Goal: Task Accomplishment & Management: Use online tool/utility

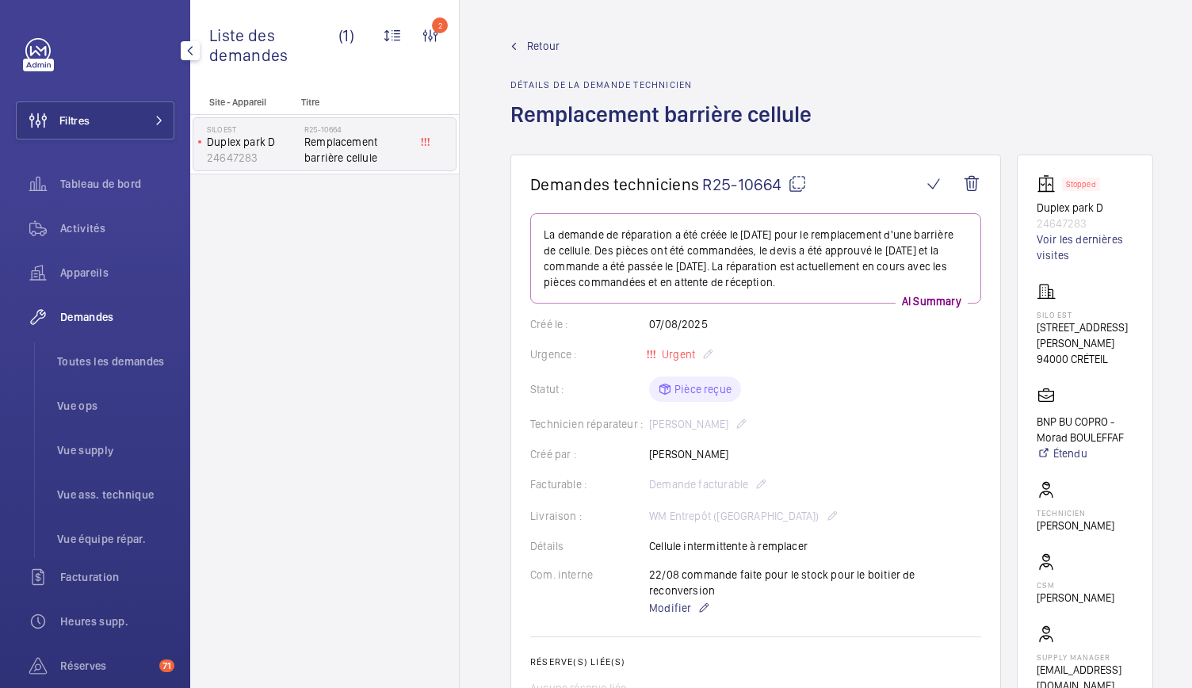
click at [124, 140] on div "Filtres Tableau de bord Activités Appareils Demandes Toutes les demandes Vue op…" at bounding box center [95, 431] width 159 height 787
click at [124, 128] on button "Filtres" at bounding box center [95, 120] width 159 height 38
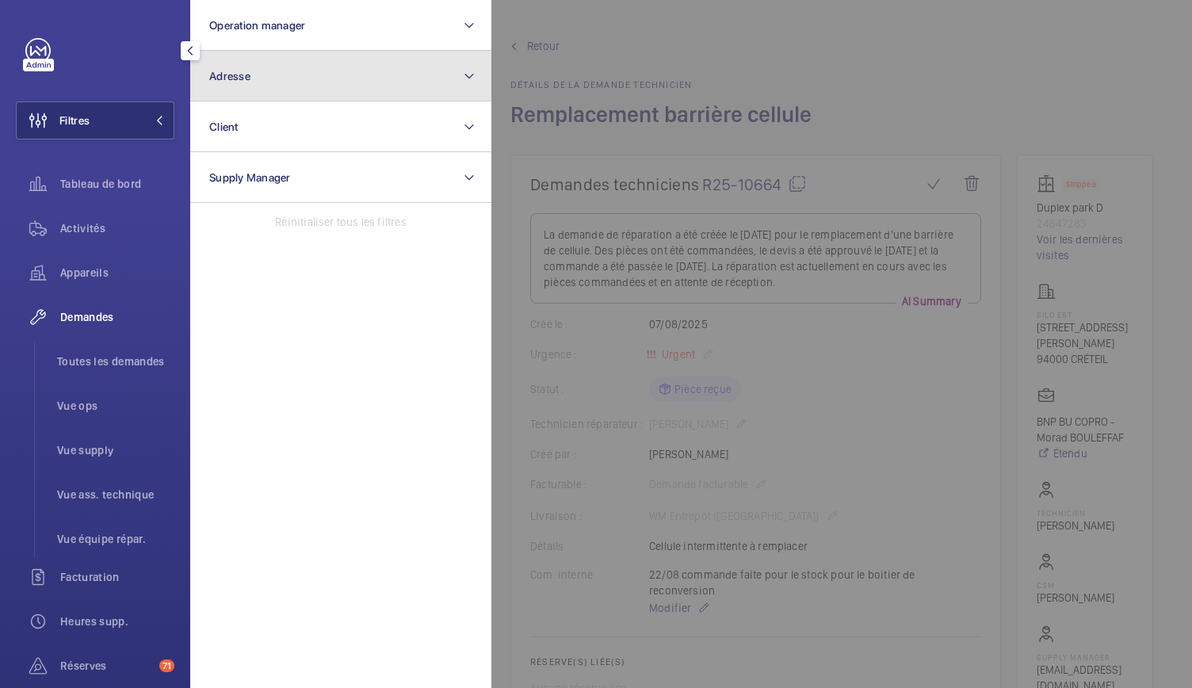
click at [211, 78] on span "Adresse" at bounding box center [229, 76] width 41 height 13
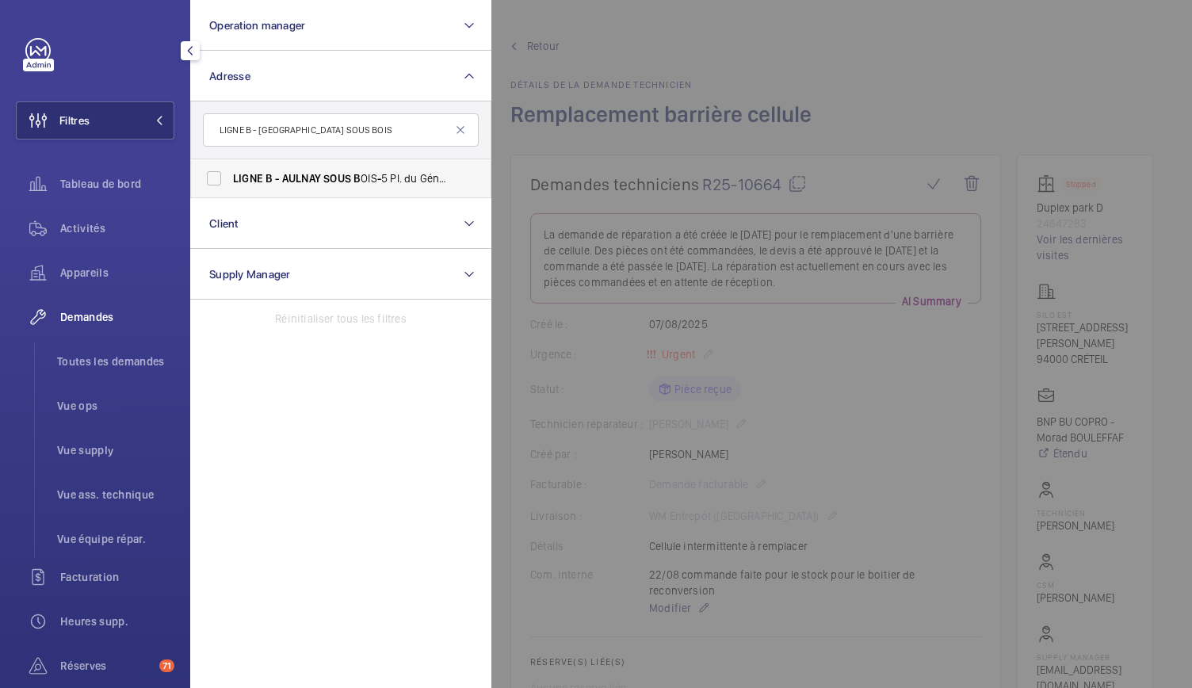
type input "LIGNE B - AULNAY SOUS BOIS"
click at [222, 177] on label "LIGNE B - AULNAY SOUS B OIS - 5 Pl. du Général de Gaulle, AULNAY - SOUS - B OIS…" at bounding box center [329, 178] width 276 height 38
click at [222, 177] on input "LIGNE B - AULNAY SOUS B OIS - 5 Pl. du Général de Gaulle, AULNAY - SOUS - B OIS…" at bounding box center [214, 179] width 32 height 32
checkbox input "true"
click at [103, 232] on span "Activités" at bounding box center [117, 228] width 114 height 16
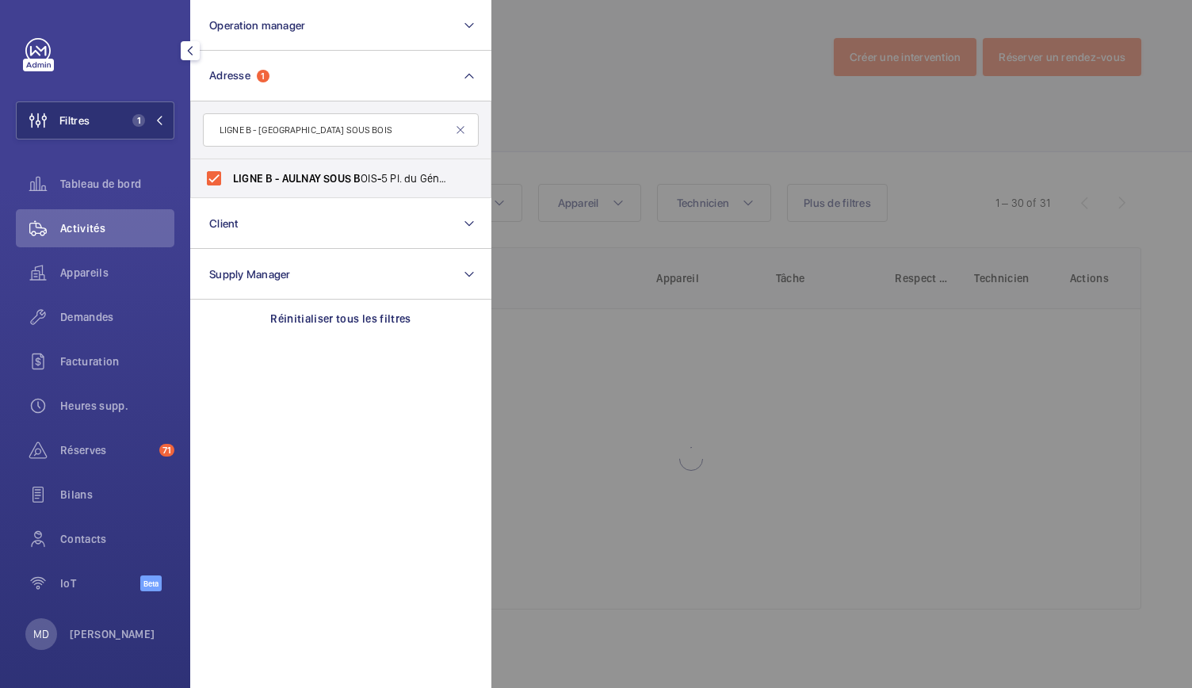
click at [620, 123] on div at bounding box center [1088, 344] width 1192 height 688
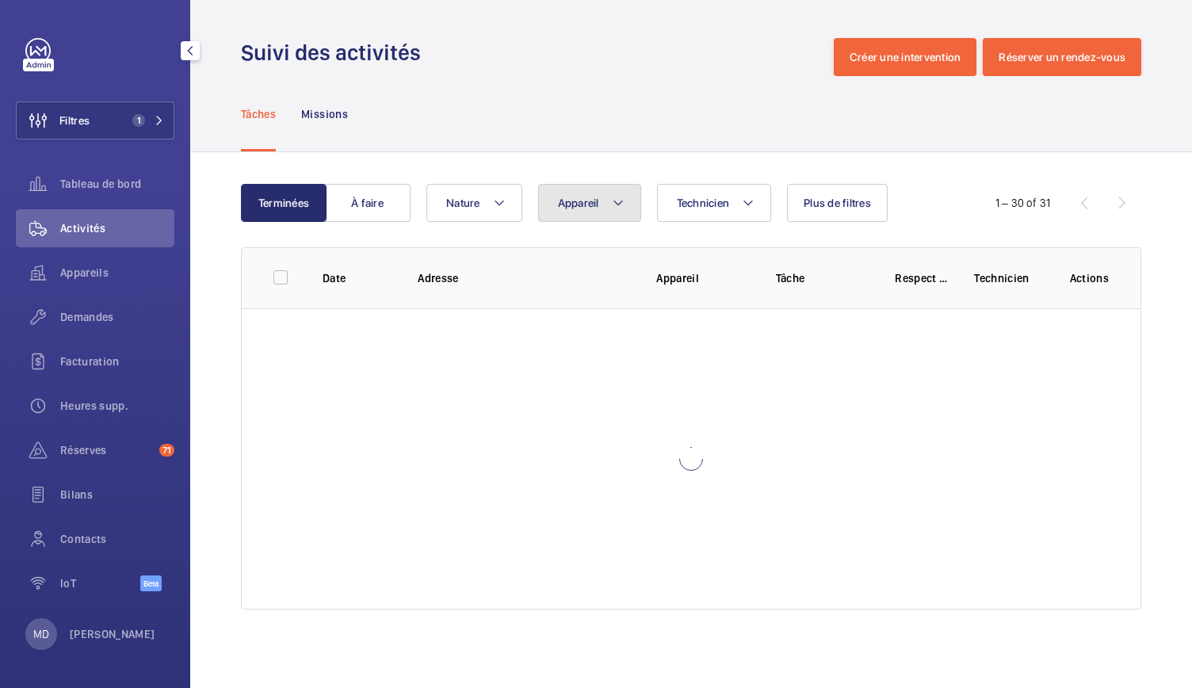
click at [618, 204] on mat-icon at bounding box center [618, 202] width 13 height 19
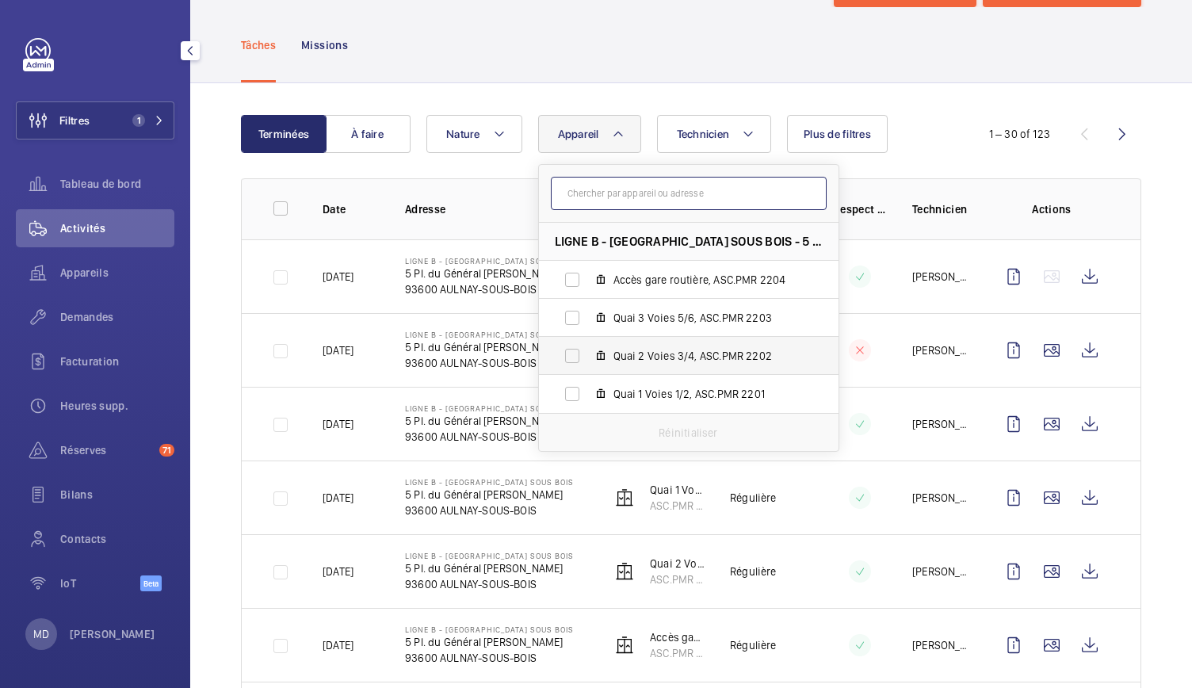
scroll to position [72, 0]
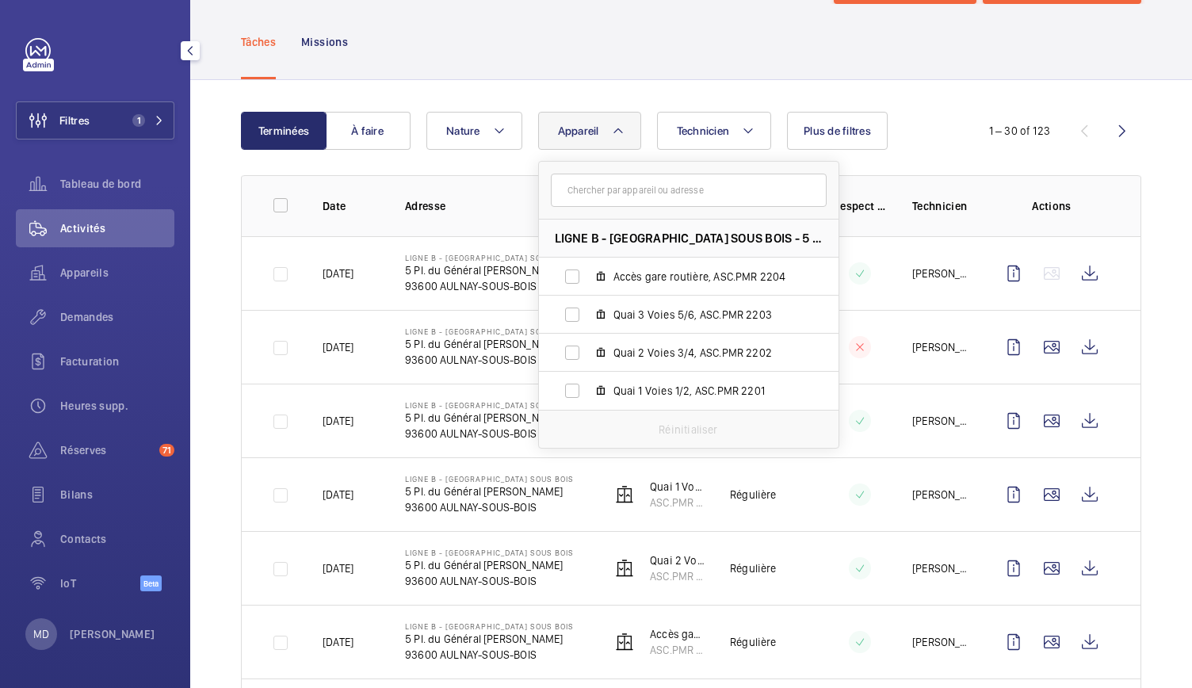
click at [568, 66] on div "Tâches Missions" at bounding box center [691, 41] width 901 height 75
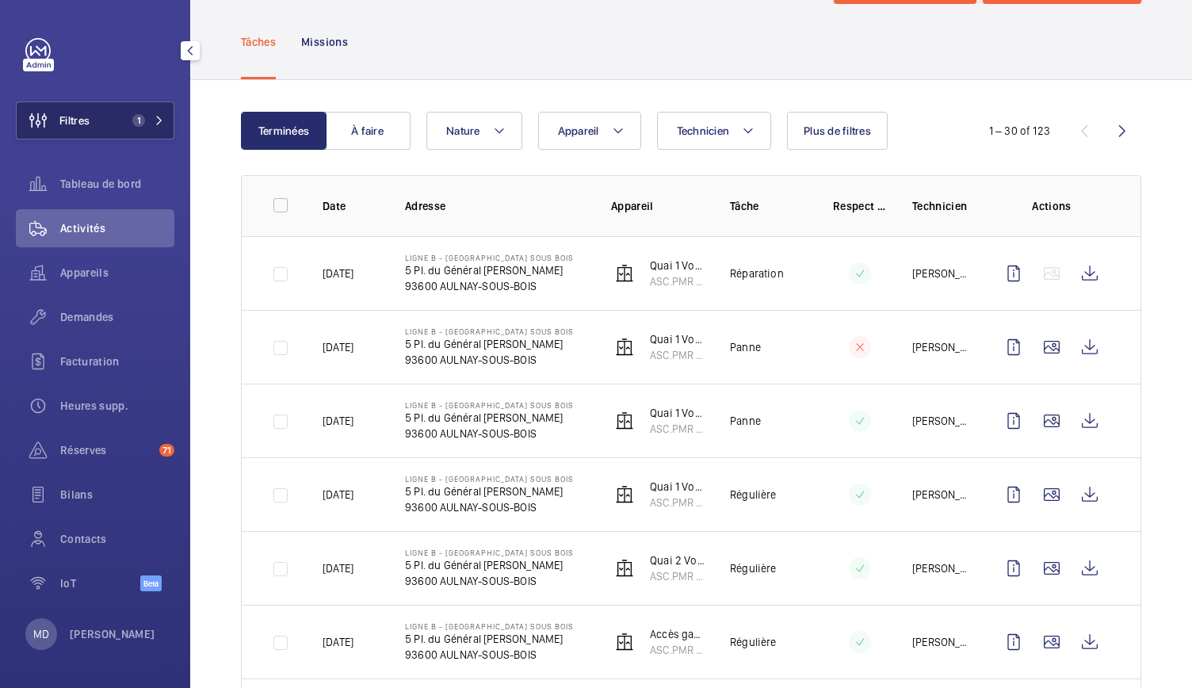
click at [147, 132] on button "Filtres 1" at bounding box center [95, 120] width 159 height 38
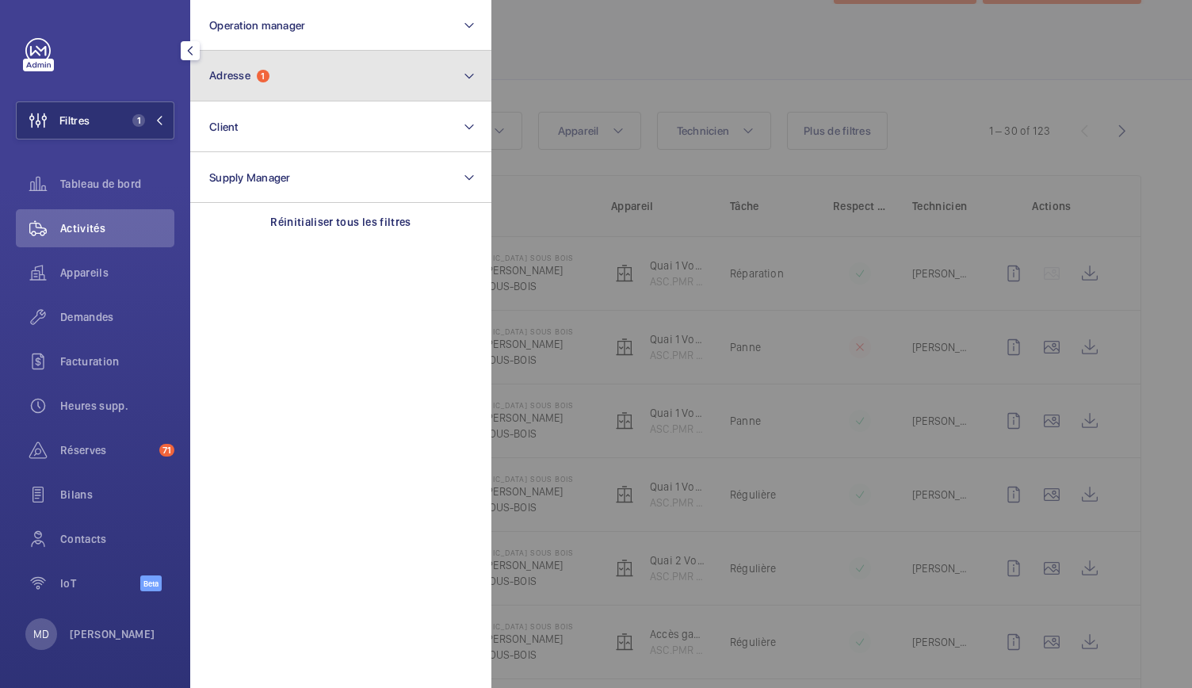
click at [251, 80] on span "Adresse" at bounding box center [229, 75] width 41 height 13
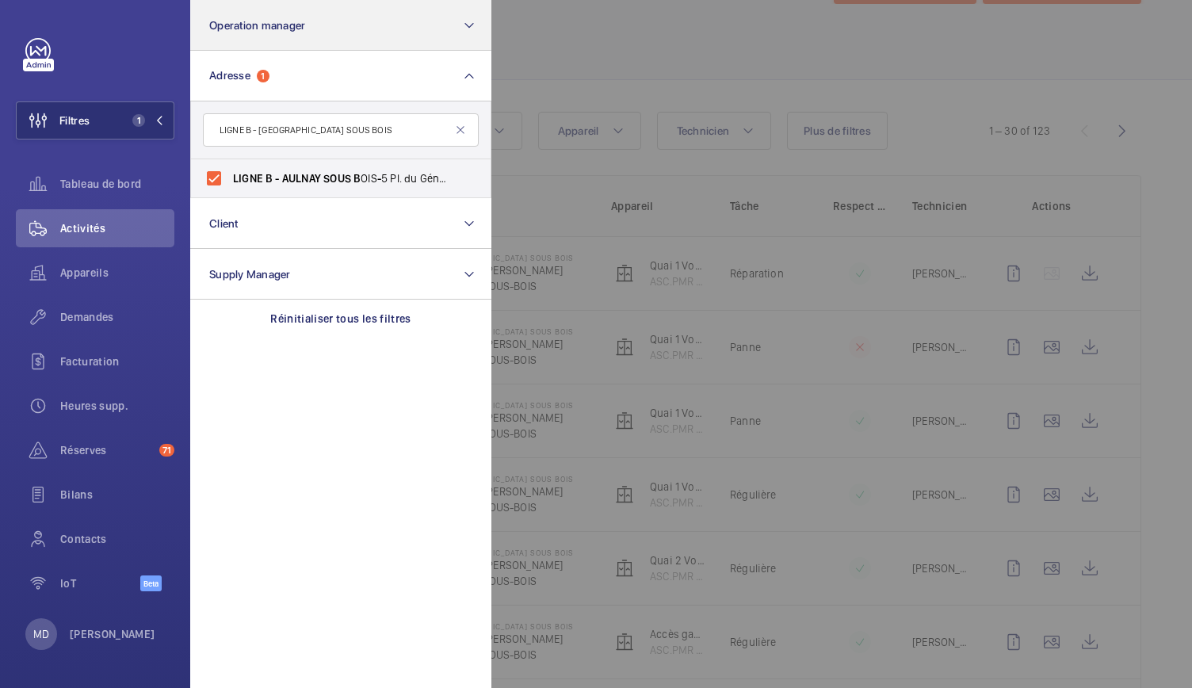
type input "LIGNE B - AULNAY SOUS BOIS"
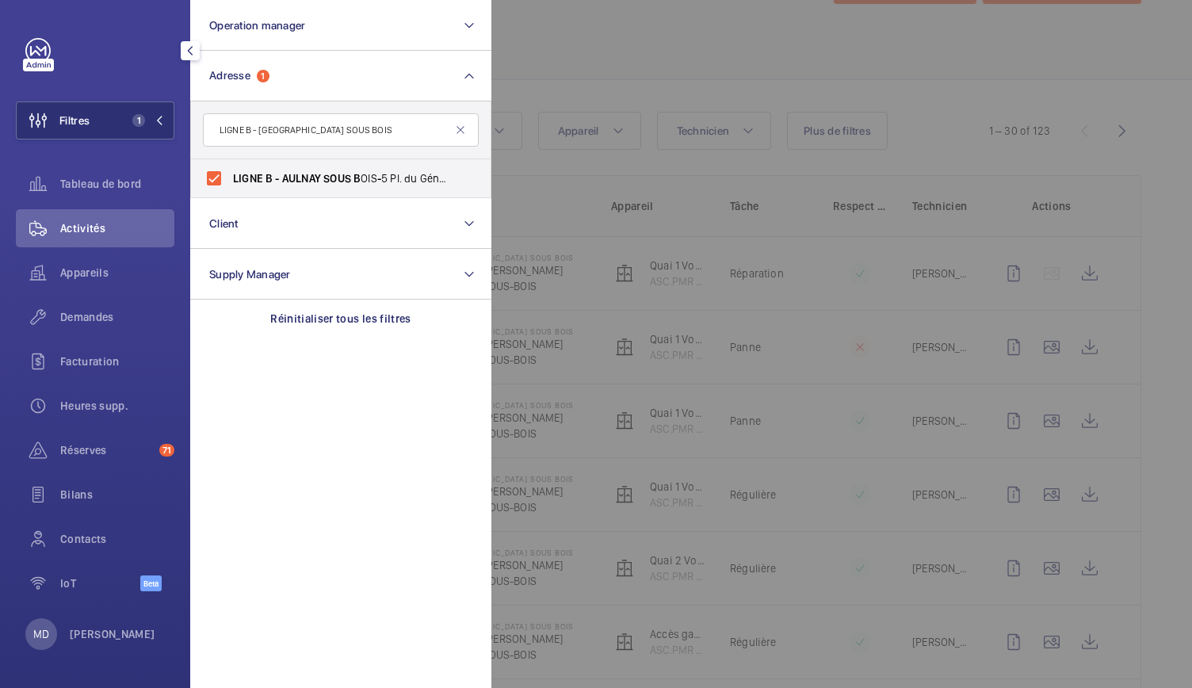
click at [606, 58] on div at bounding box center [1088, 344] width 1192 height 688
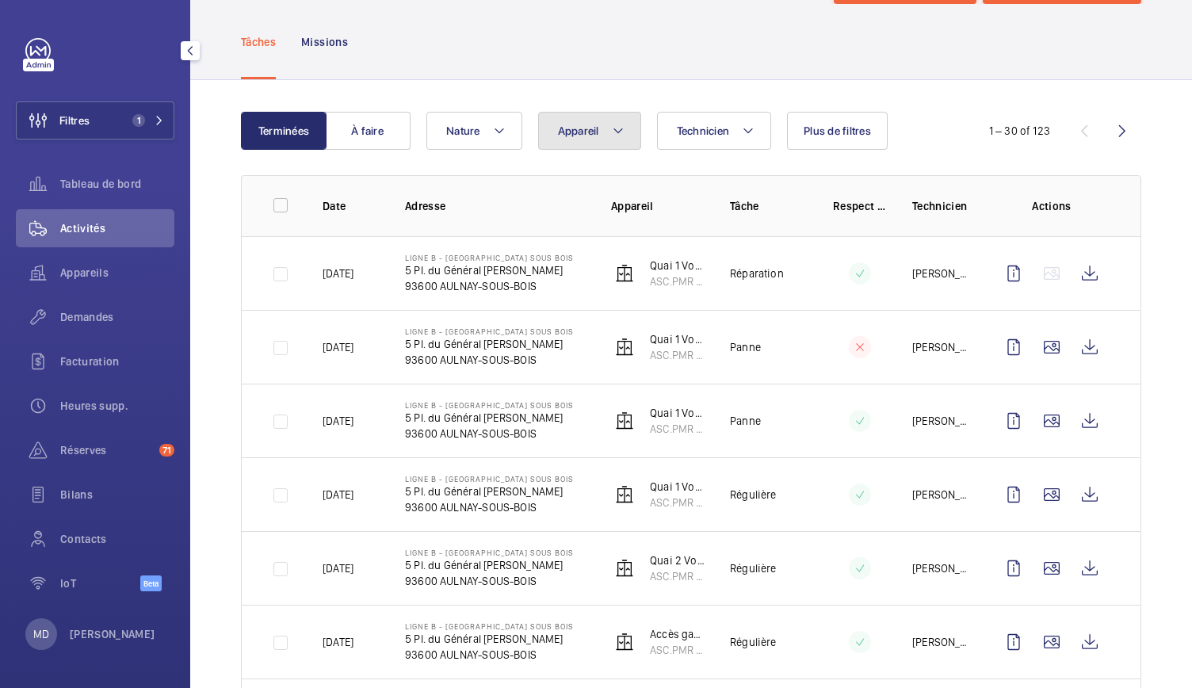
click at [593, 132] on span "Appareil" at bounding box center [578, 130] width 41 height 13
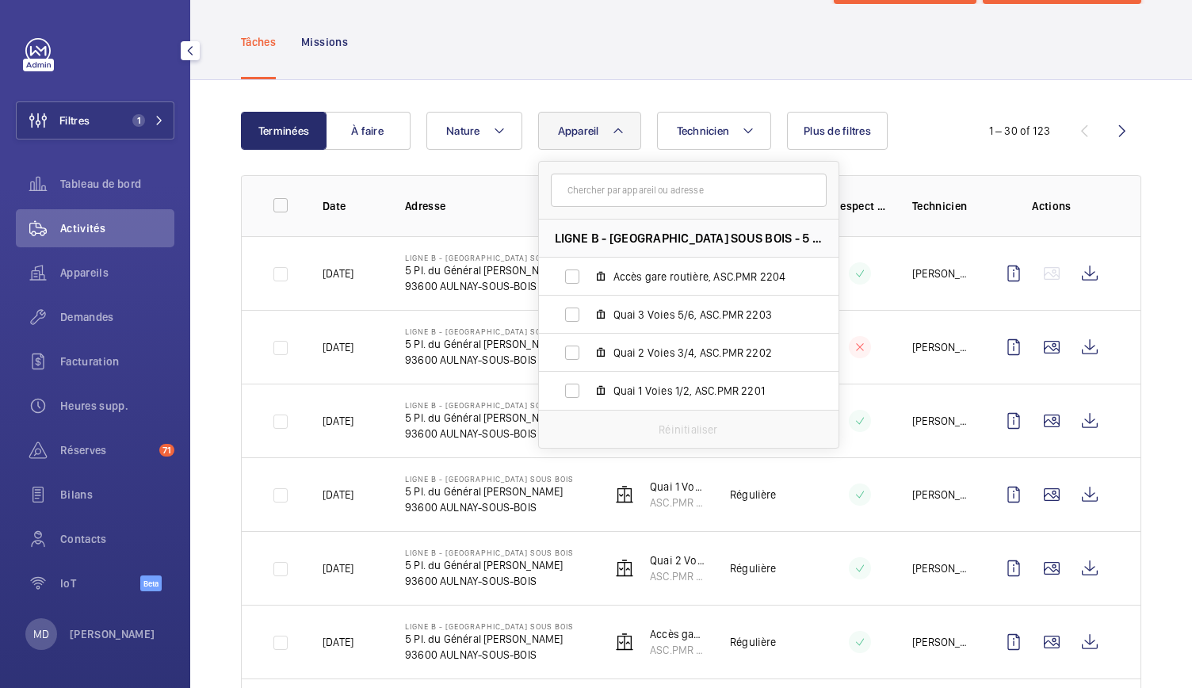
click at [609, 70] on div "Tâches Missions" at bounding box center [691, 41] width 901 height 75
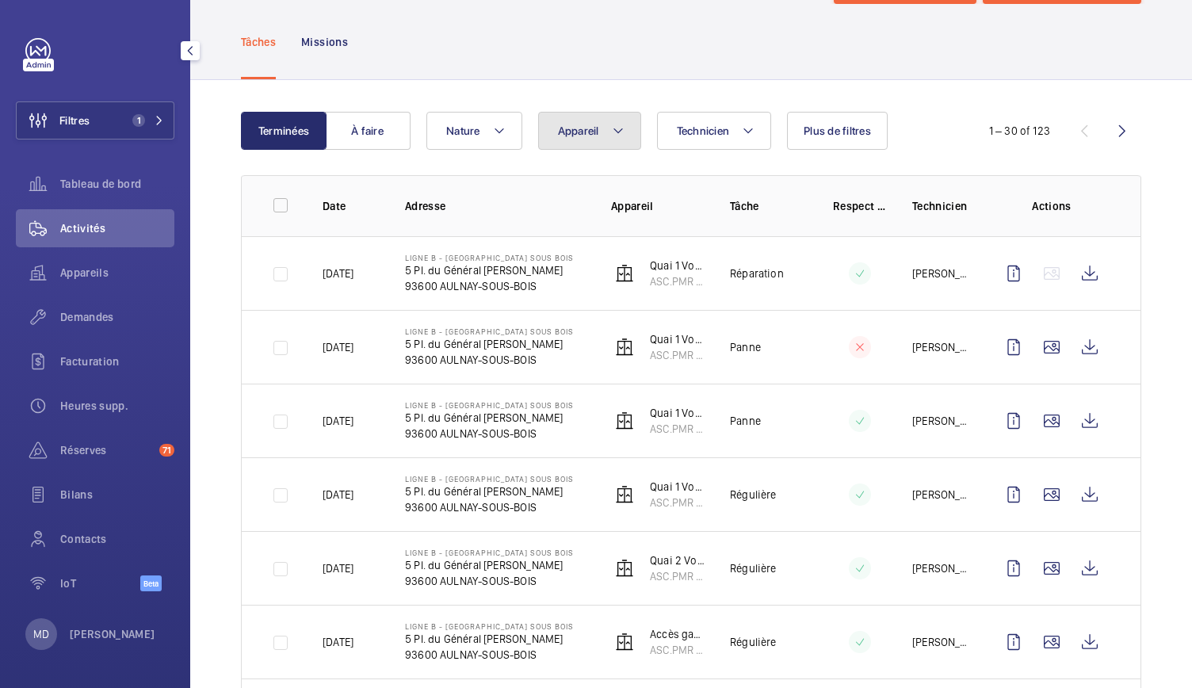
click at [622, 131] on mat-icon at bounding box center [618, 130] width 13 height 19
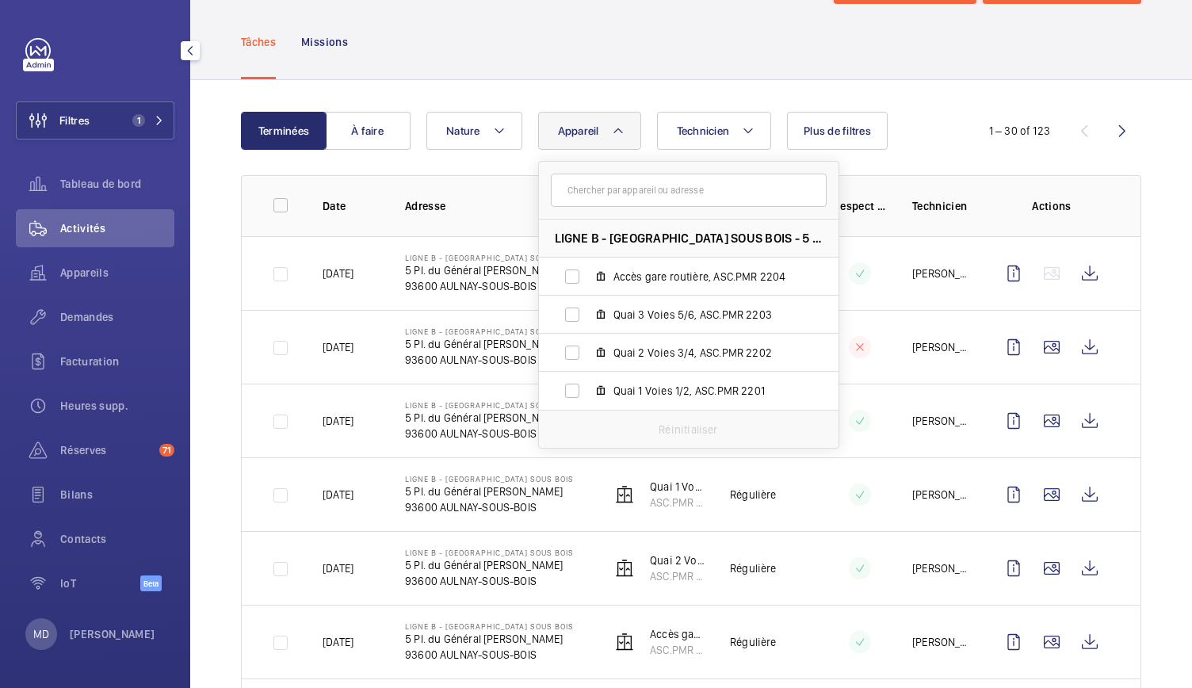
click at [547, 45] on div "Tâches Missions" at bounding box center [691, 41] width 901 height 75
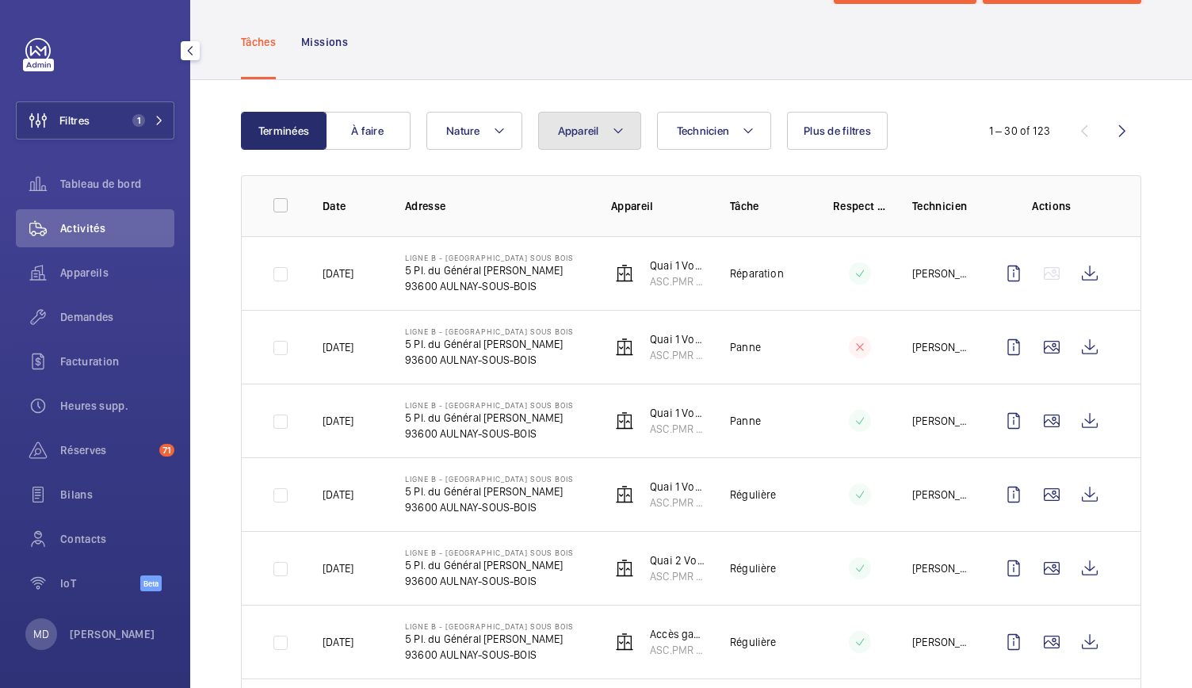
click at [576, 135] on span "Appareil" at bounding box center [578, 130] width 41 height 13
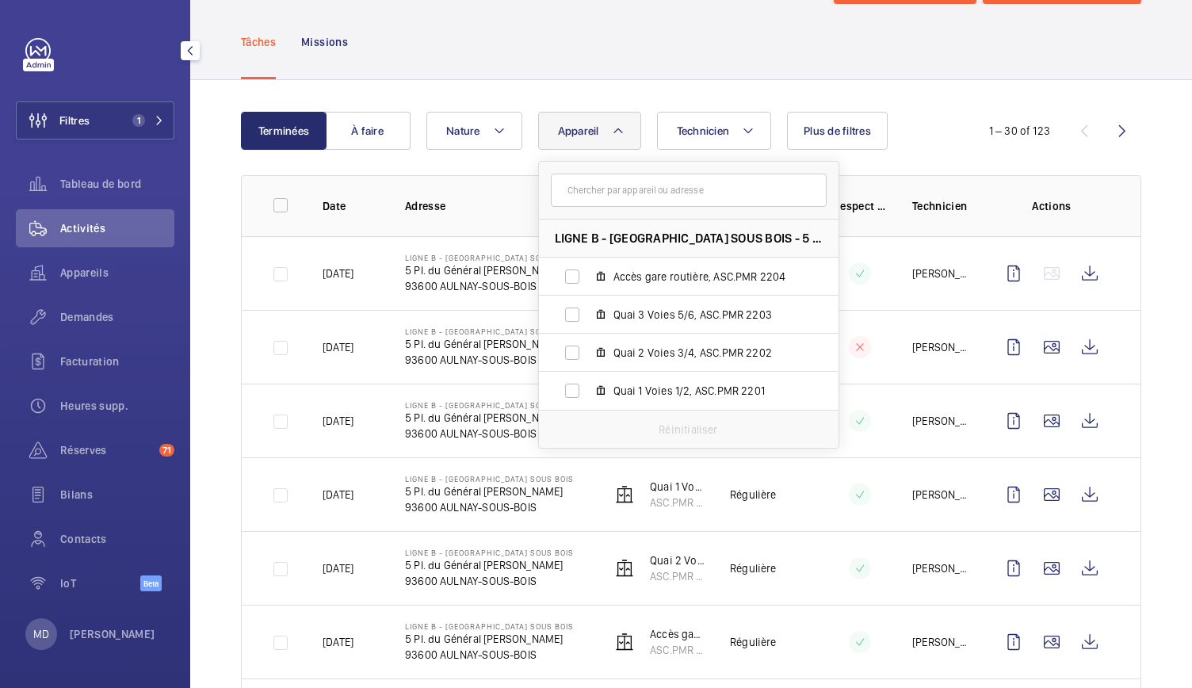
click at [676, 44] on div "Tâches Missions" at bounding box center [691, 41] width 901 height 75
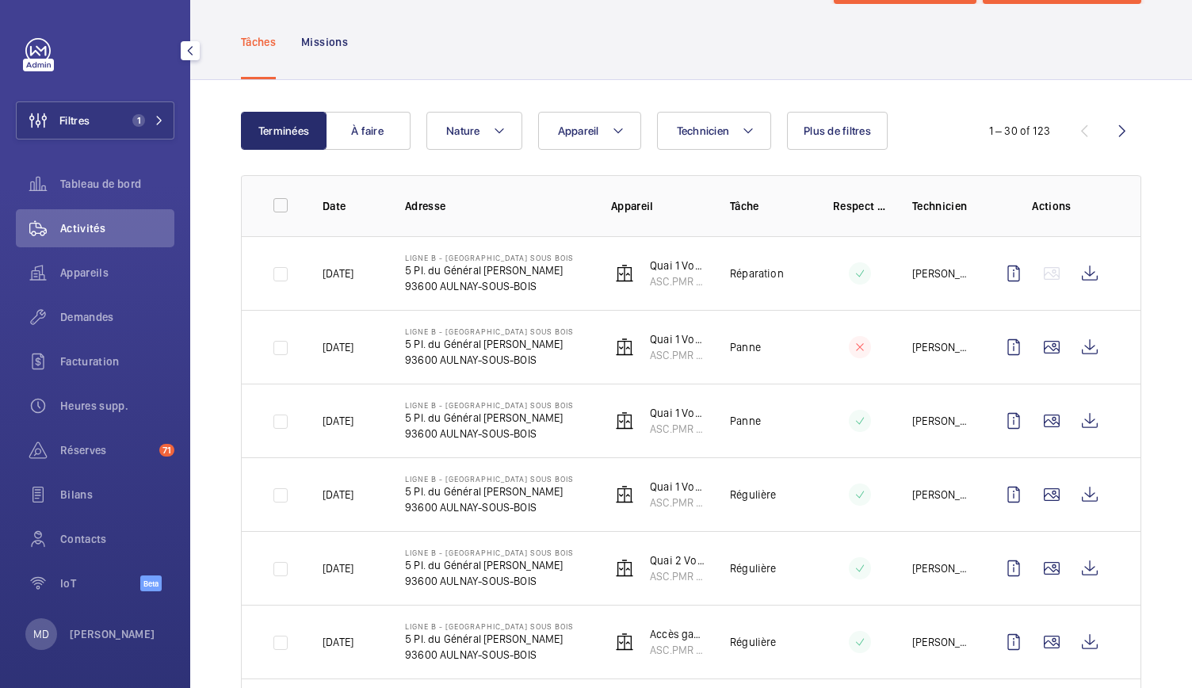
click at [676, 44] on div "Tâches Missions" at bounding box center [691, 41] width 901 height 75
click at [608, 131] on button "Appareil" at bounding box center [589, 131] width 103 height 38
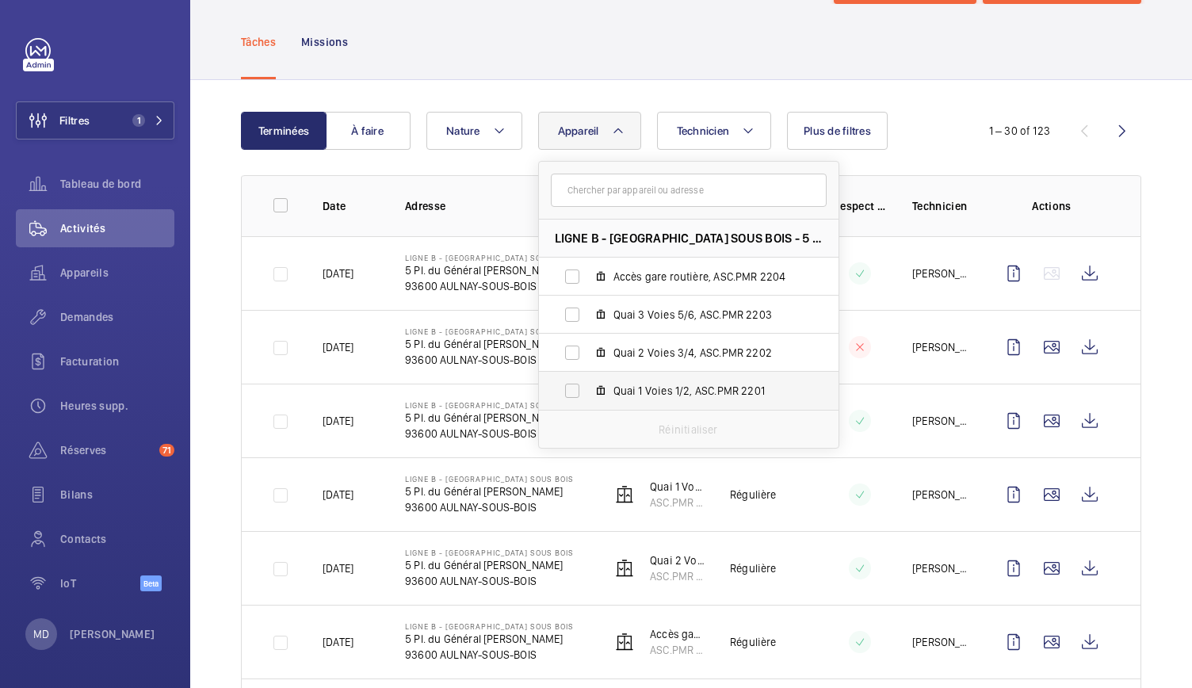
click at [612, 380] on label "Quai 1 Voies 1/2, ASC.PMR 2201" at bounding box center [676, 391] width 274 height 38
click at [588, 380] on input "Quai 1 Voies 1/2, ASC.PMR 2201" at bounding box center [573, 391] width 32 height 32
checkbox input "true"
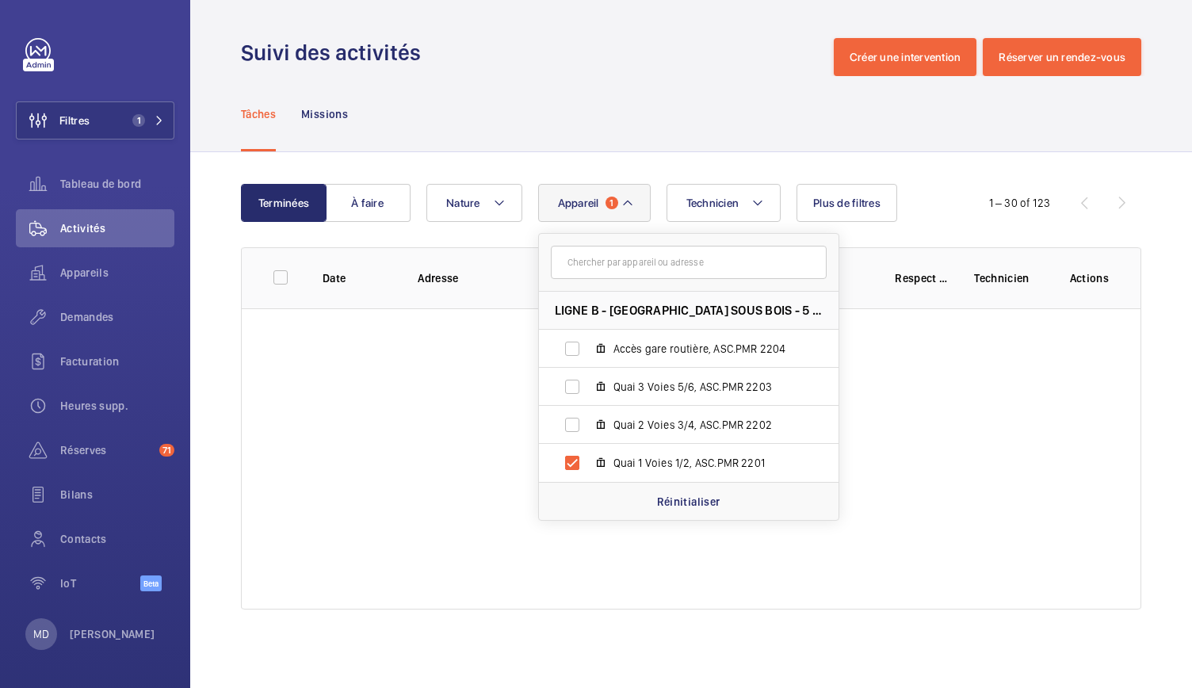
click at [544, 118] on div "Tâches Missions" at bounding box center [691, 113] width 901 height 75
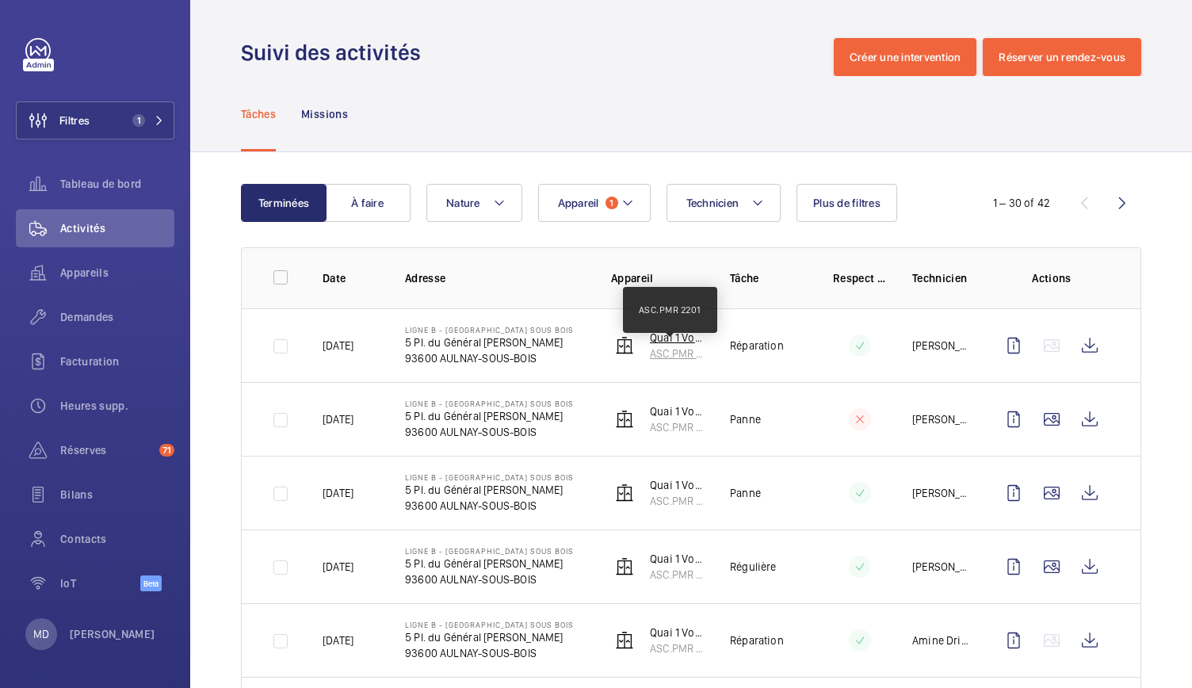
click at [679, 350] on p "ASC.PMR 2201" at bounding box center [677, 354] width 55 height 16
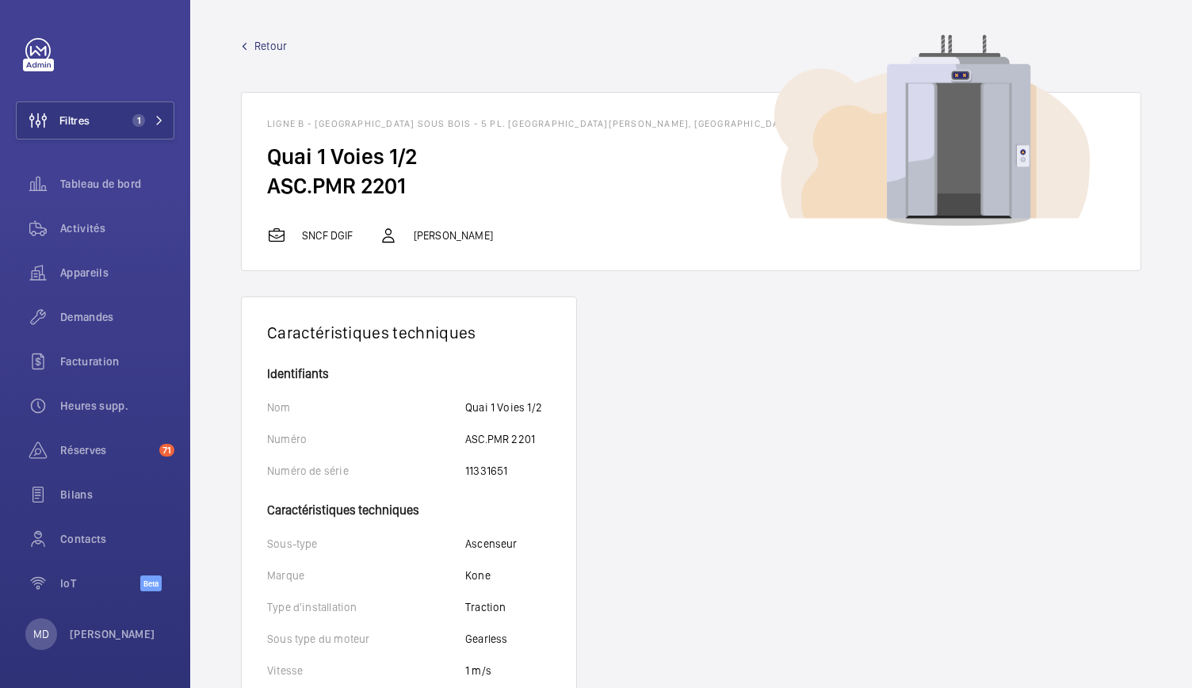
drag, startPoint x: 260, startPoint y: 148, endPoint x: 457, endPoint y: 197, distance: 203.5
click at [457, 197] on wm-front-card-body "Quai 1 Voies 1/2 ASC.PMR 2201" at bounding box center [691, 184] width 899 height 84
copy wm-front-card-body "Quai 1 Voies 1/2 ASC.PMR 2201"
drag, startPoint x: 268, startPoint y: 124, endPoint x: 729, endPoint y: 129, distance: 460.7
click at [729, 129] on wm-front-card-header "LIGNE B - AULNAY SOUS BOIS - 5 Pl. du Général de Gaulle, 93600 AULNAY-SOUS-BOIS" at bounding box center [691, 117] width 899 height 49
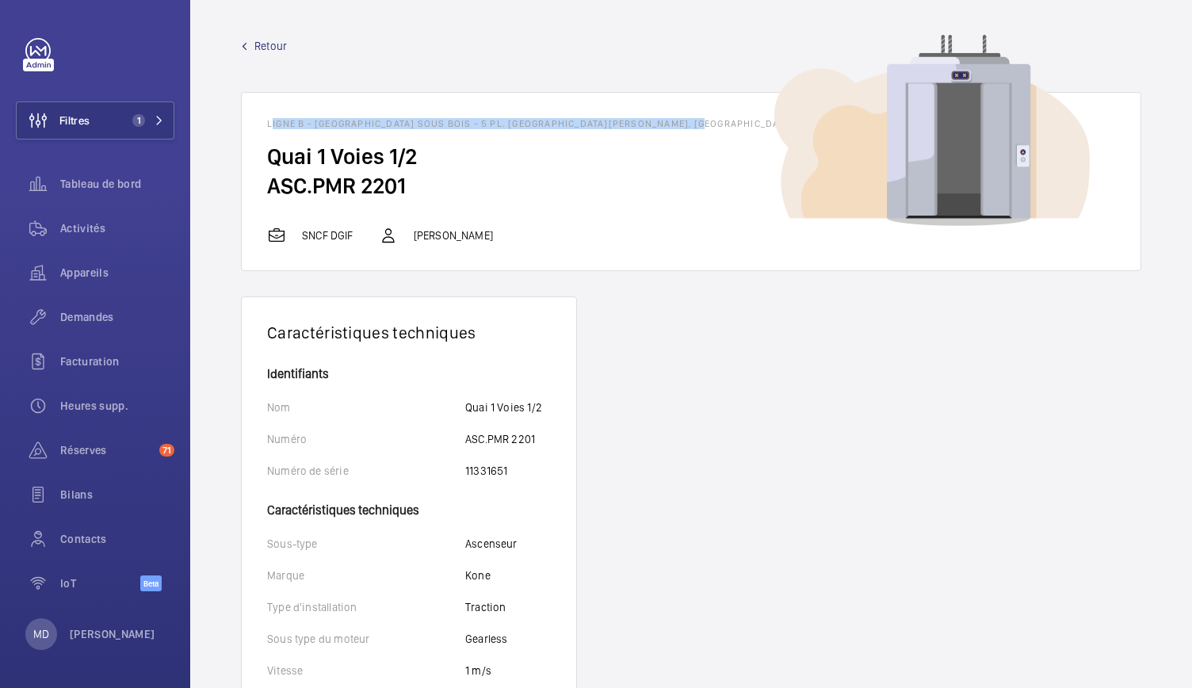
copy h1 "LIGNE B - AULNAY SOUS BOIS - 5 Pl. du Général de Gaulle, 93600 AULNAY-SOUS-BOIS"
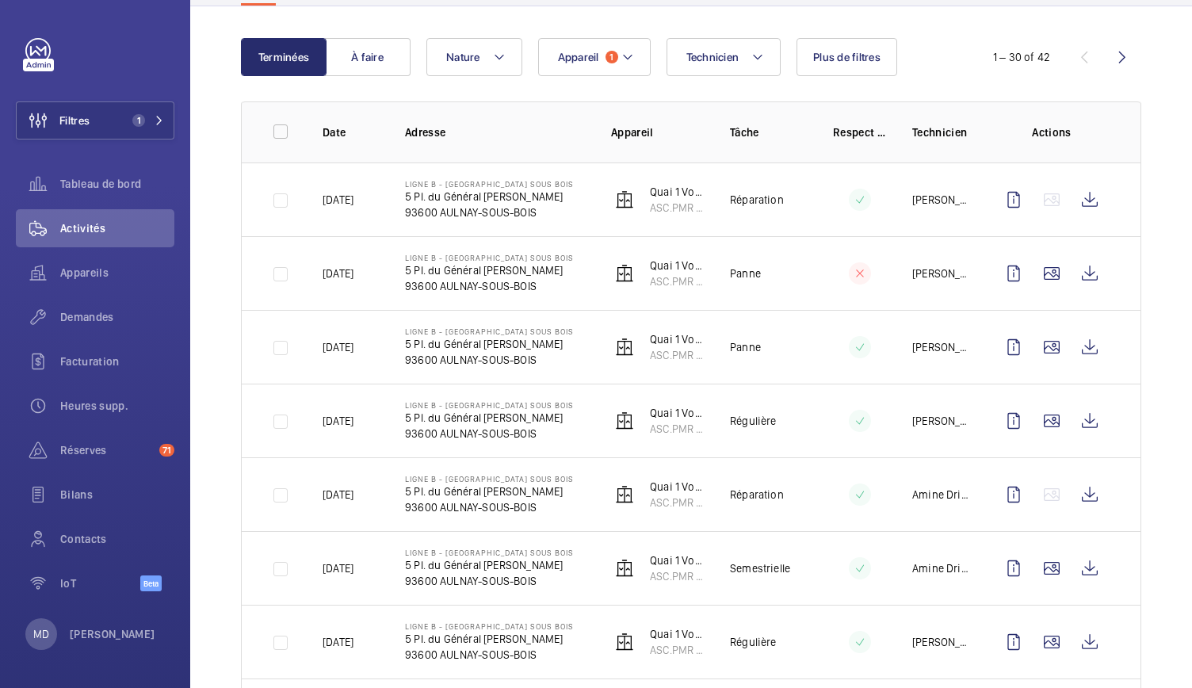
scroll to position [149, 0]
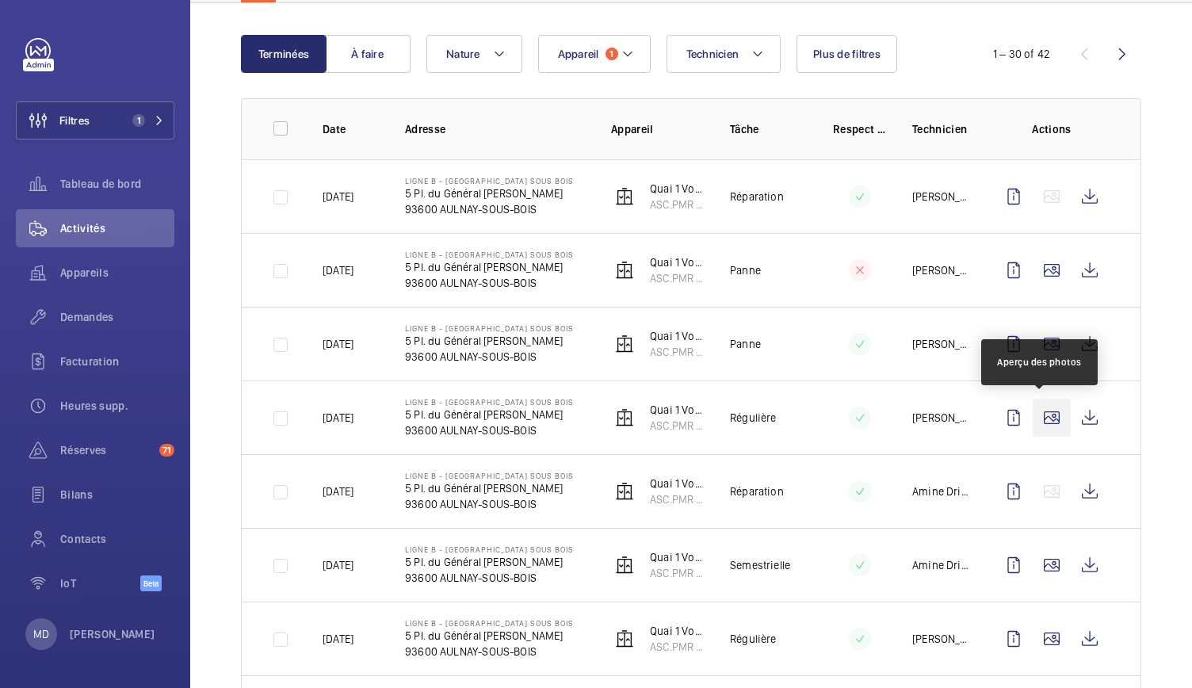
click at [1034, 415] on wm-front-icon-button at bounding box center [1052, 418] width 38 height 38
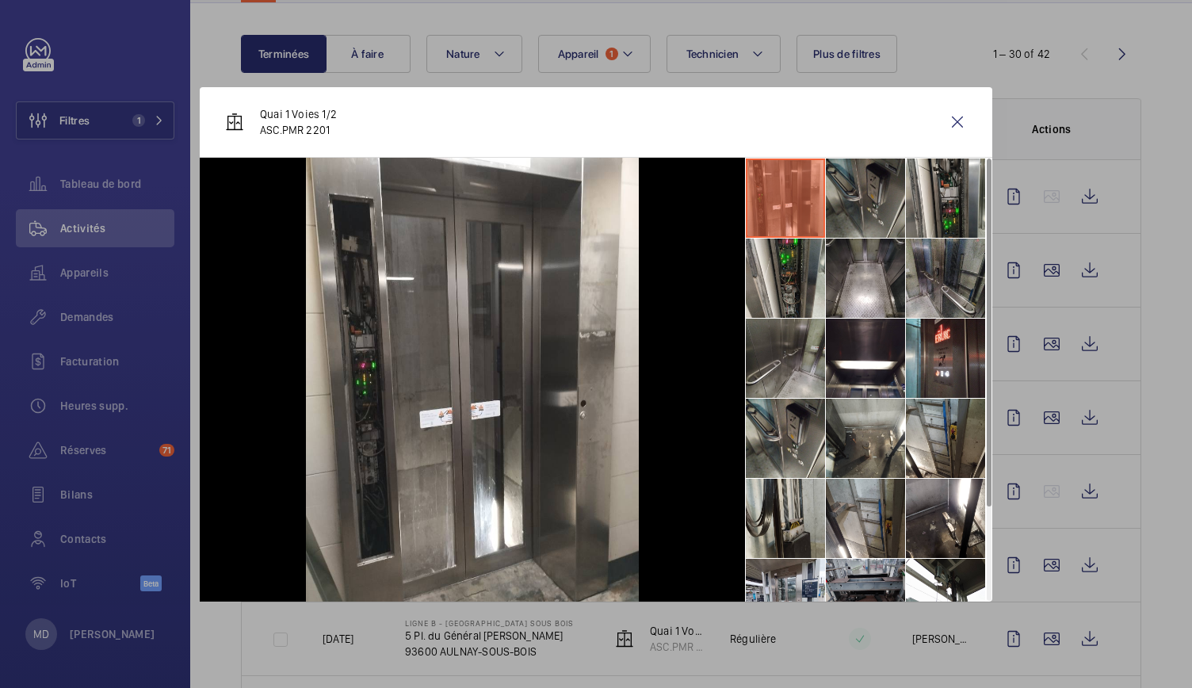
click at [852, 202] on li at bounding box center [865, 198] width 79 height 79
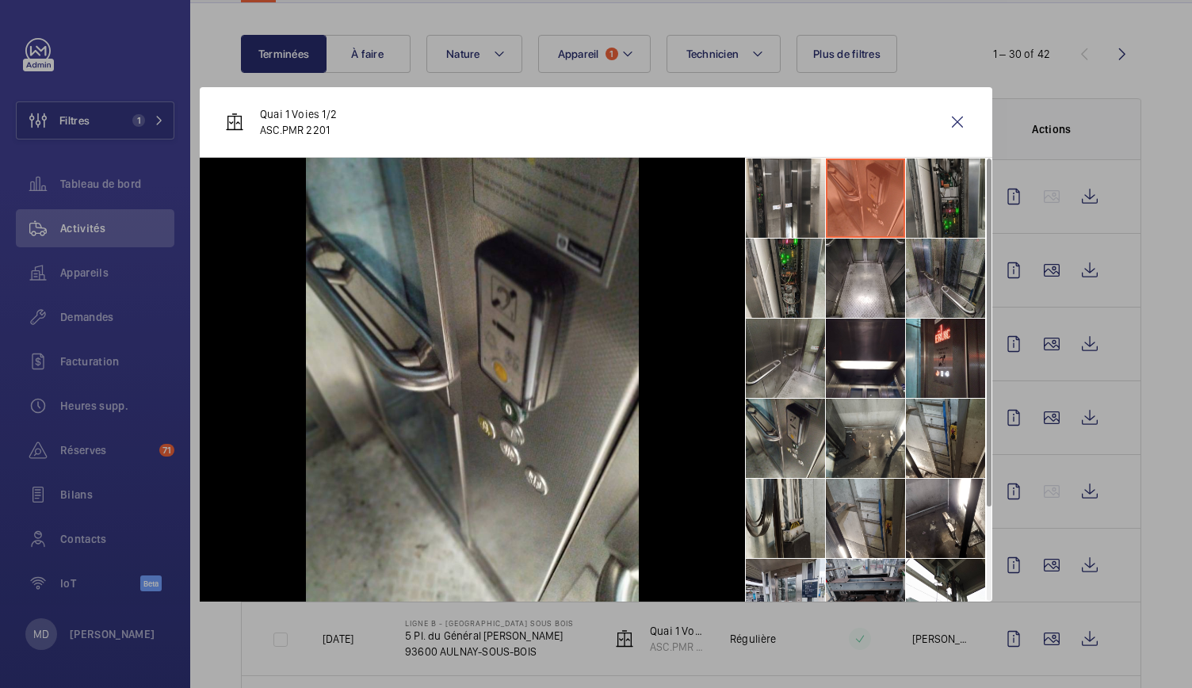
click at [918, 183] on li at bounding box center [945, 198] width 79 height 79
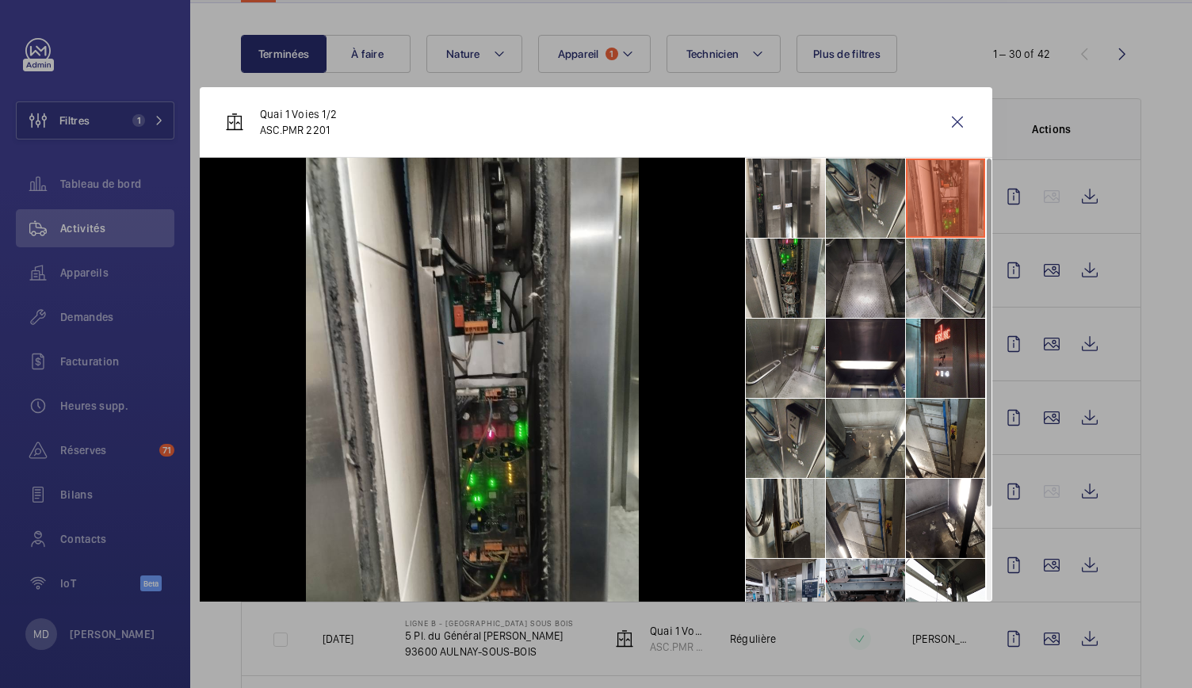
click at [880, 257] on li at bounding box center [865, 278] width 79 height 79
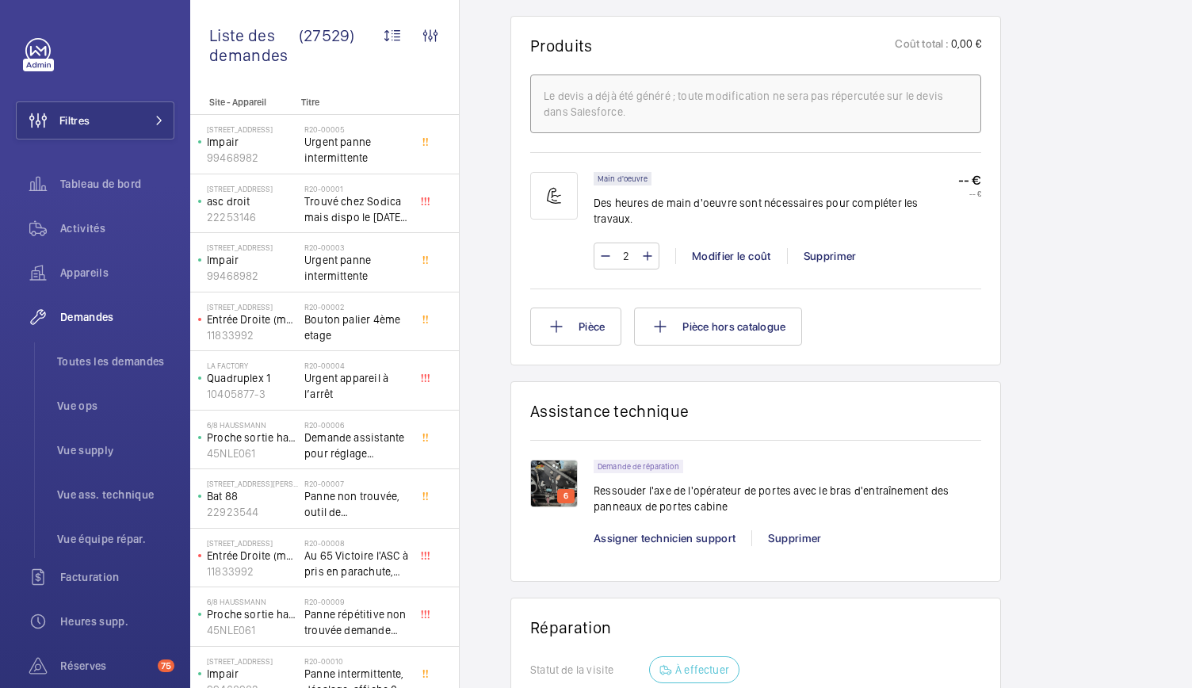
scroll to position [968, 0]
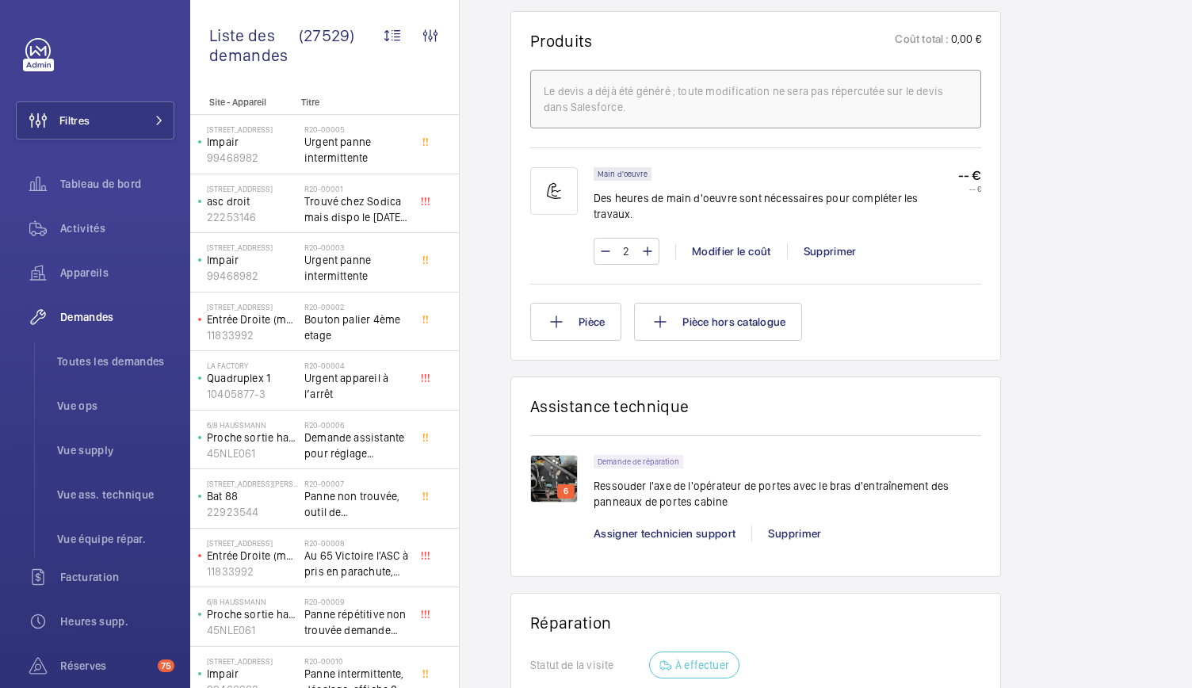
click at [547, 455] on img at bounding box center [554, 479] width 48 height 48
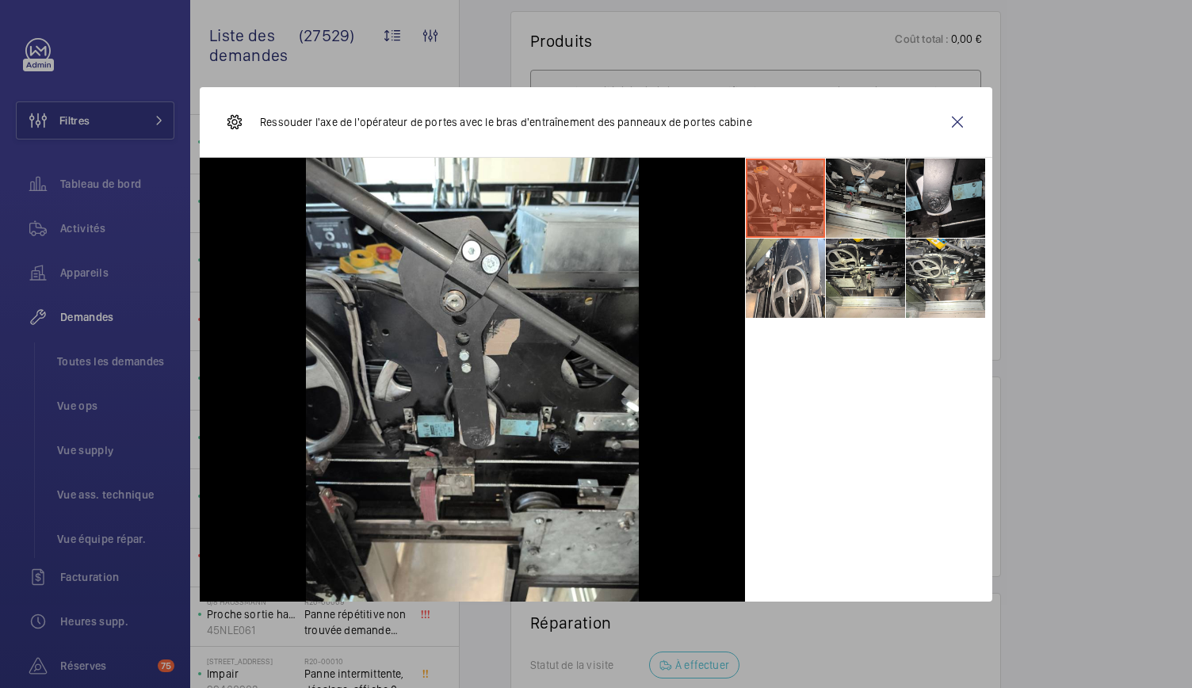
click at [870, 169] on li at bounding box center [865, 198] width 79 height 79
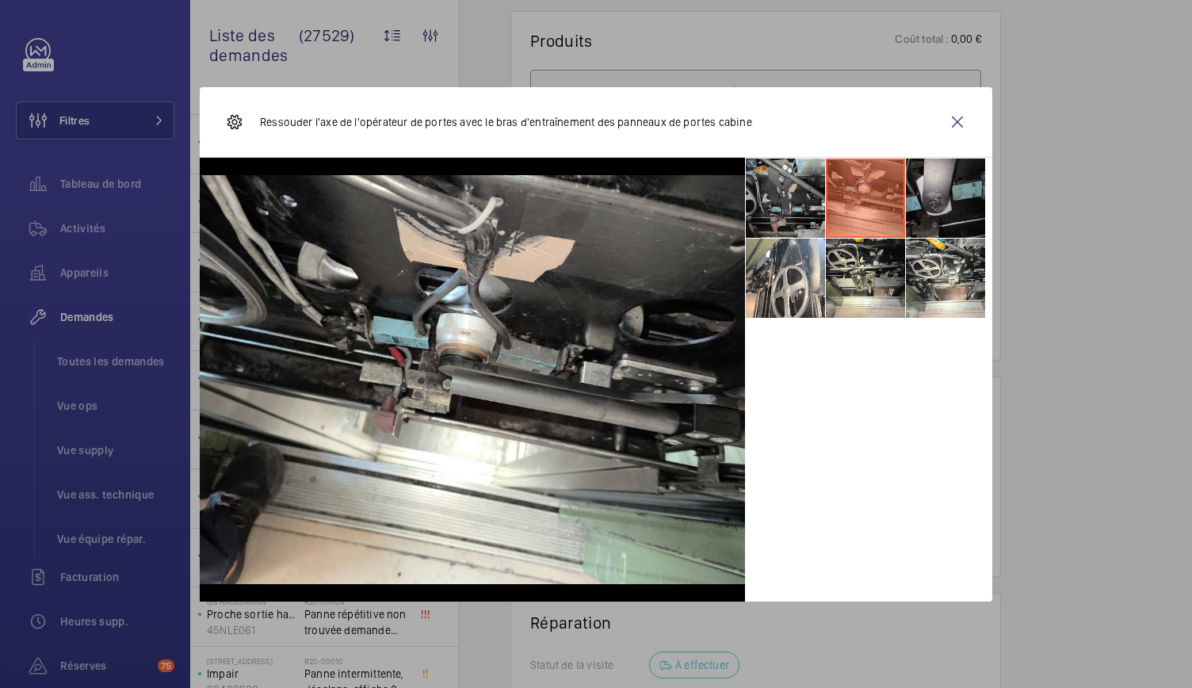
click at [940, 201] on li at bounding box center [945, 198] width 79 height 79
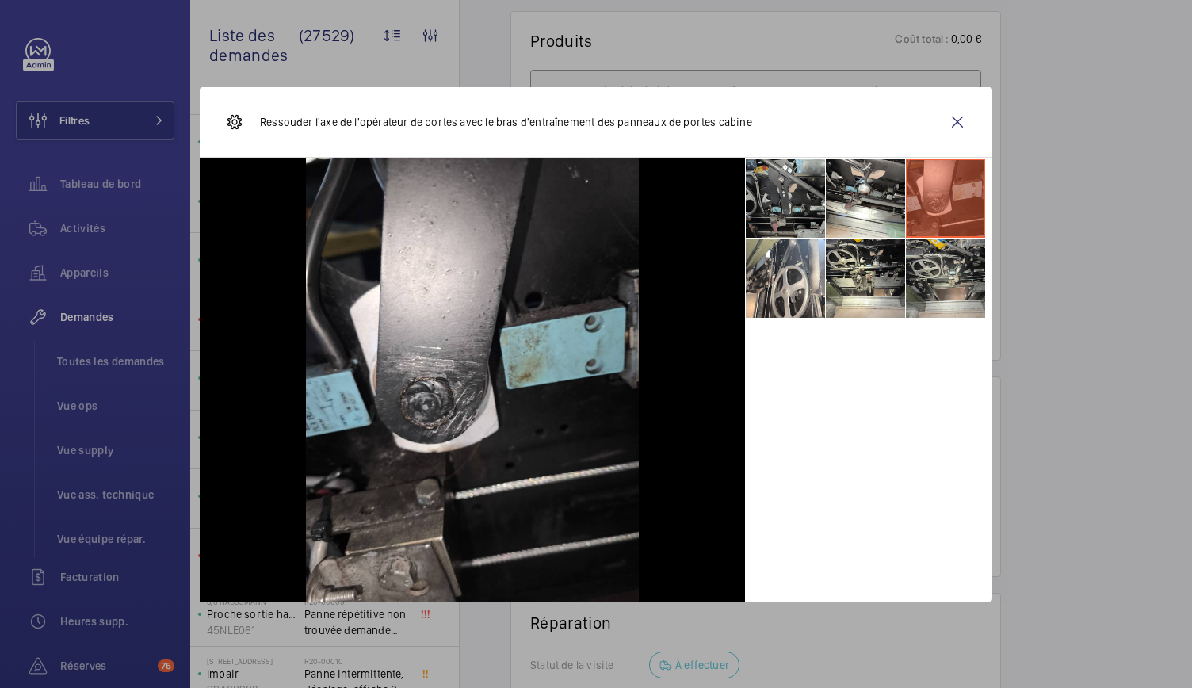
click at [913, 286] on li at bounding box center [945, 278] width 79 height 79
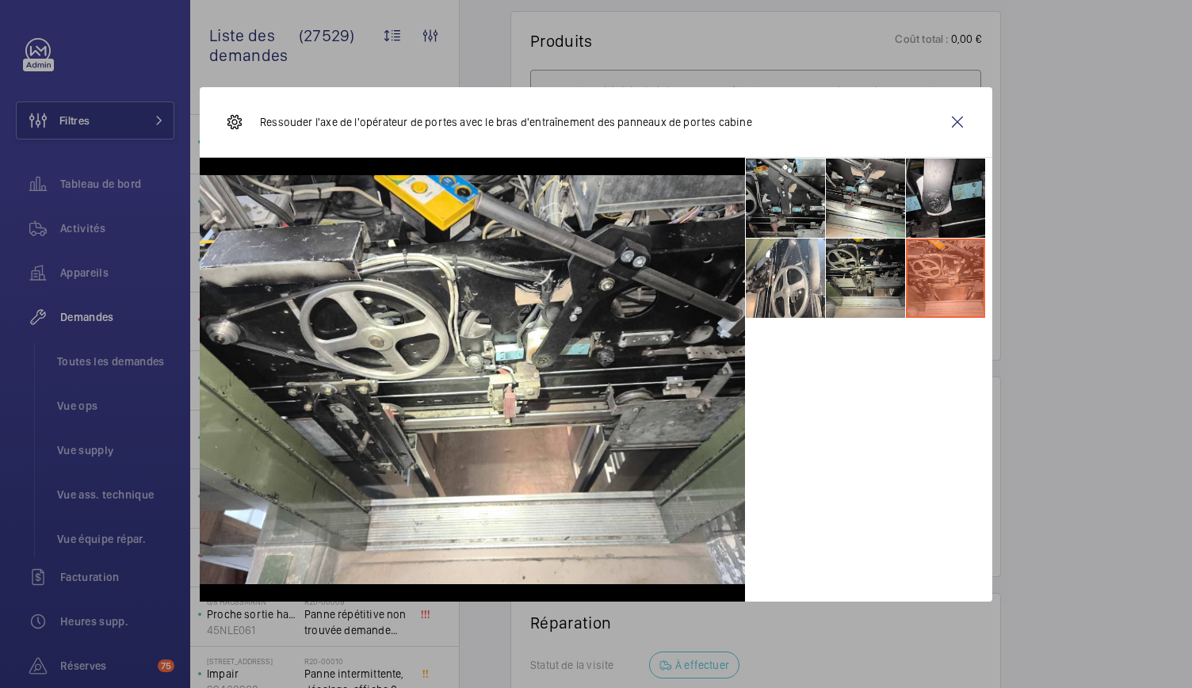
click at [876, 289] on li at bounding box center [865, 278] width 79 height 79
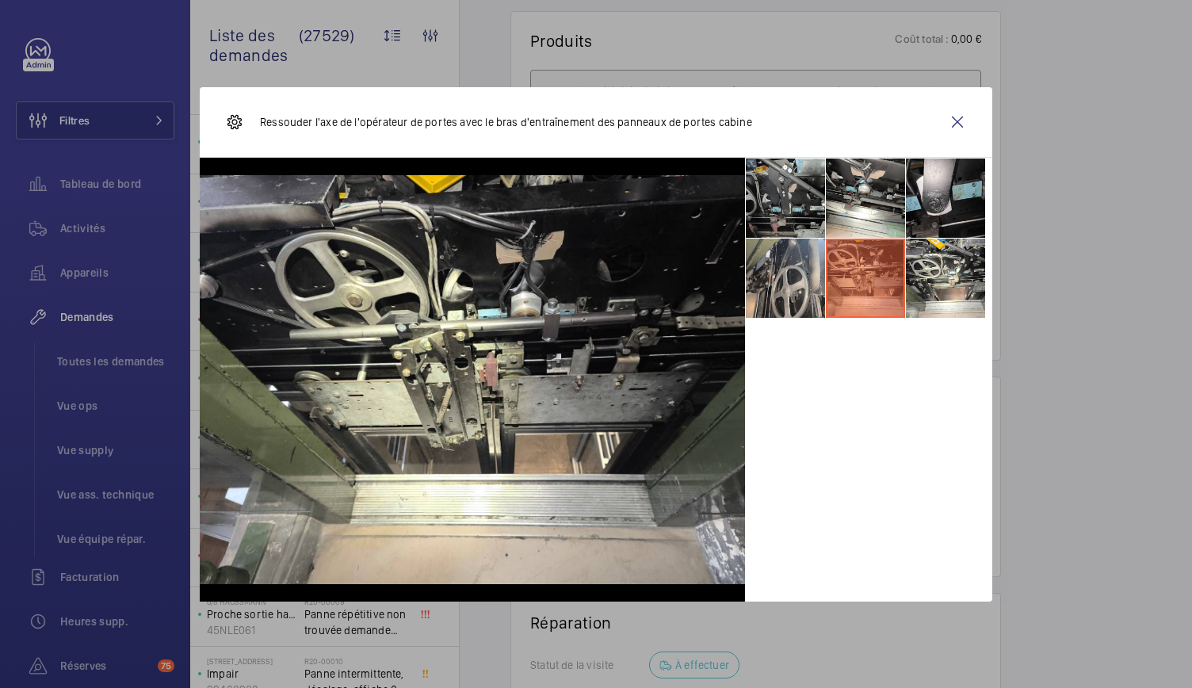
click at [825, 289] on li at bounding box center [785, 278] width 79 height 79
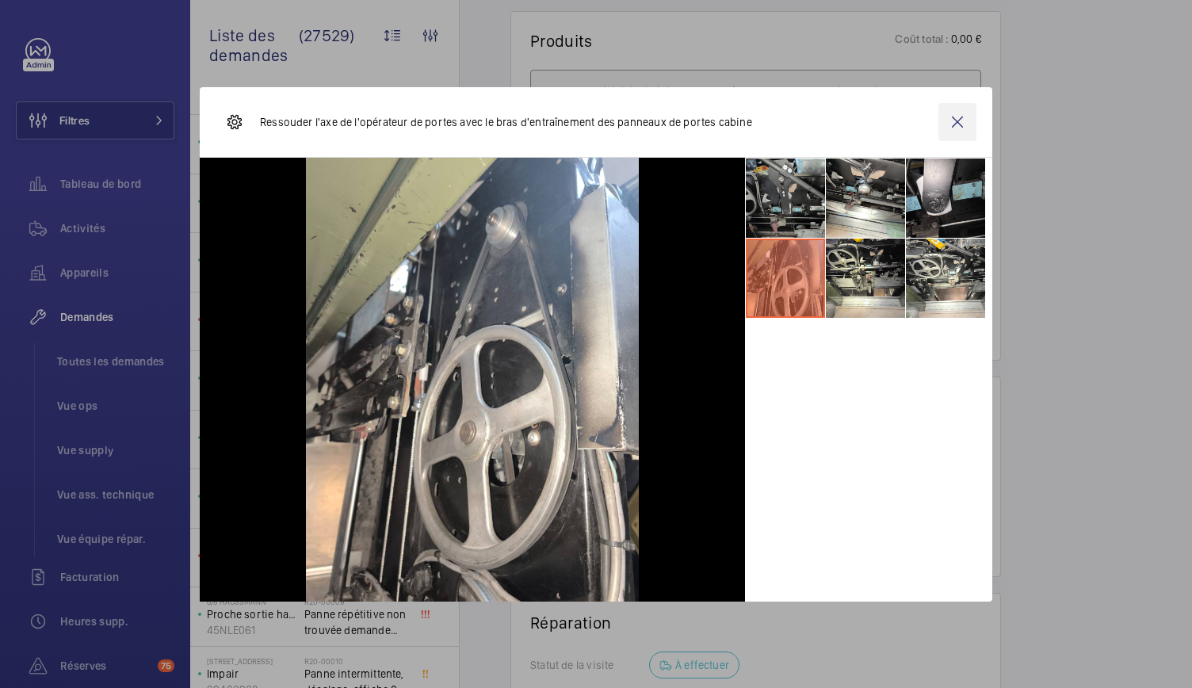
click at [966, 121] on wm-front-icon-button at bounding box center [958, 122] width 38 height 38
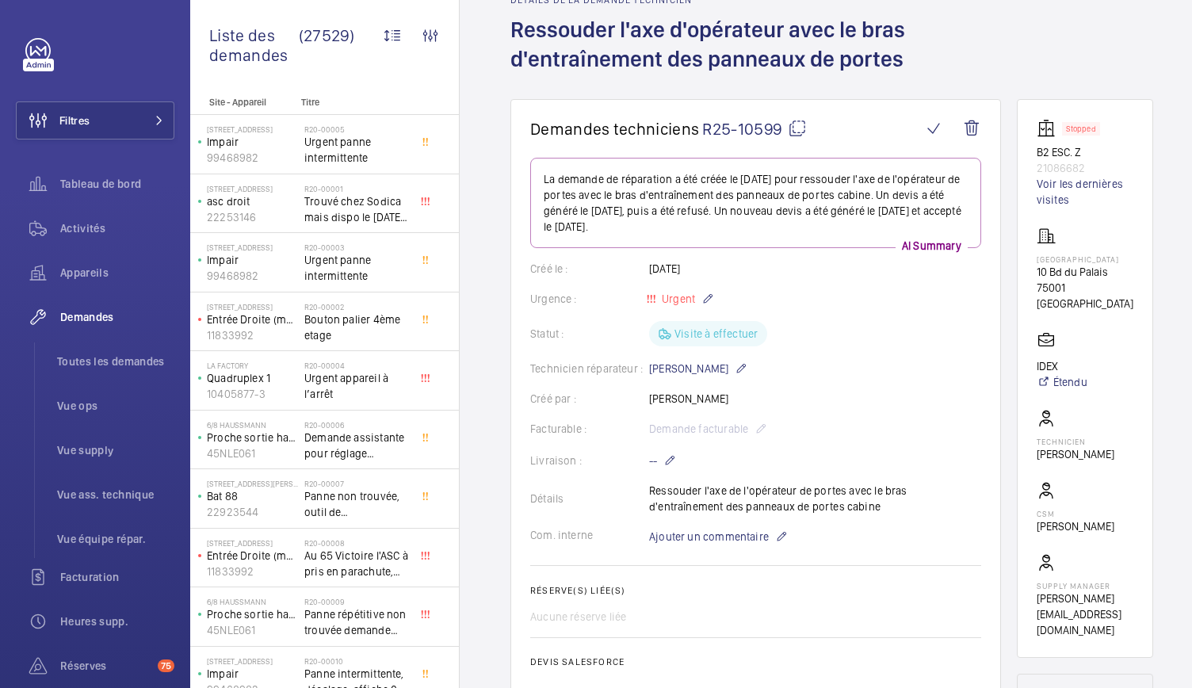
scroll to position [0, 0]
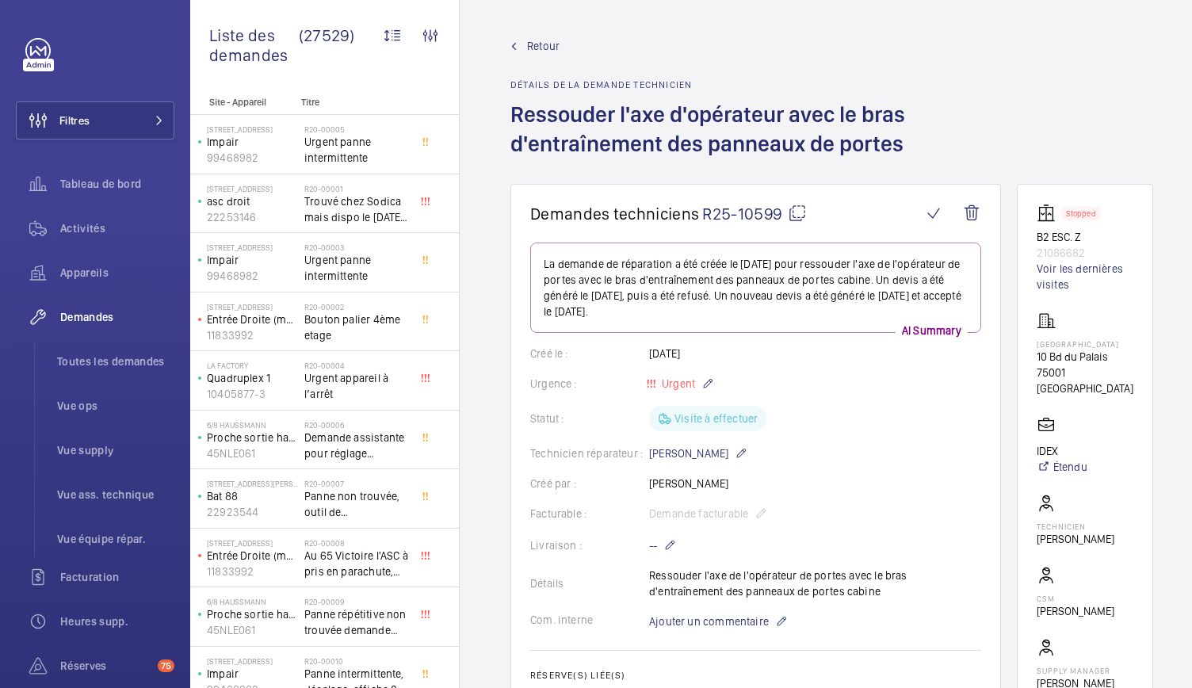
click at [800, 216] on mat-icon at bounding box center [797, 213] width 19 height 19
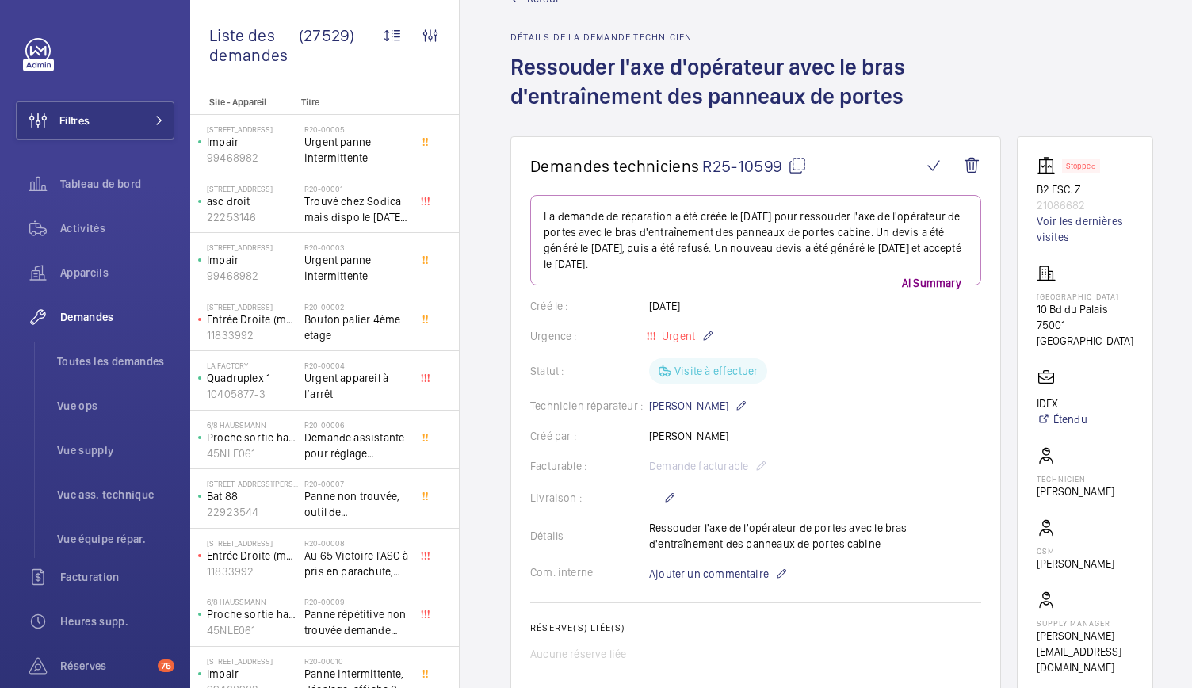
scroll to position [49, 0]
drag, startPoint x: 1032, startPoint y: 189, endPoint x: 1134, endPoint y: 205, distance: 102.7
click at [1134, 205] on wm-front-card "Stopped B2 ESC. Z 21086682 Voir les dernières visites Palais de justice de Pari…" at bounding box center [1085, 414] width 136 height 559
copy div "B2 ESC. Z 21086682"
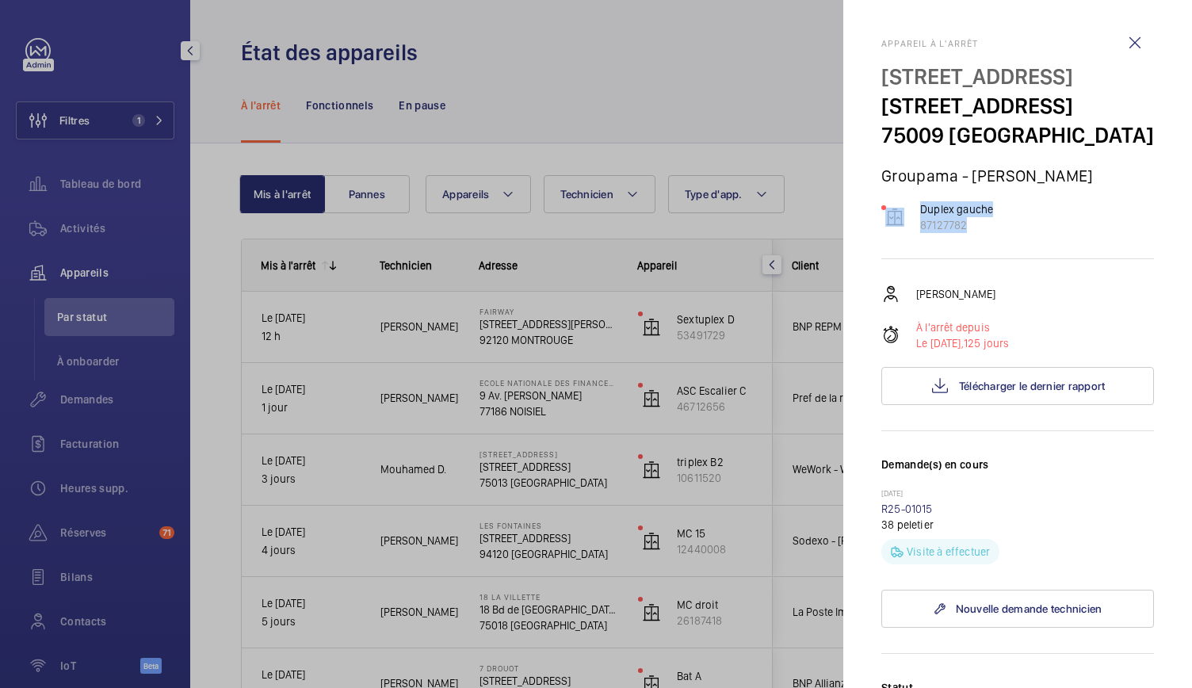
scroll to position [976, 0]
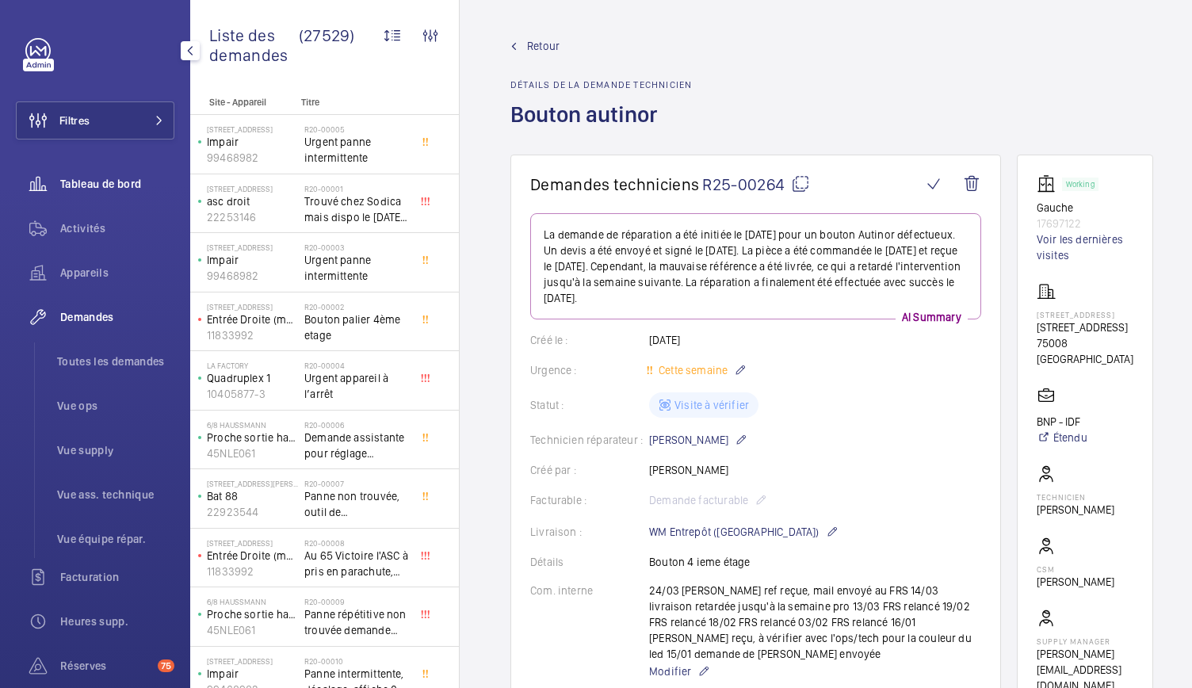
click at [136, 185] on span "Tableau de bord" at bounding box center [117, 184] width 114 height 16
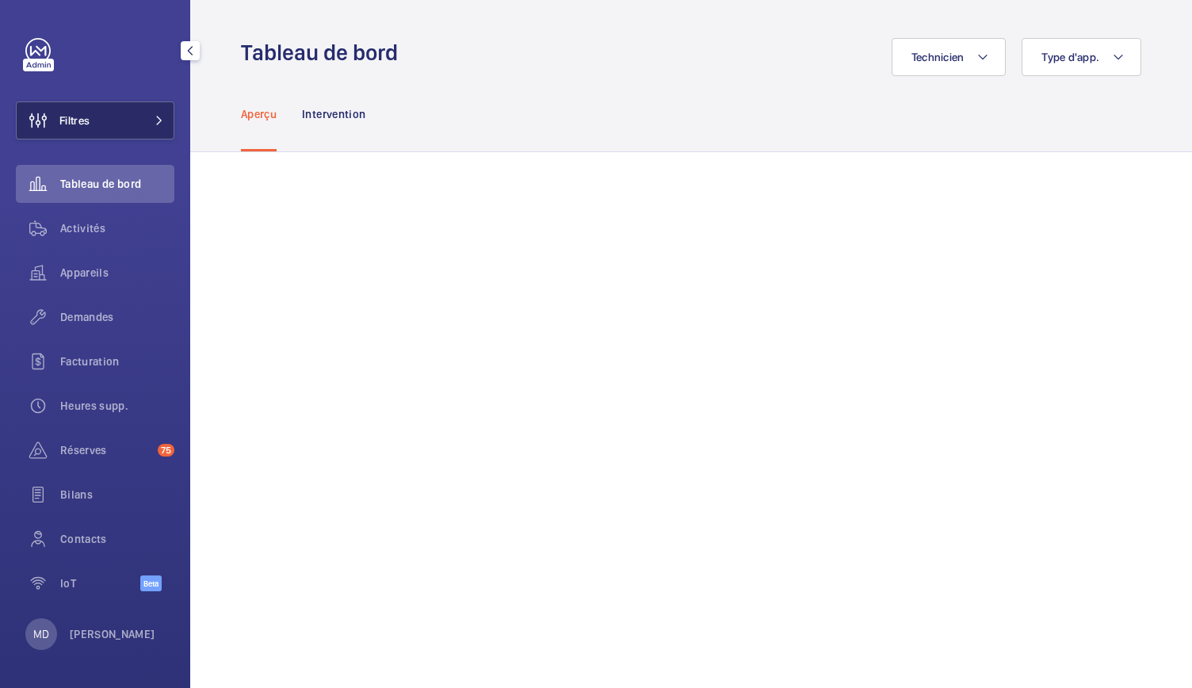
click at [108, 106] on button "Filtres" at bounding box center [95, 120] width 159 height 38
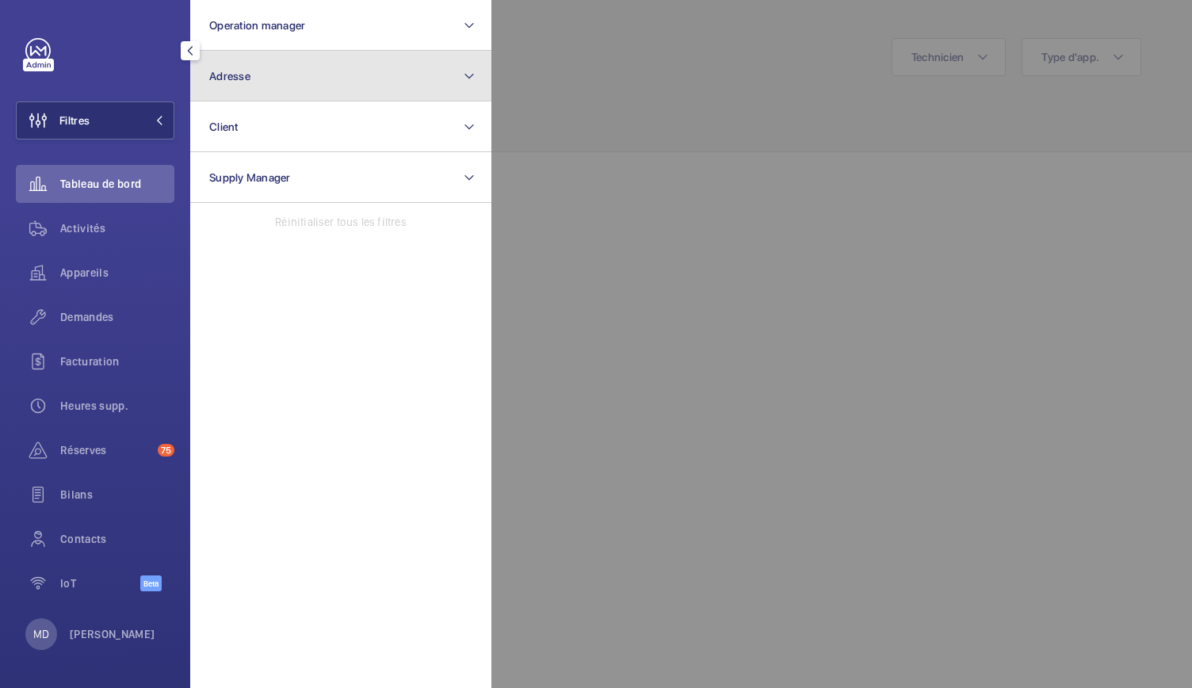
click at [324, 53] on button "Adresse" at bounding box center [340, 76] width 301 height 51
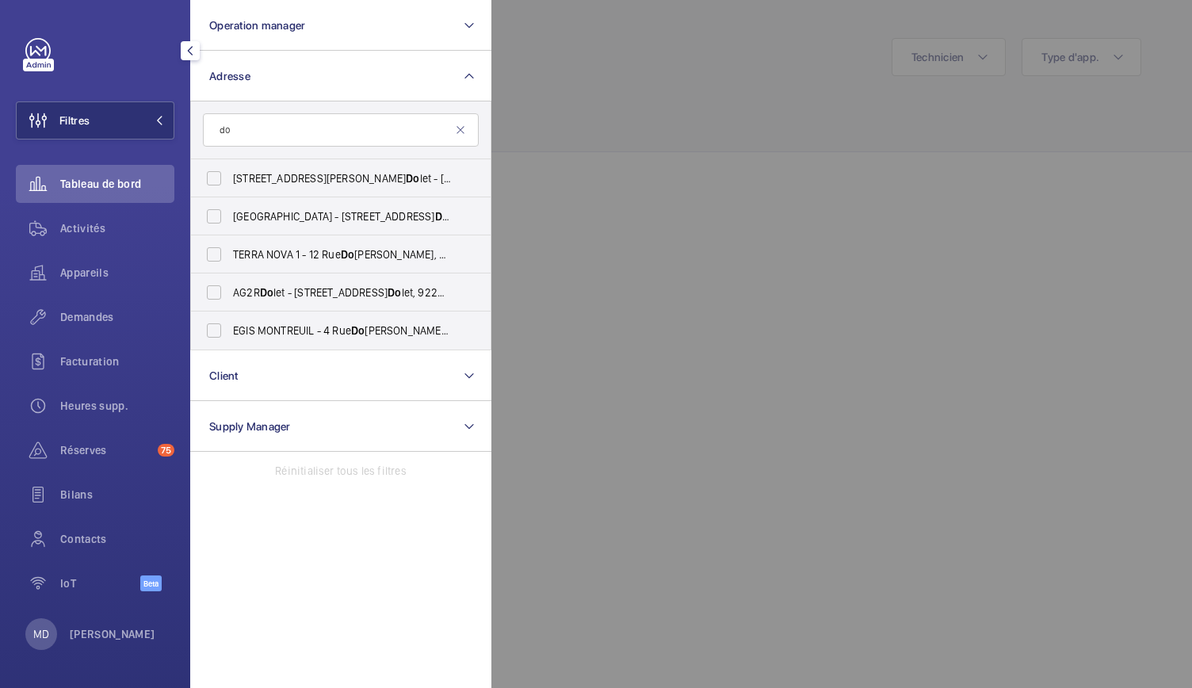
type input "d"
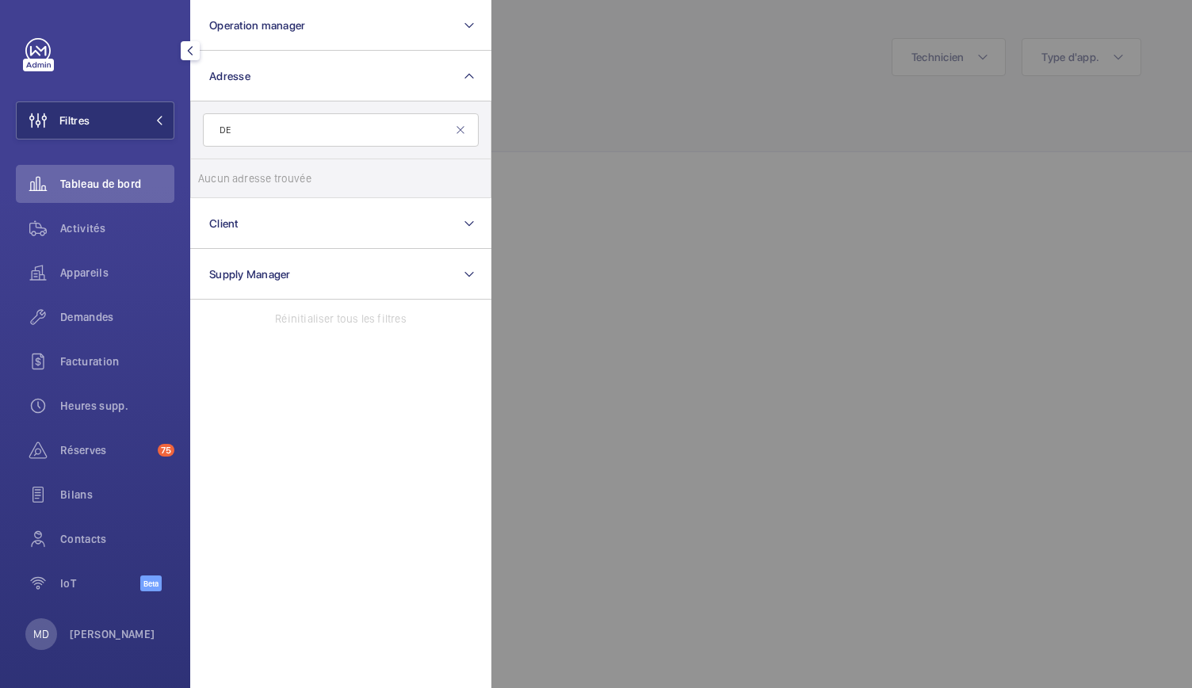
type input "D"
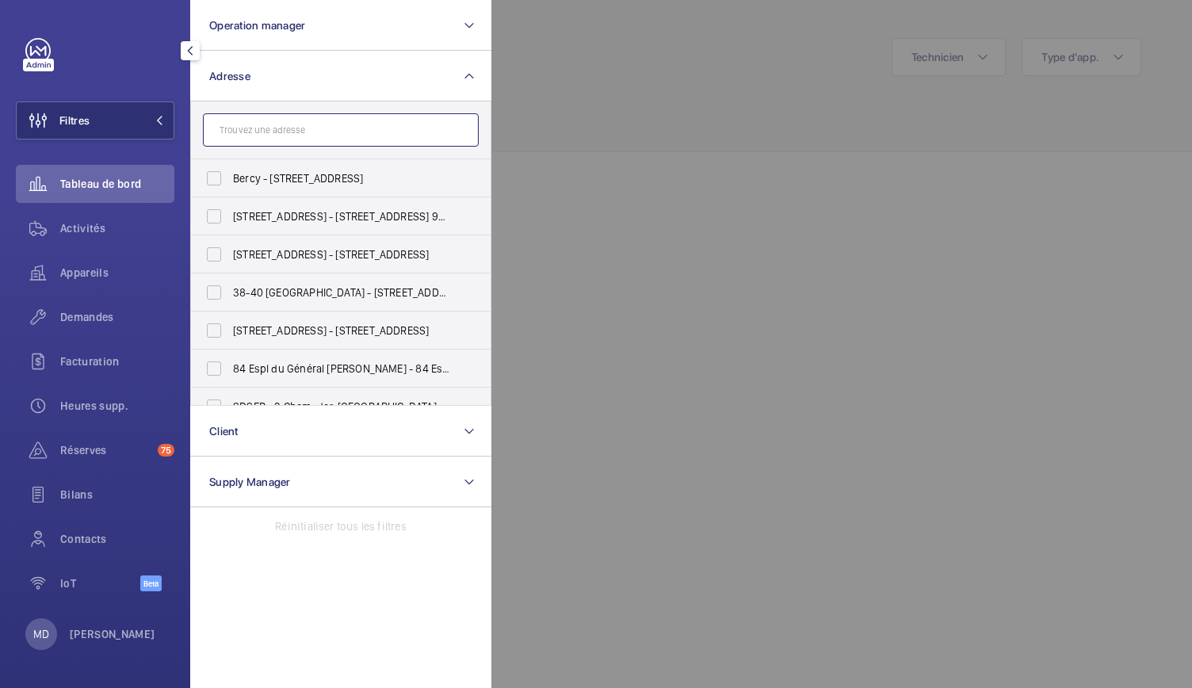
paste input "Rue [PERSON_NAME]"
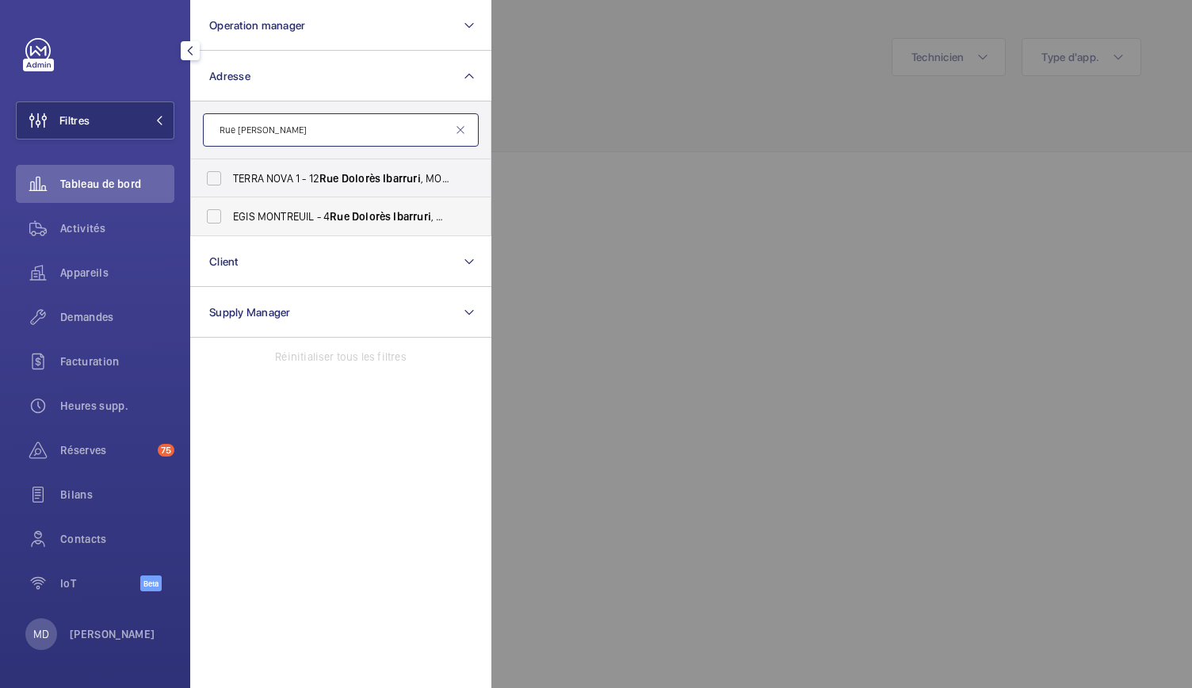
type input "Rue [PERSON_NAME]"
click at [238, 215] on span "EGIS MONTREUIL - [STREET_ADDRESS][PERSON_NAME]" at bounding box center [342, 217] width 218 height 16
click at [230, 215] on input "EGIS MONTREUIL - [STREET_ADDRESS][PERSON_NAME]" at bounding box center [214, 217] width 32 height 32
checkbox input "true"
click at [668, 72] on div at bounding box center [1088, 344] width 1192 height 688
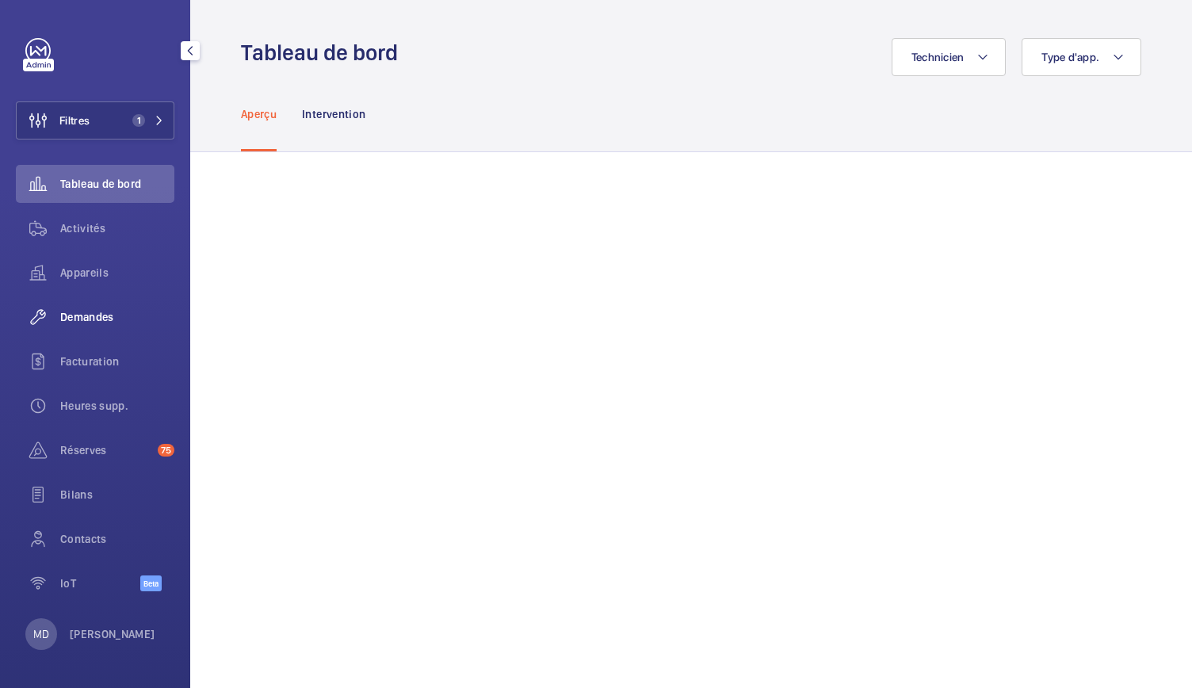
click at [82, 312] on span "Demandes" at bounding box center [117, 317] width 114 height 16
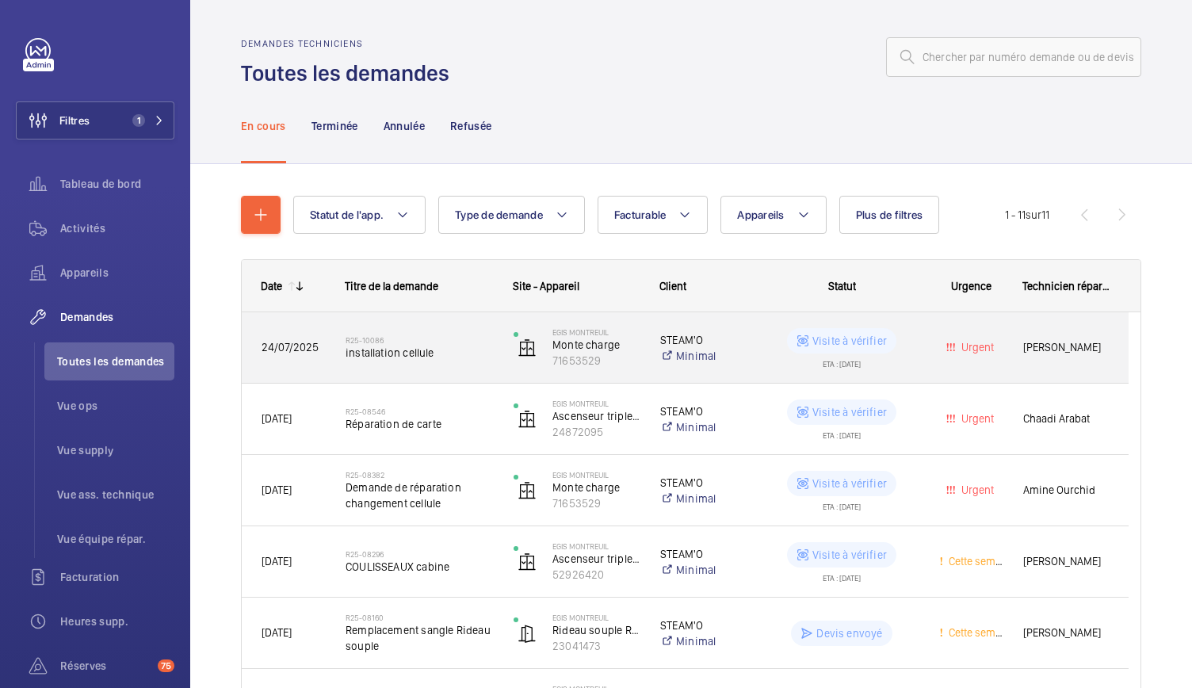
click at [395, 354] on span "installation cellule" at bounding box center [419, 353] width 147 height 16
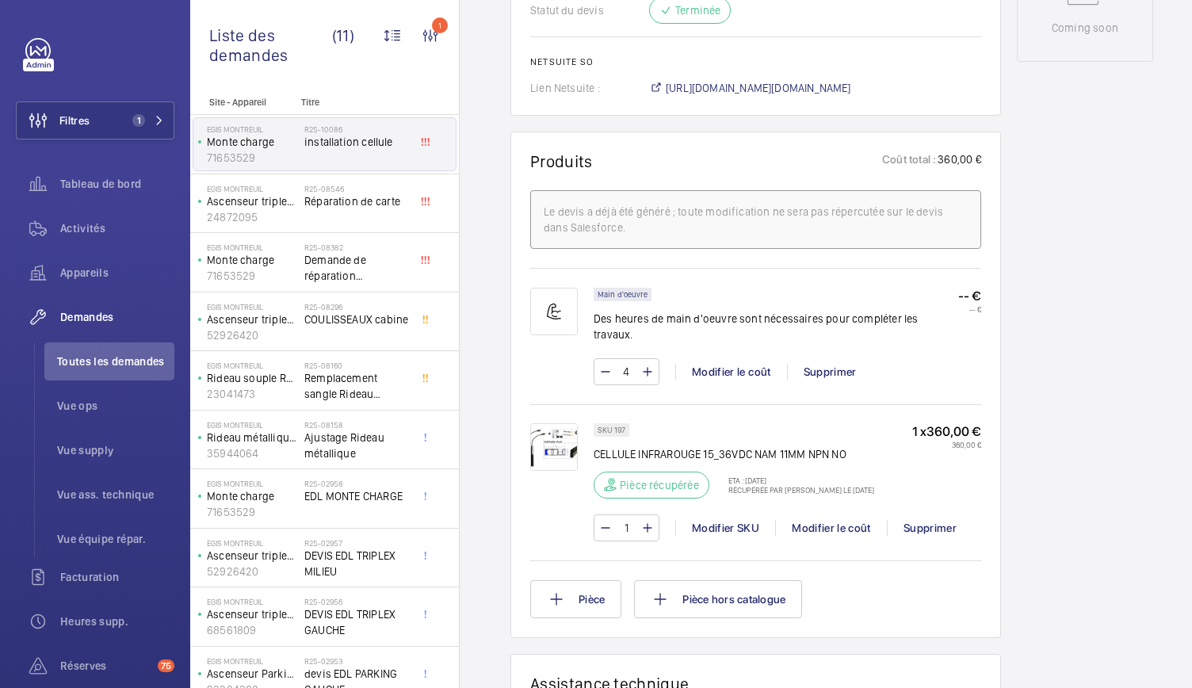
scroll to position [866, 0]
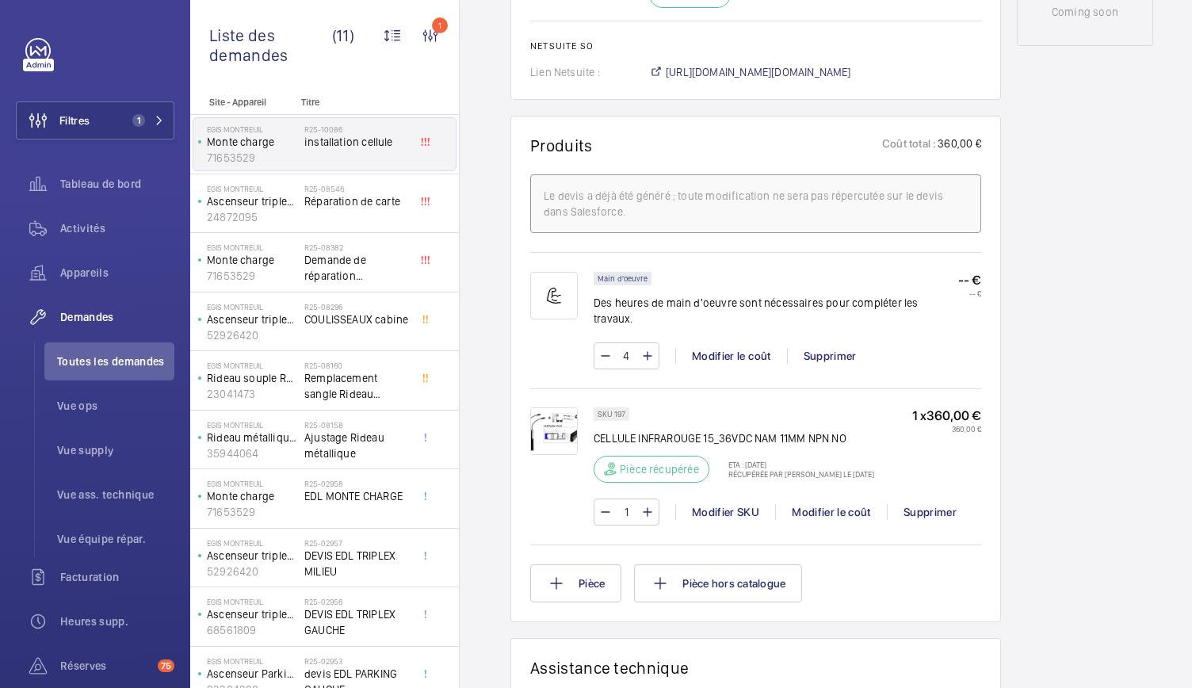
click at [568, 432] on img at bounding box center [554, 432] width 48 height 48
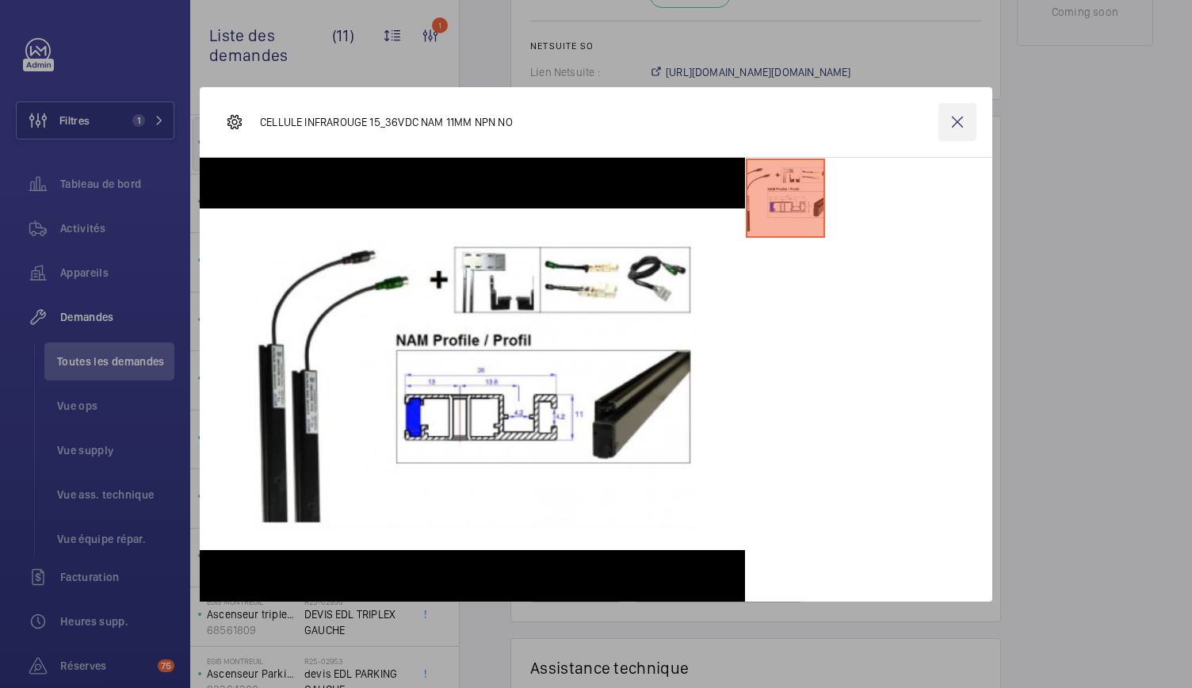
click at [959, 132] on wm-front-icon-button at bounding box center [958, 122] width 38 height 38
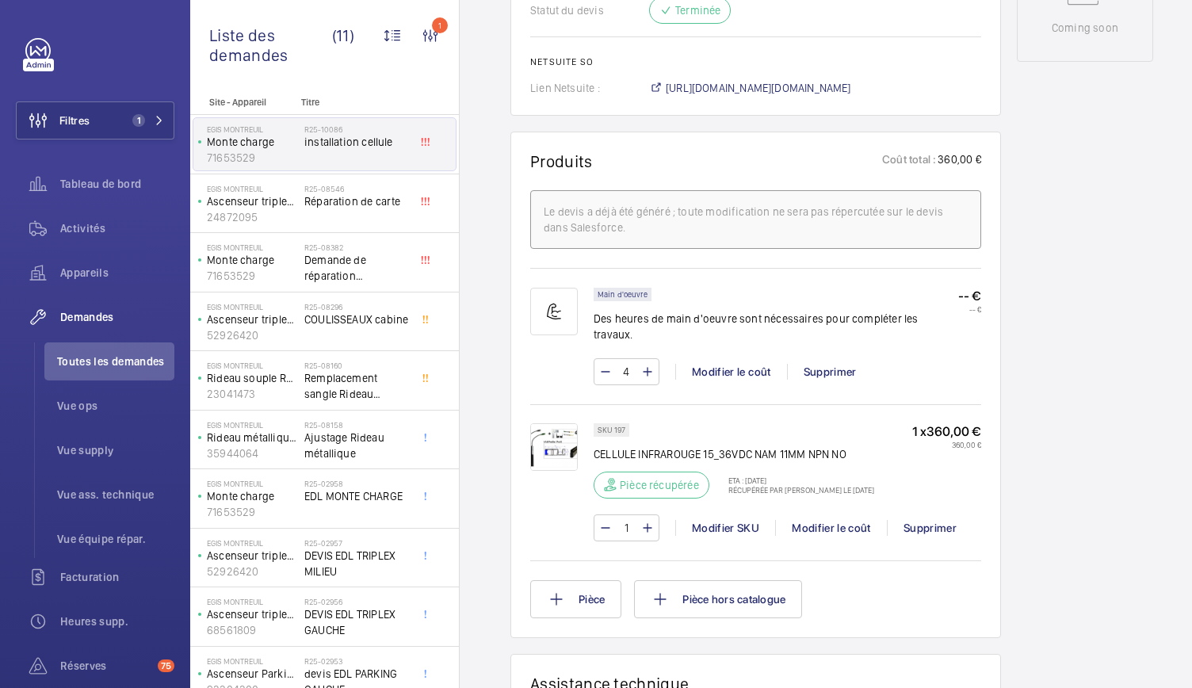
scroll to position [953, 0]
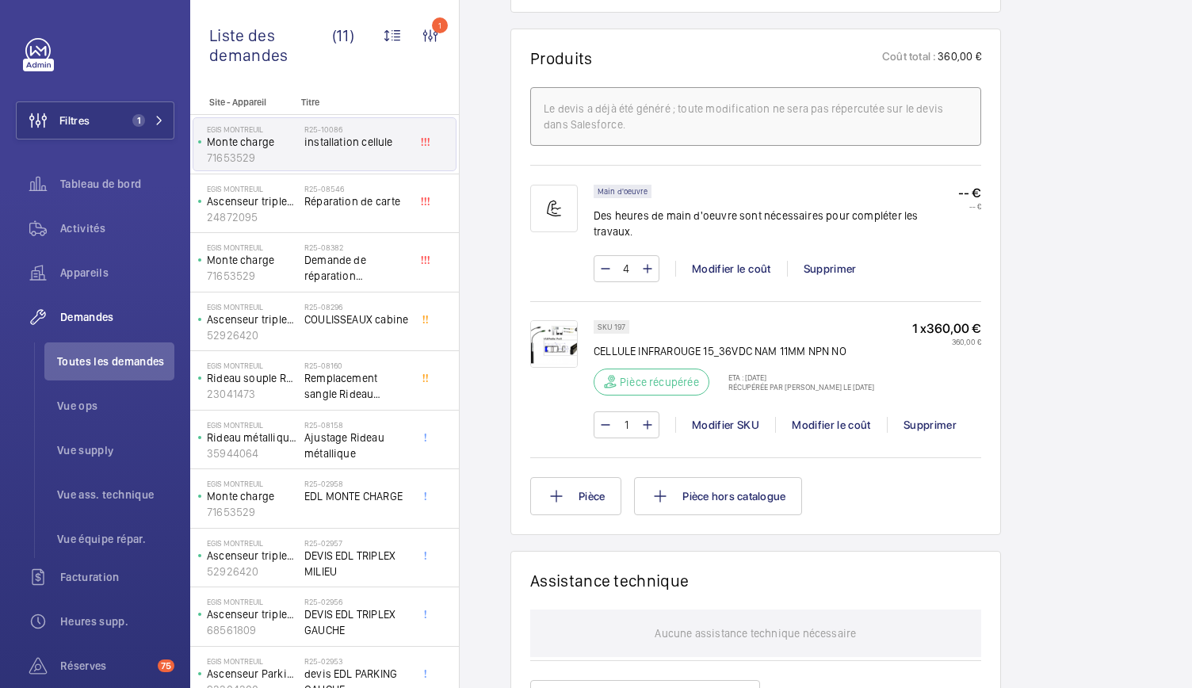
click at [566, 333] on img at bounding box center [554, 344] width 48 height 48
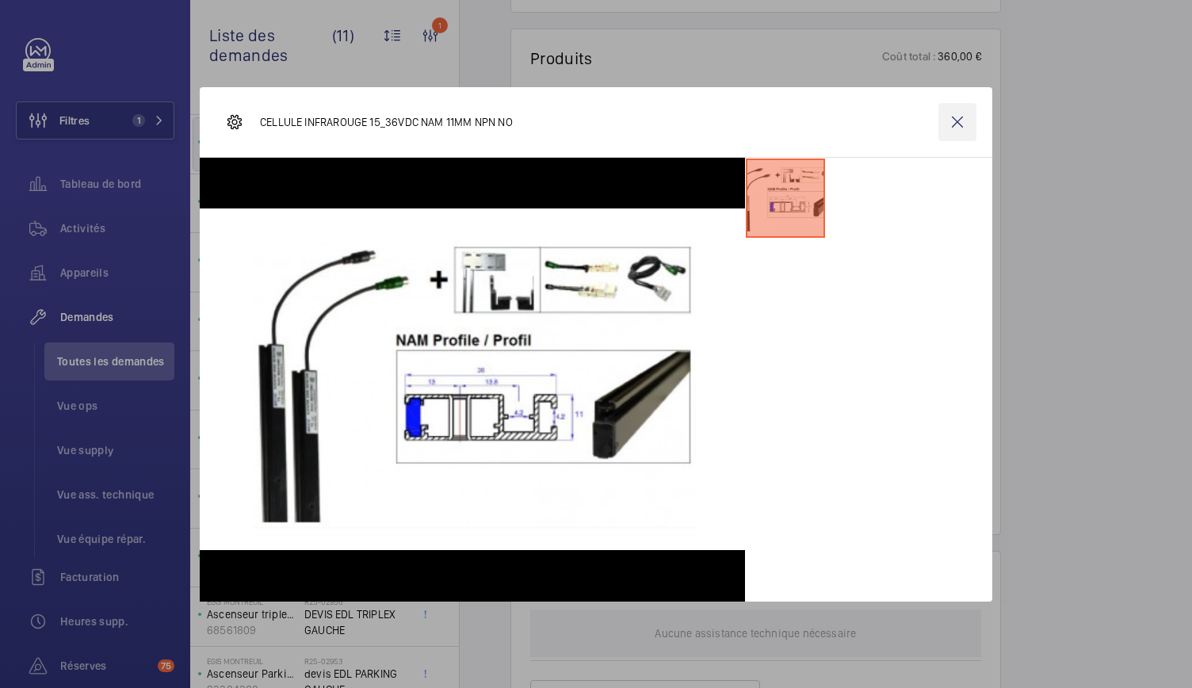
click at [948, 120] on wm-front-icon-button at bounding box center [958, 122] width 38 height 38
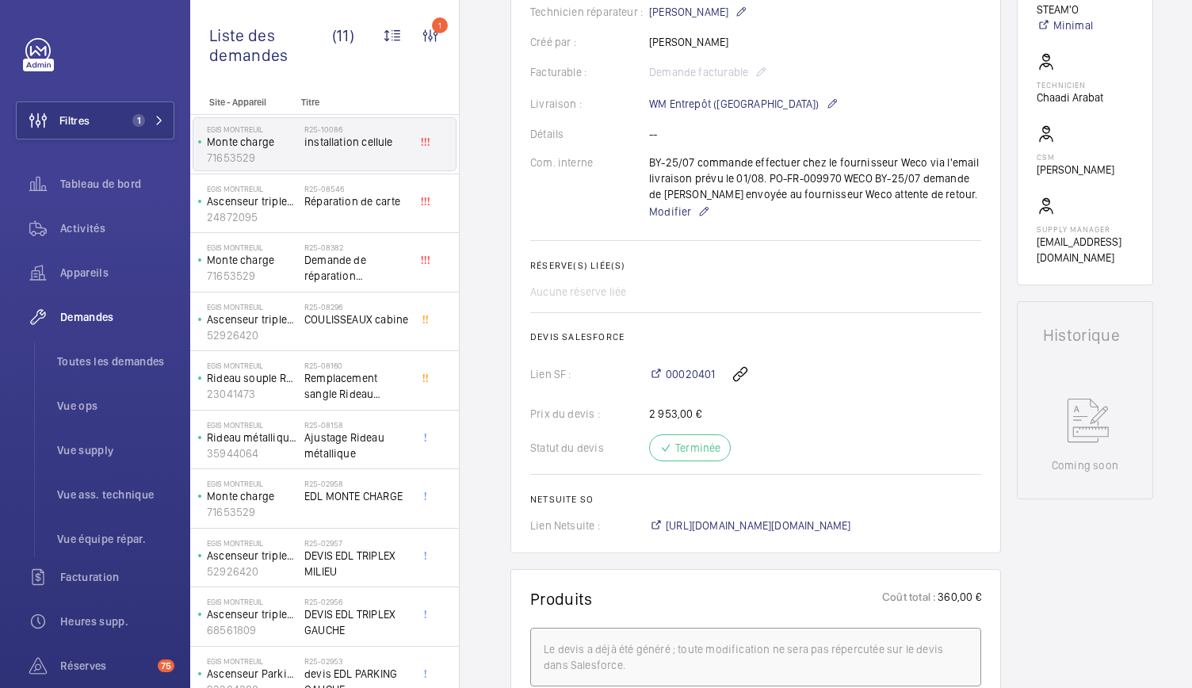
scroll to position [310, 0]
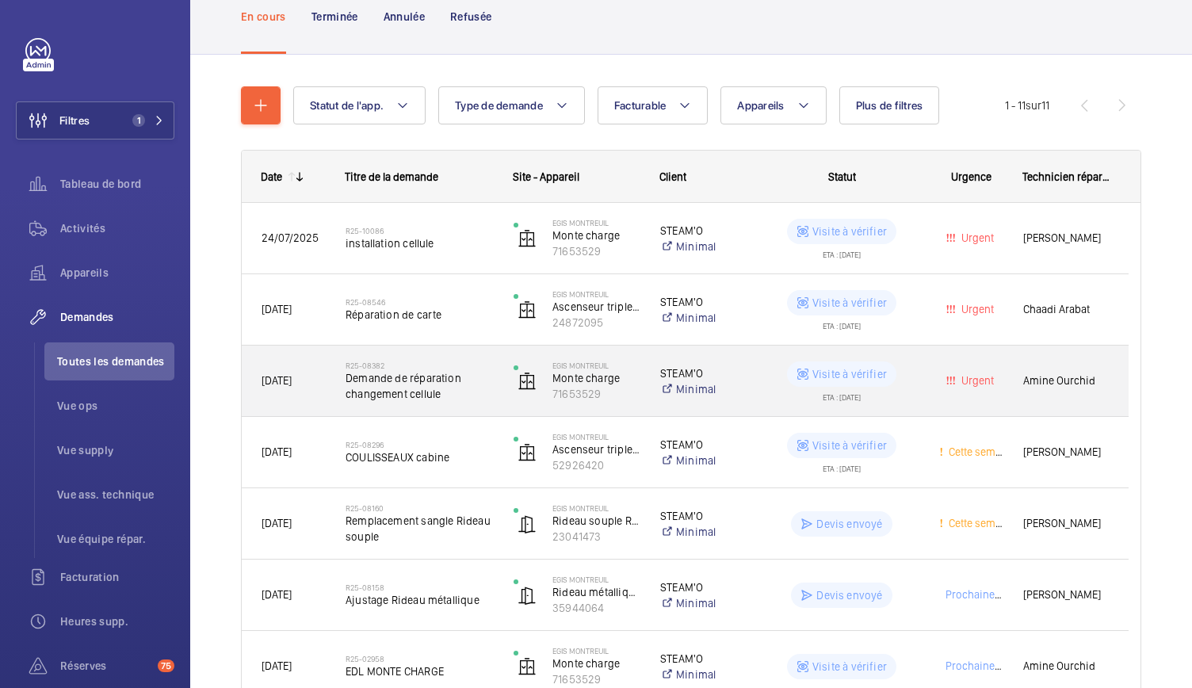
scroll to position [111, 0]
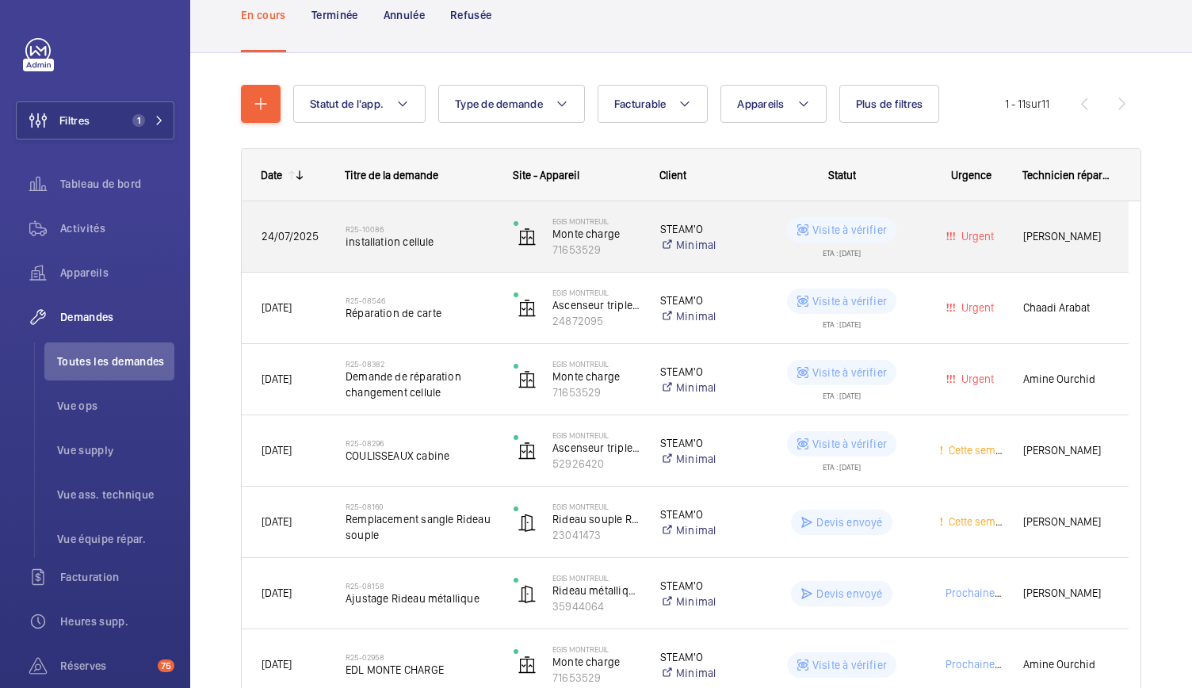
click at [421, 252] on div "R25-10086 installation cellule" at bounding box center [419, 237] width 147 height 46
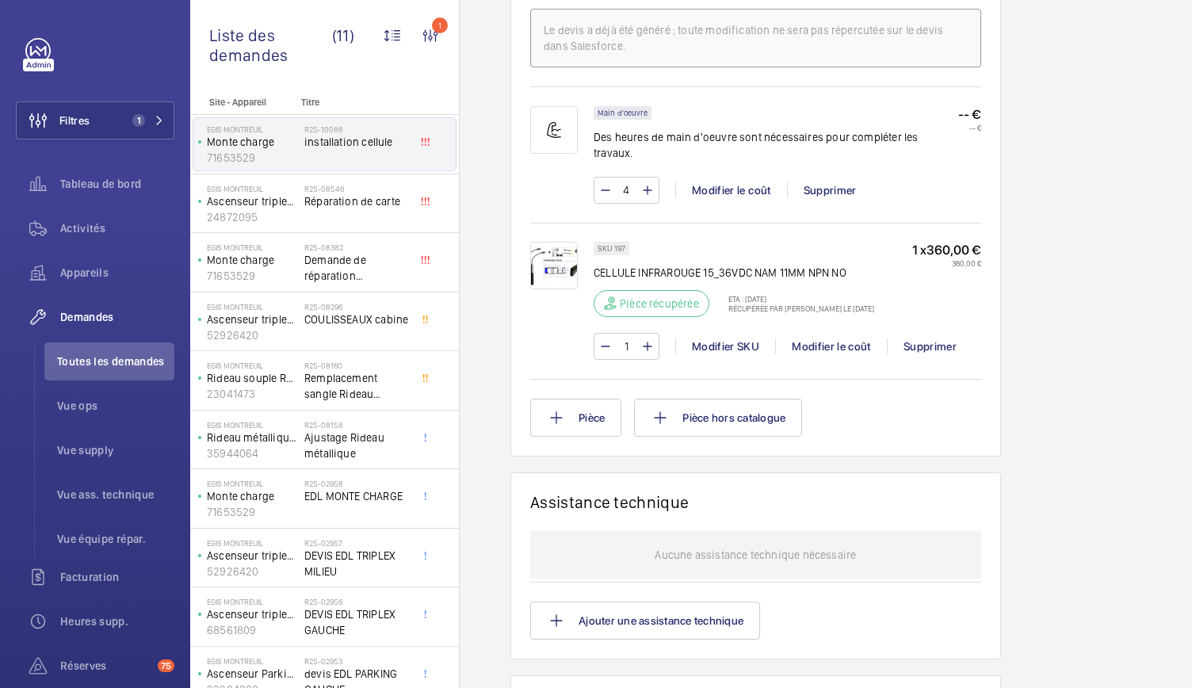
scroll to position [1026, 0]
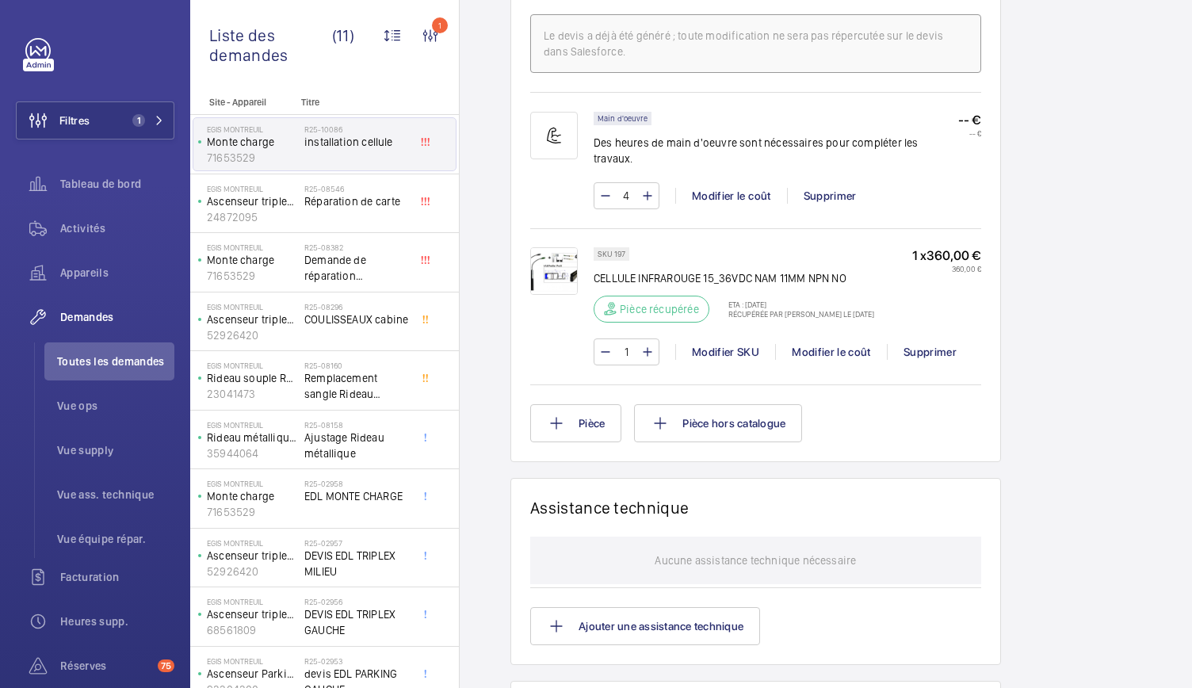
click at [557, 266] on img at bounding box center [554, 271] width 48 height 48
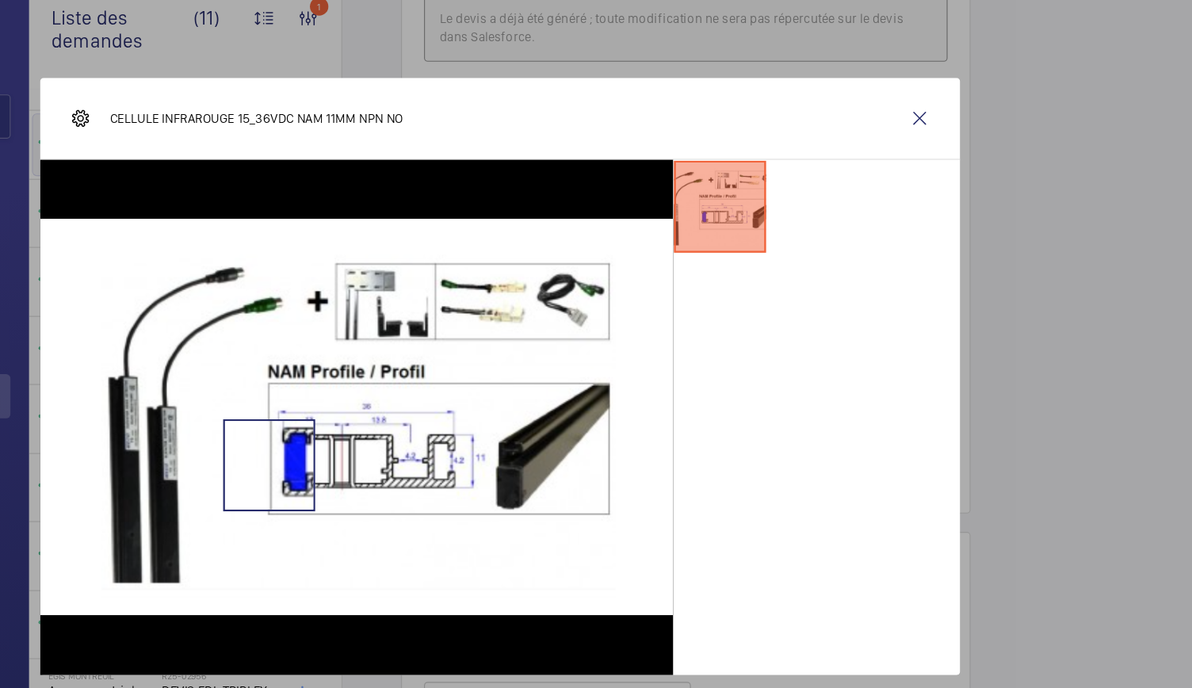
scroll to position [0, 0]
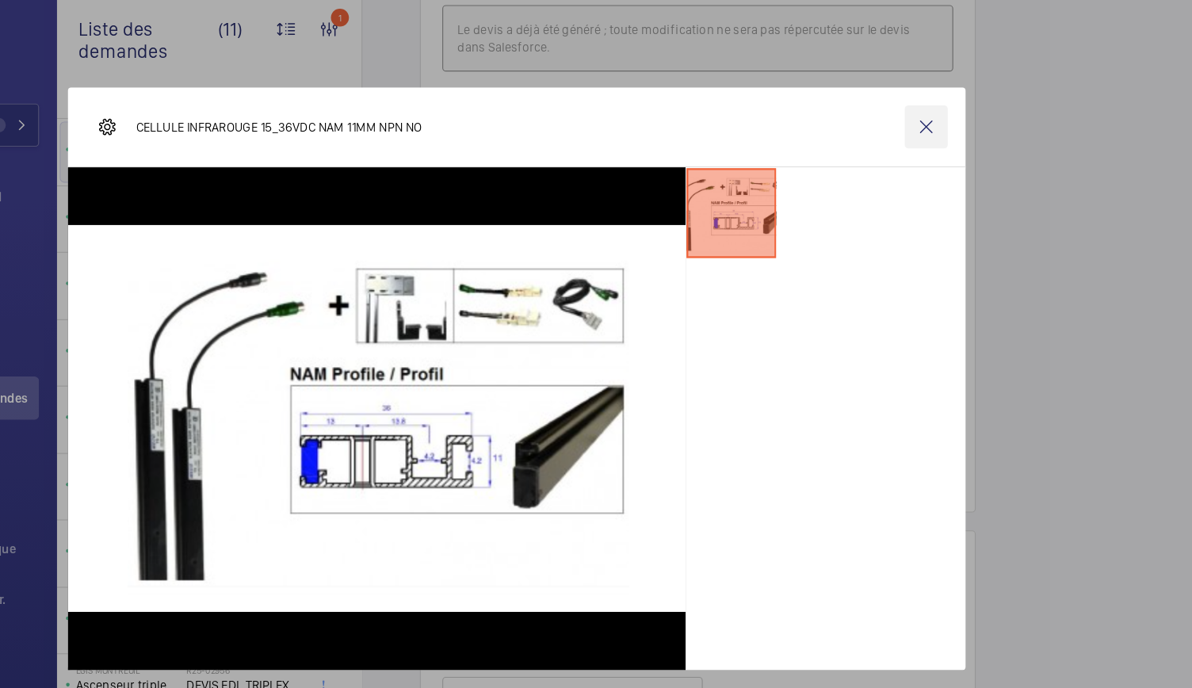
click at [969, 114] on wm-front-icon-button at bounding box center [958, 122] width 38 height 38
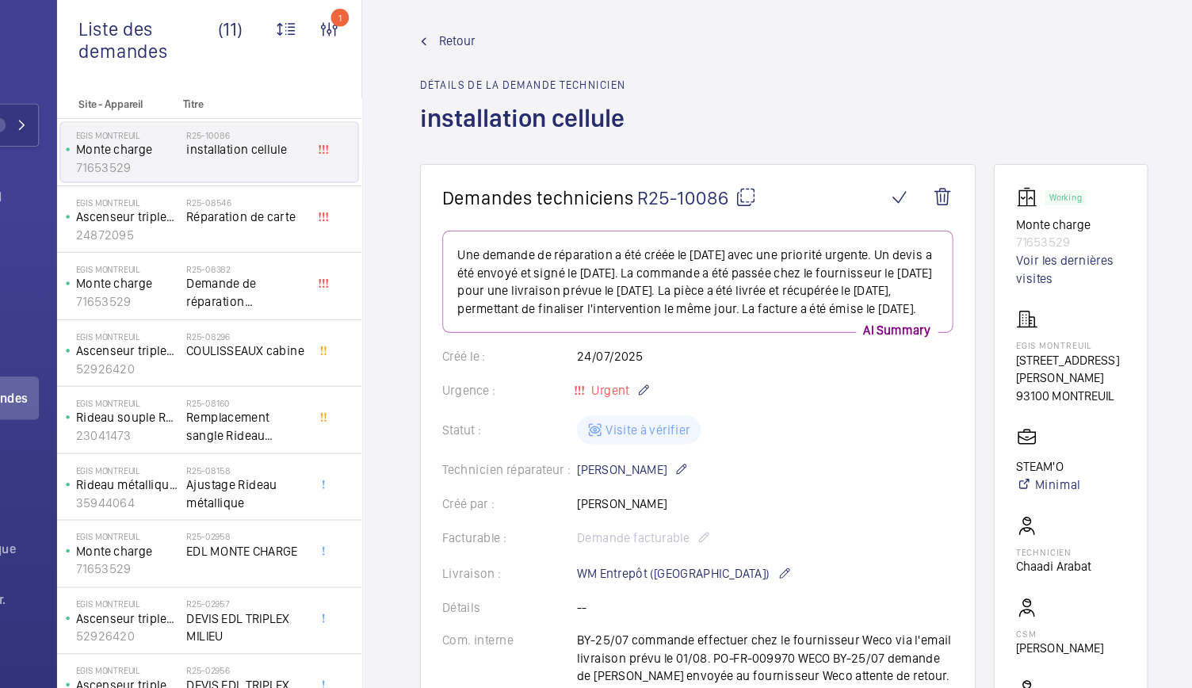
click at [532, 49] on span "Retour" at bounding box center [543, 46] width 33 height 16
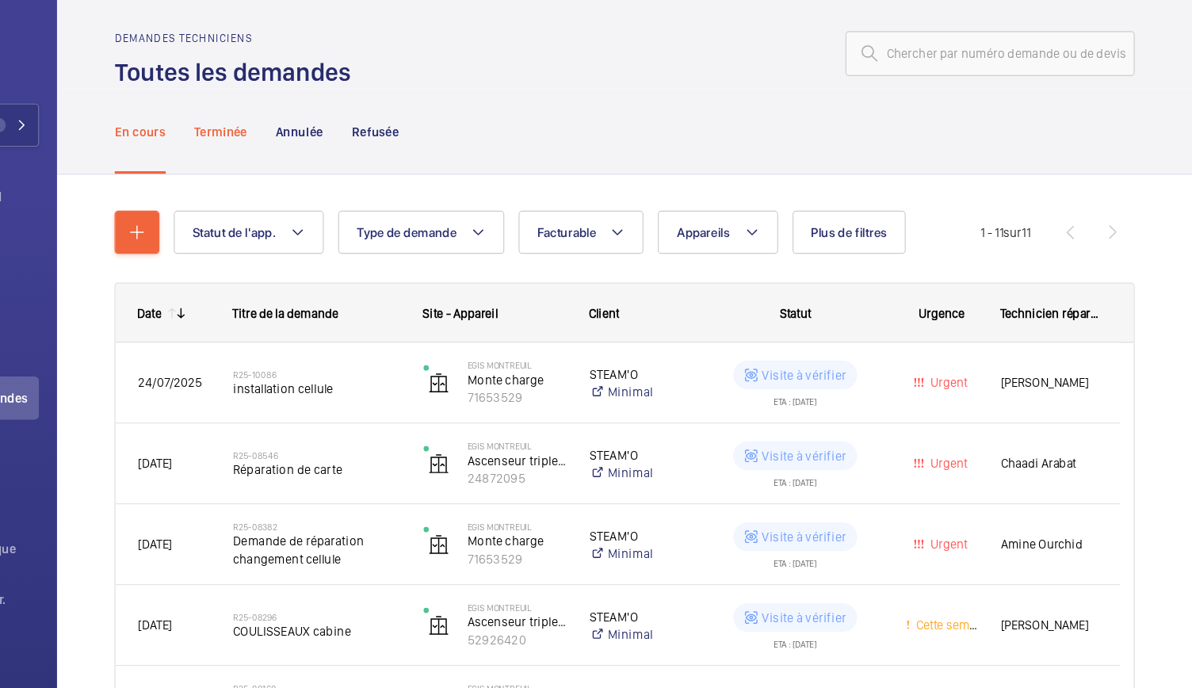
click at [351, 133] on p "Terminée" at bounding box center [335, 126] width 47 height 16
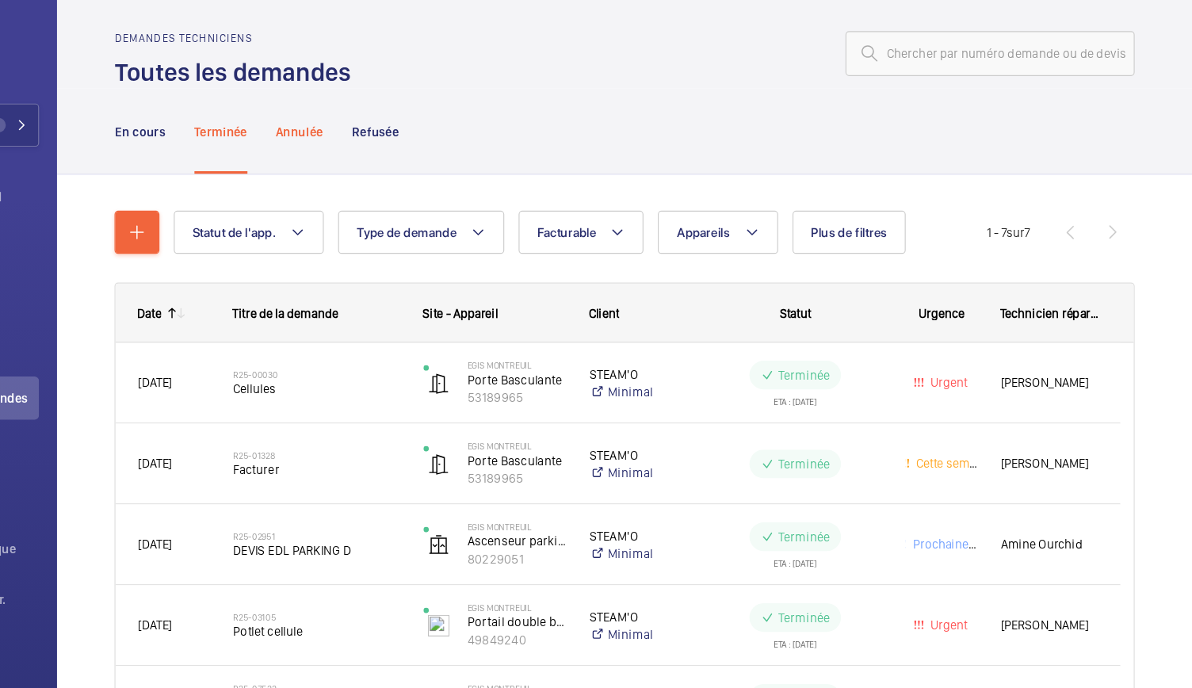
click at [404, 137] on div "Annulée" at bounding box center [404, 125] width 41 height 75
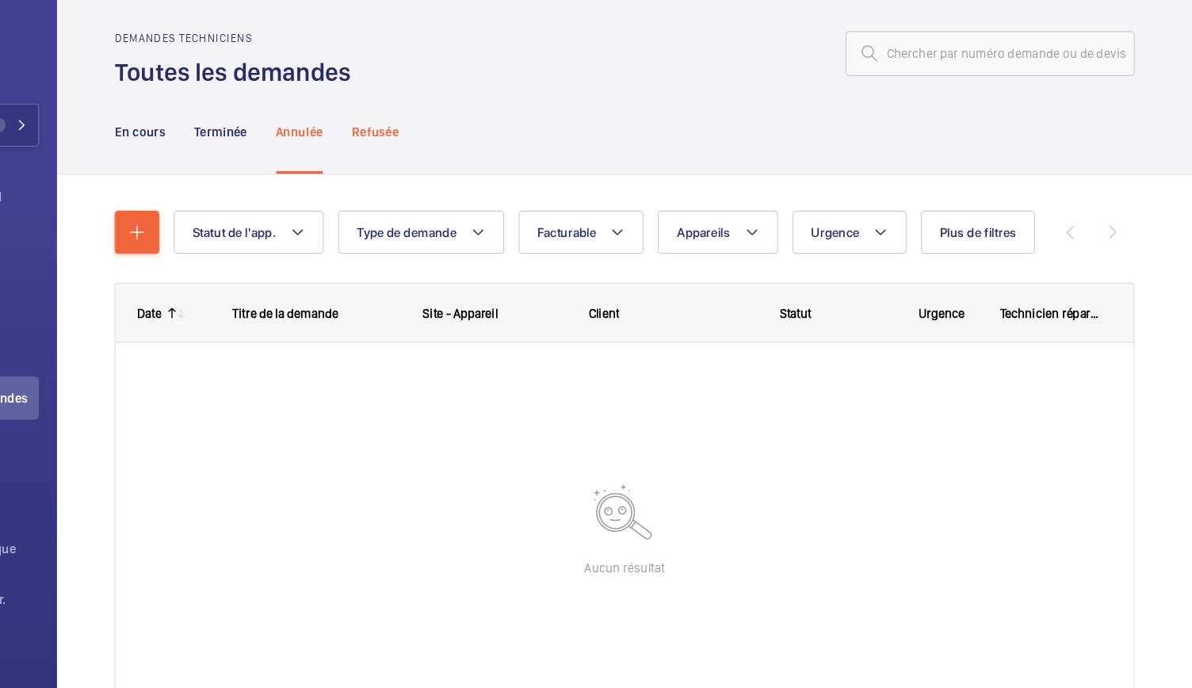
click at [461, 124] on p "Refusée" at bounding box center [470, 126] width 41 height 16
click at [262, 122] on p "En cours" at bounding box center [263, 126] width 45 height 16
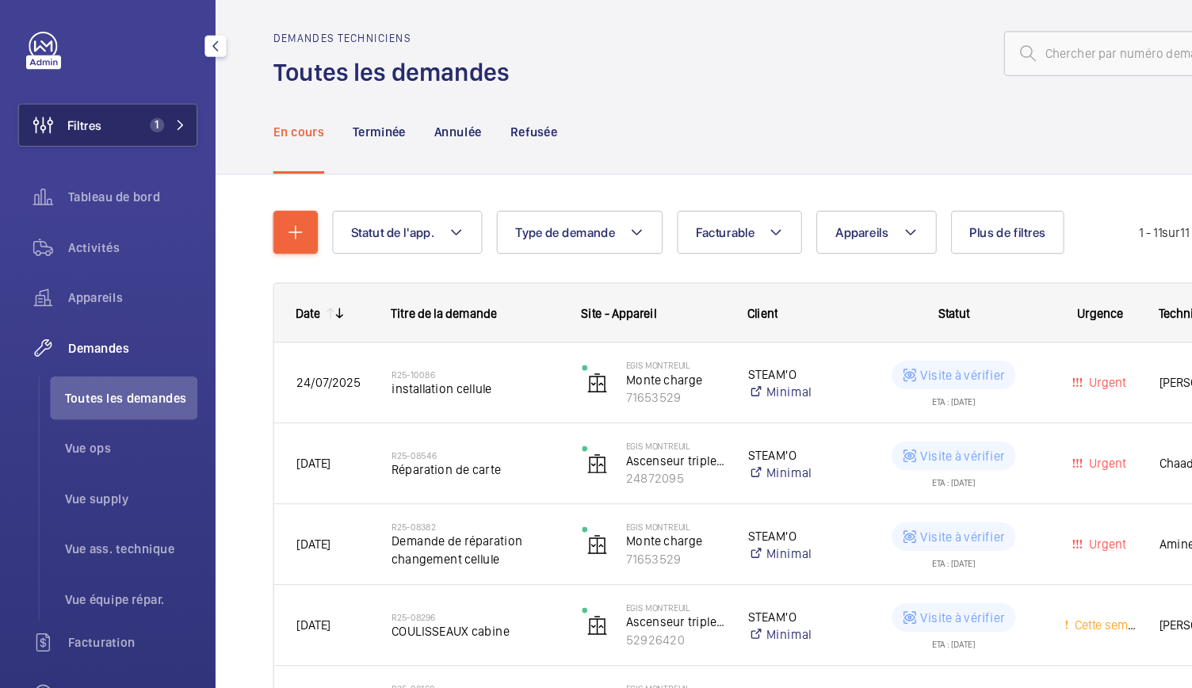
click at [139, 113] on button "Filtres 1" at bounding box center [95, 120] width 159 height 38
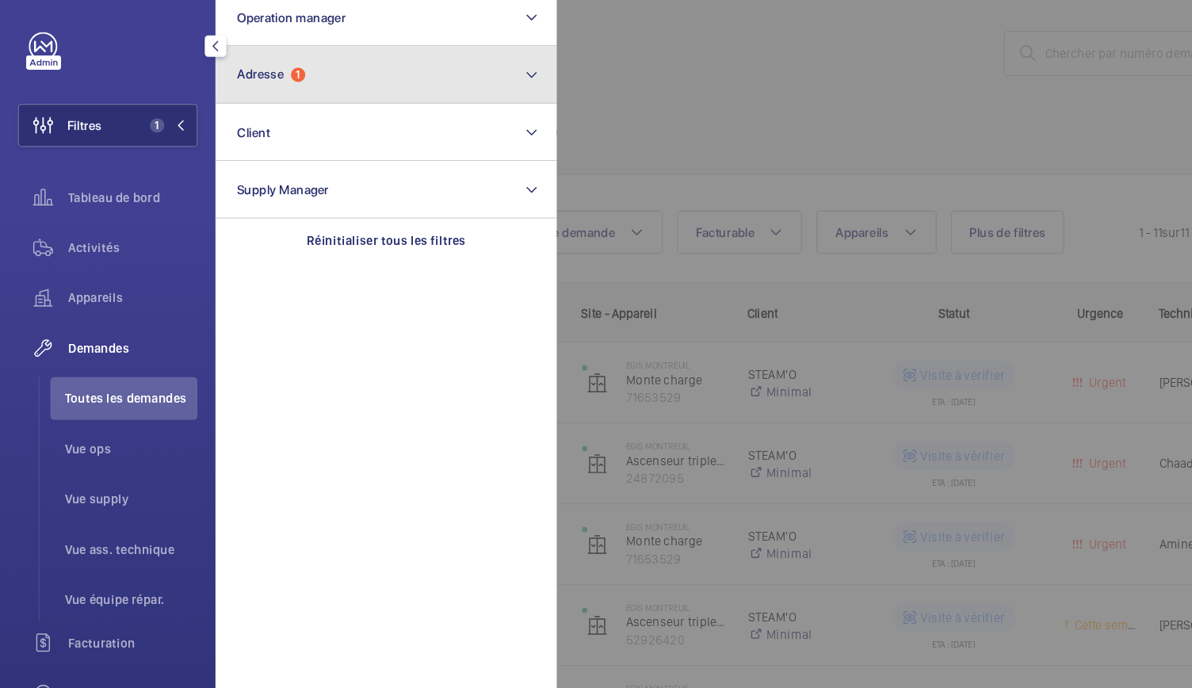
click at [286, 93] on button "Adresse 1" at bounding box center [340, 76] width 301 height 51
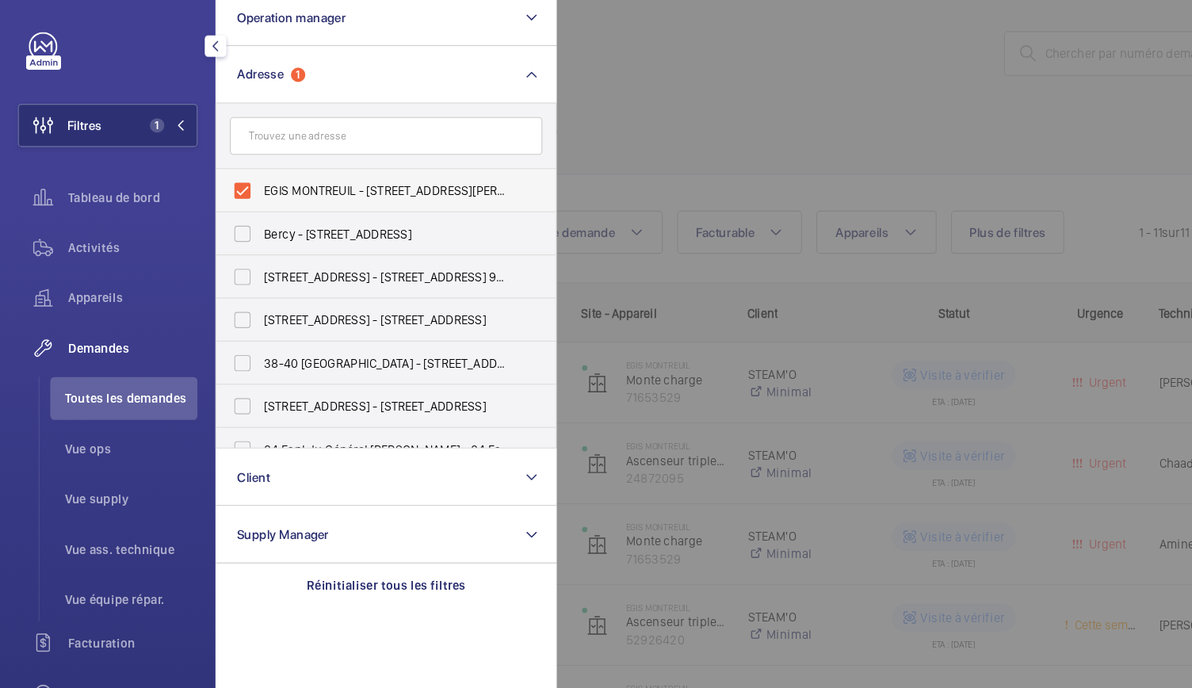
click at [212, 178] on label "EGIS MONTREUIL - 4 Rue Dolorès Ibarruri, MONTREUIL 93100" at bounding box center [329, 178] width 276 height 38
click at [212, 178] on input "EGIS MONTREUIL - 4 Rue Dolorès Ibarruri, MONTREUIL 93100" at bounding box center [214, 179] width 32 height 32
checkbox input "false"
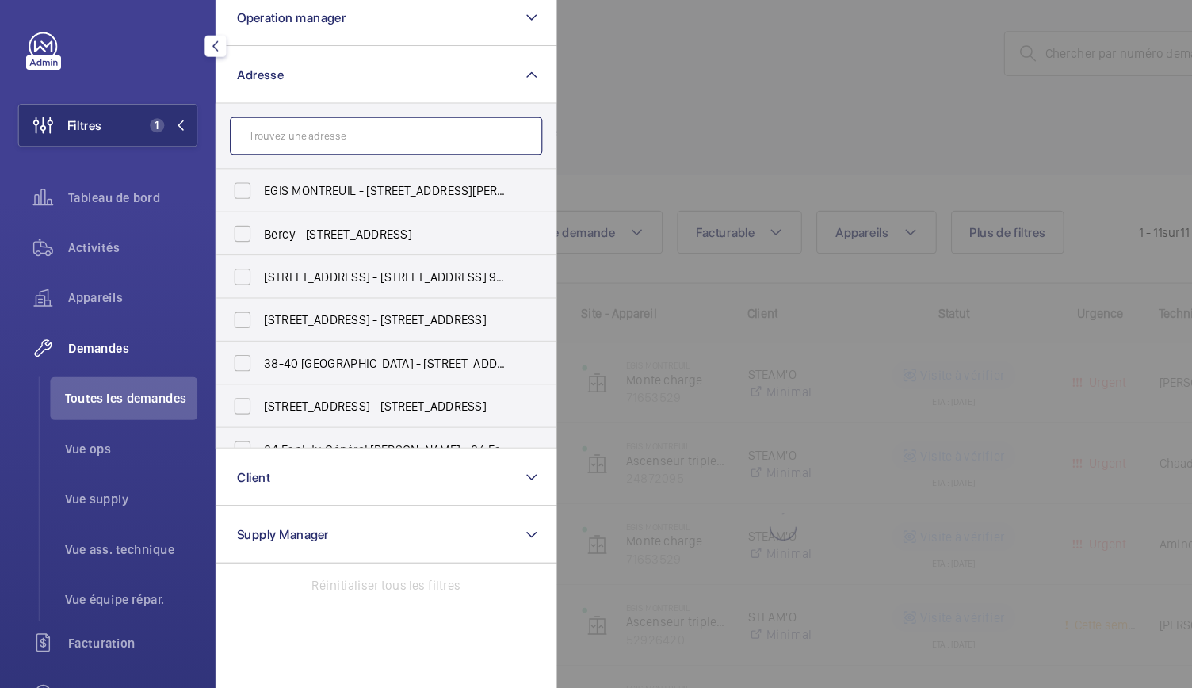
click at [228, 135] on input "text" at bounding box center [341, 129] width 276 height 33
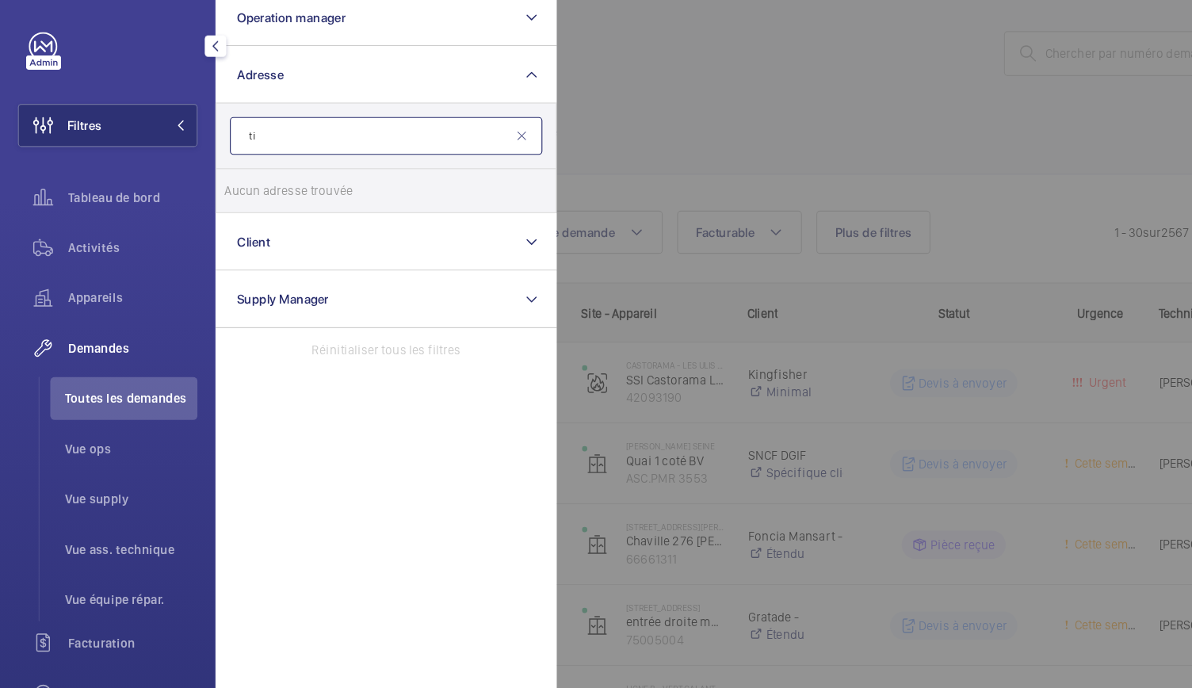
type input "t"
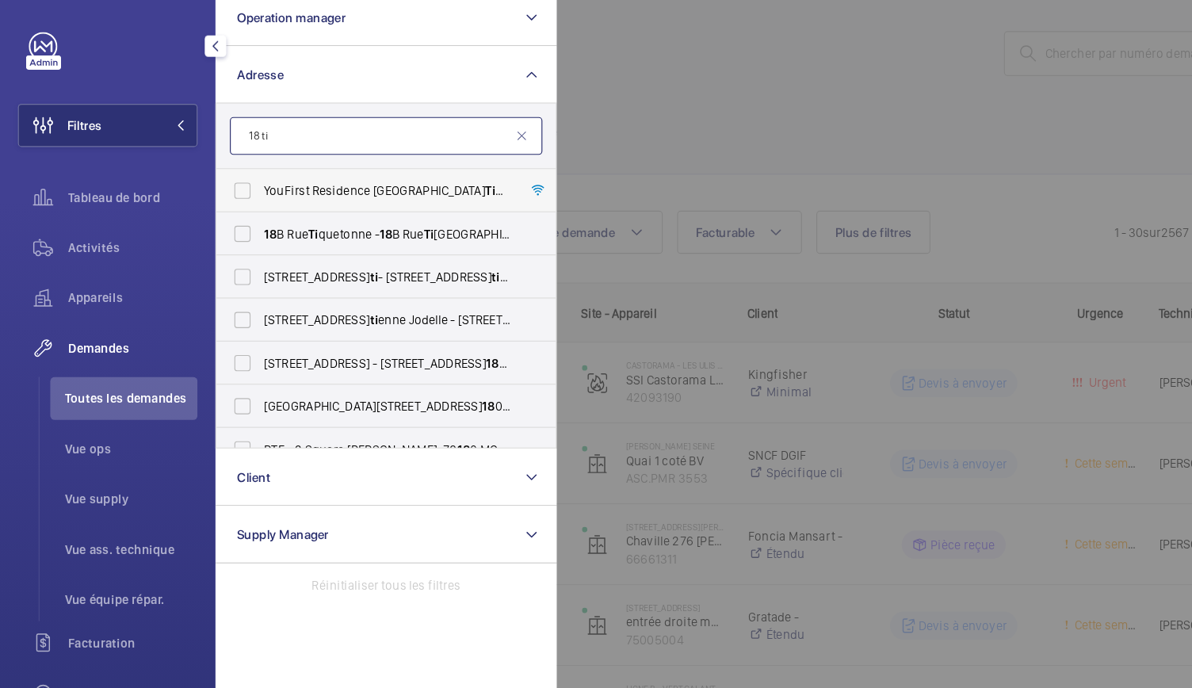
type input "18 ti"
click at [209, 185] on label "YouFirst Residence Paris Ti phaine - 18 Rue Ti phaine, PARIS 75015" at bounding box center [329, 178] width 276 height 38
click at [209, 185] on input "YouFirst Residence Paris Ti phaine - 18 Rue Ti phaine, PARIS 75015" at bounding box center [214, 179] width 32 height 32
checkbox input "true"
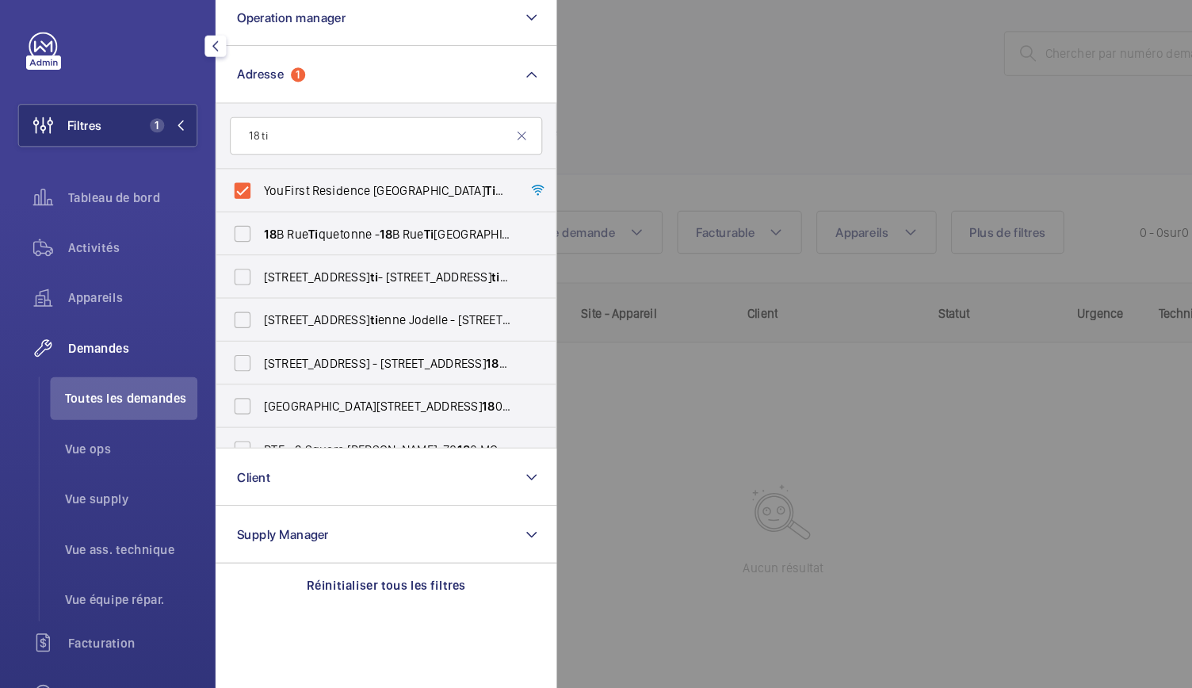
click at [572, 104] on div at bounding box center [1088, 344] width 1192 height 688
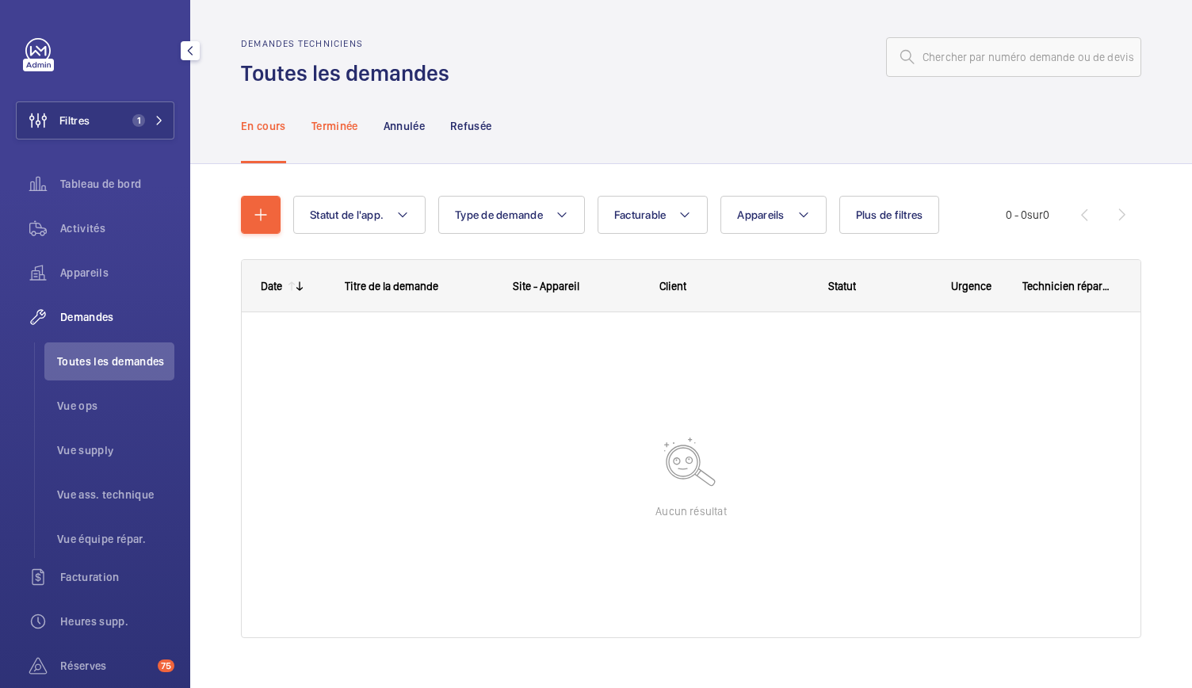
click at [343, 124] on p "Terminée" at bounding box center [335, 126] width 47 height 16
click at [342, 125] on p "Terminée" at bounding box center [335, 126] width 47 height 16
click at [281, 129] on p "En cours" at bounding box center [263, 126] width 45 height 16
click at [322, 121] on p "Terminée" at bounding box center [335, 126] width 47 height 16
click at [415, 132] on p "Annulée" at bounding box center [404, 126] width 41 height 16
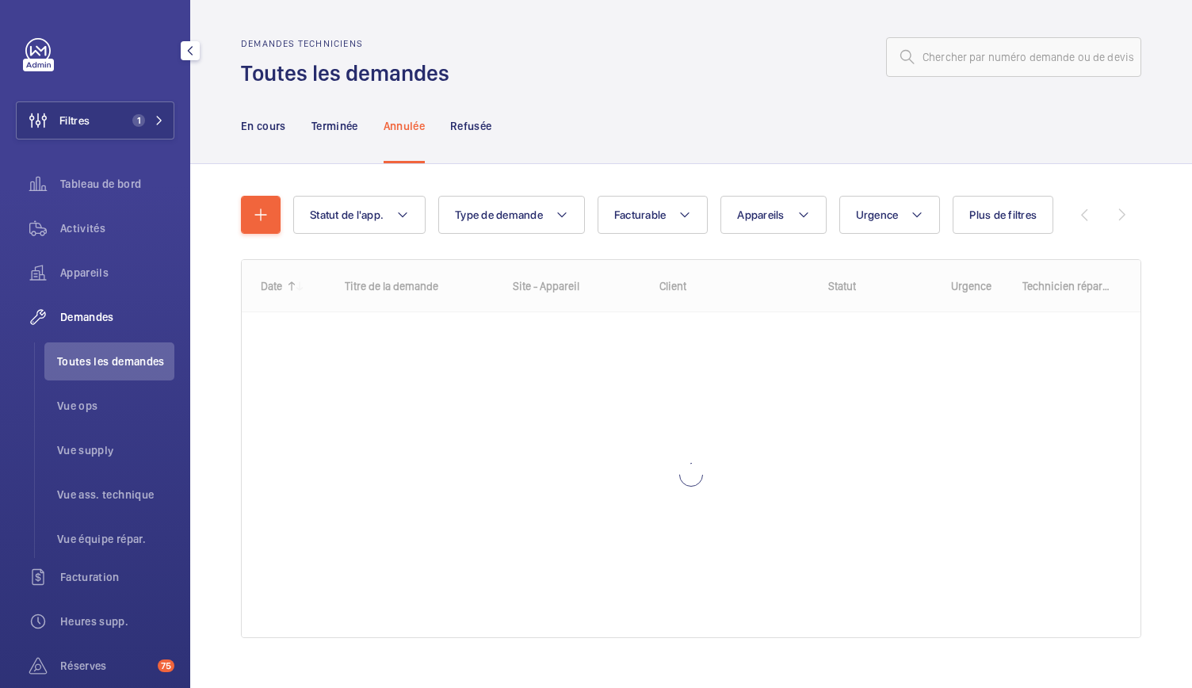
click at [500, 132] on div "En cours Terminée Annulée Refusée" at bounding box center [691, 125] width 901 height 75
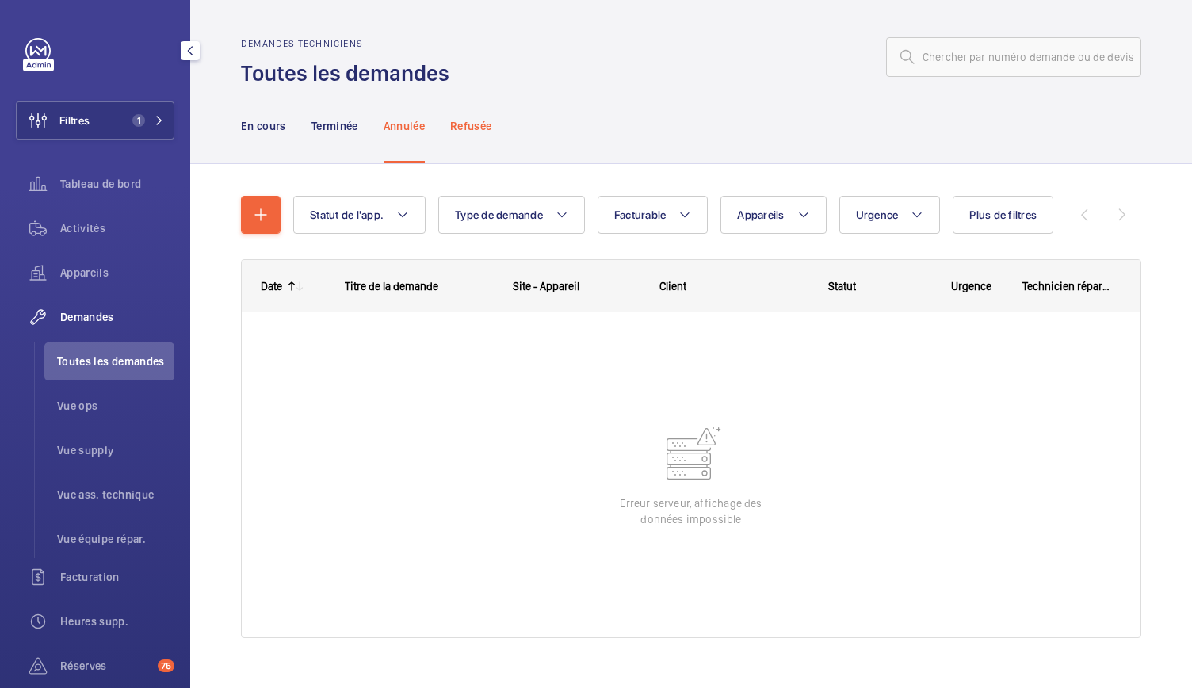
click at [490, 132] on p "Refusée" at bounding box center [470, 126] width 41 height 16
click at [262, 125] on p "En cours" at bounding box center [263, 126] width 45 height 16
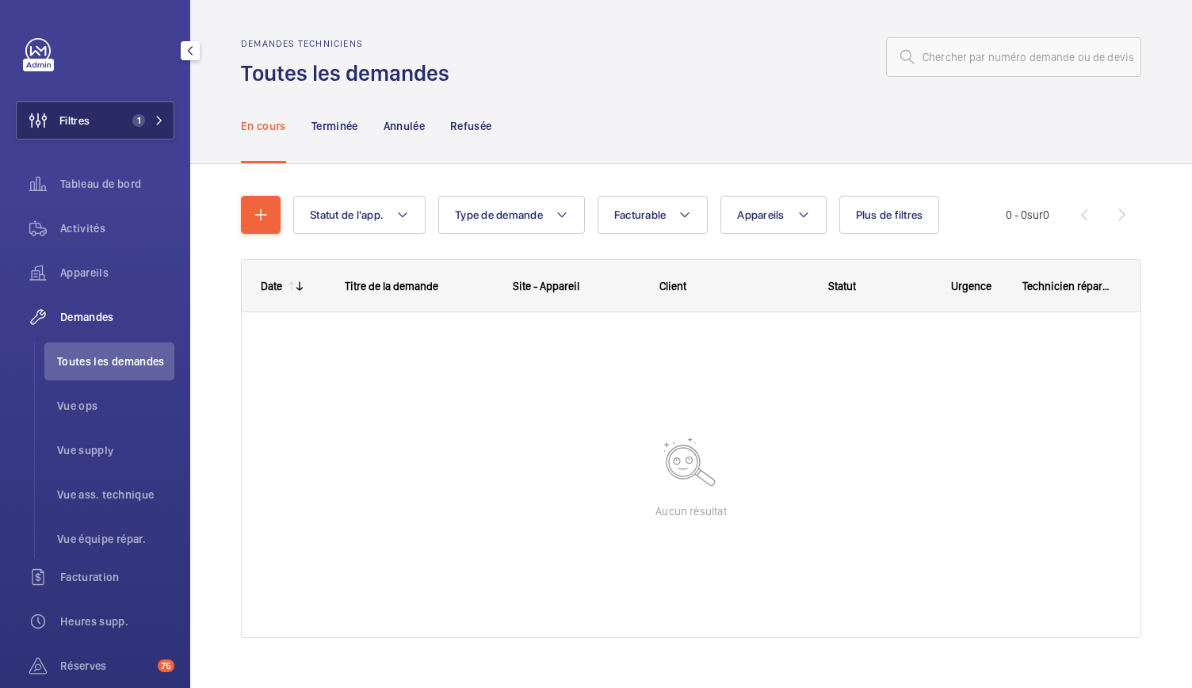
click at [138, 125] on span "1" at bounding box center [135, 120] width 19 height 13
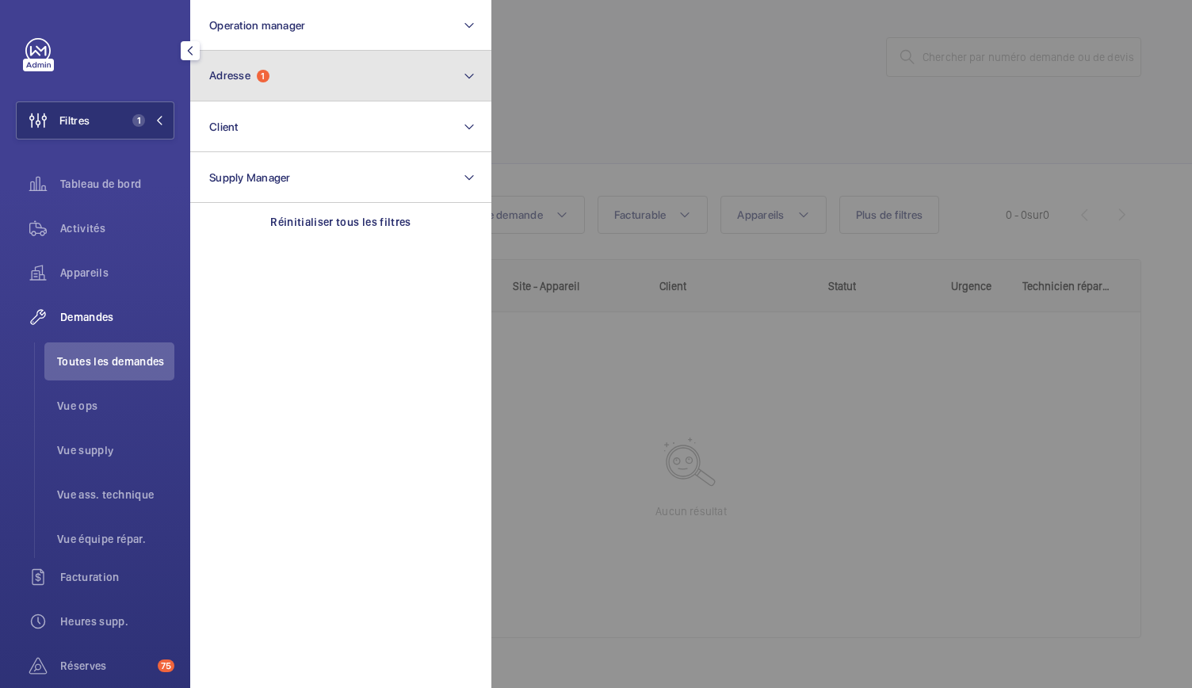
click at [279, 79] on button "Adresse 1" at bounding box center [340, 76] width 301 height 51
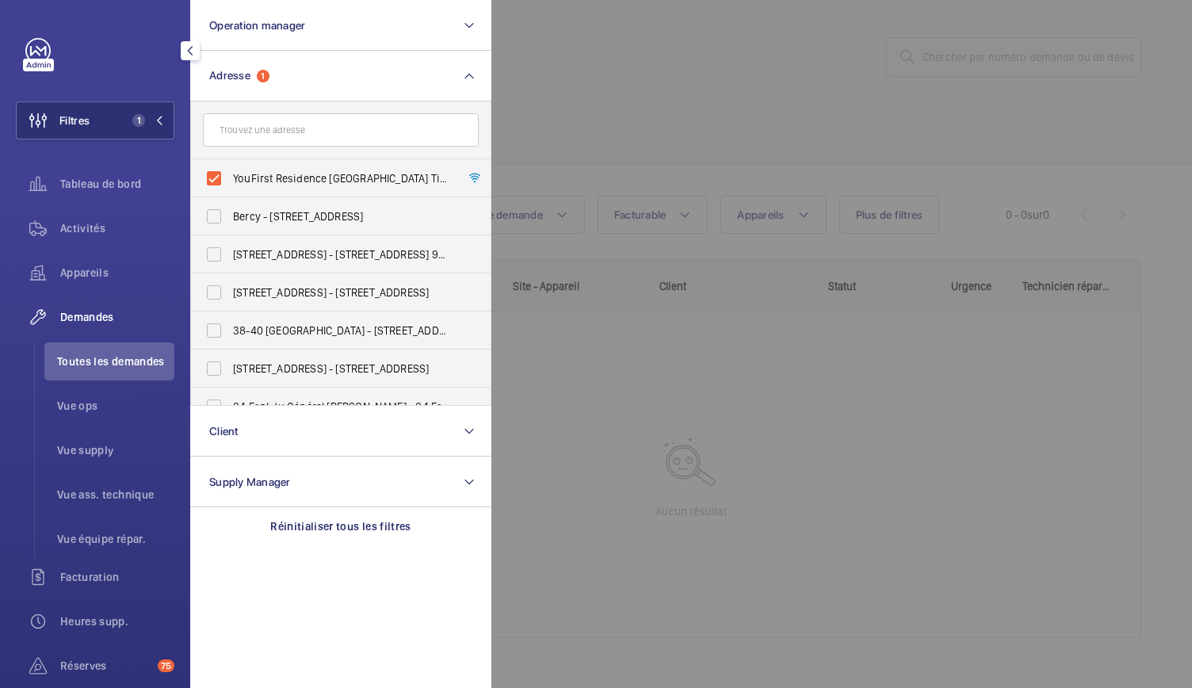
click at [247, 129] on input "text" at bounding box center [341, 129] width 276 height 33
click at [600, 52] on div at bounding box center [1088, 344] width 1192 height 688
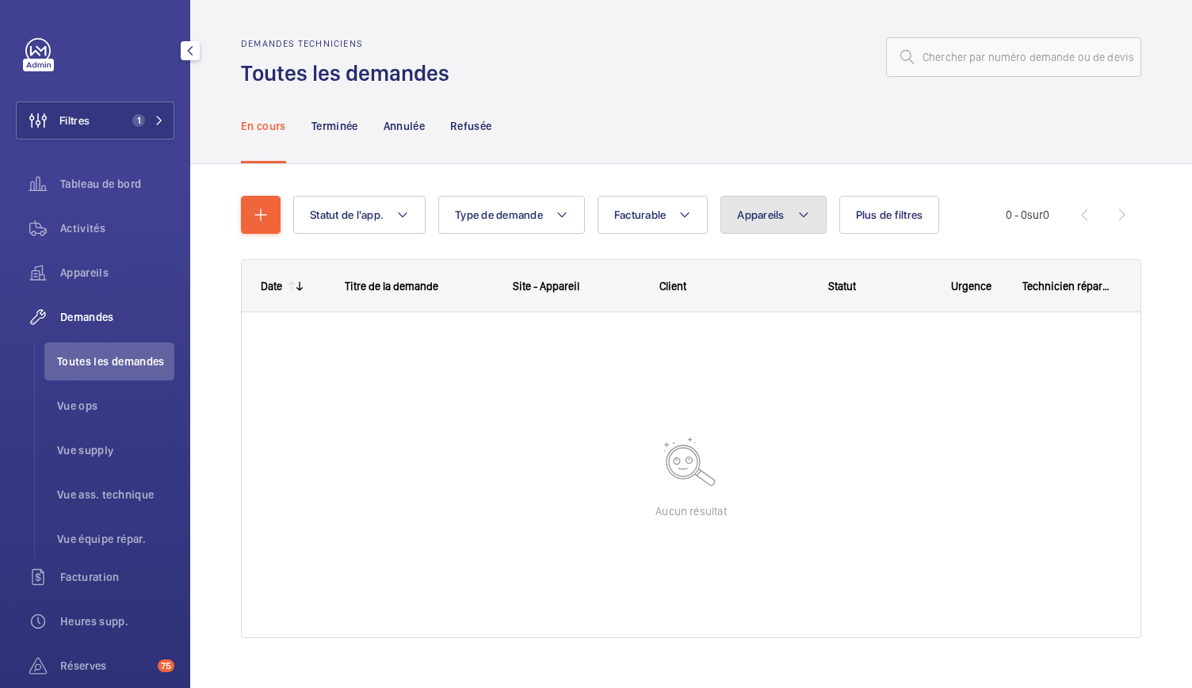
click at [759, 210] on span "Appareils" at bounding box center [760, 215] width 47 height 13
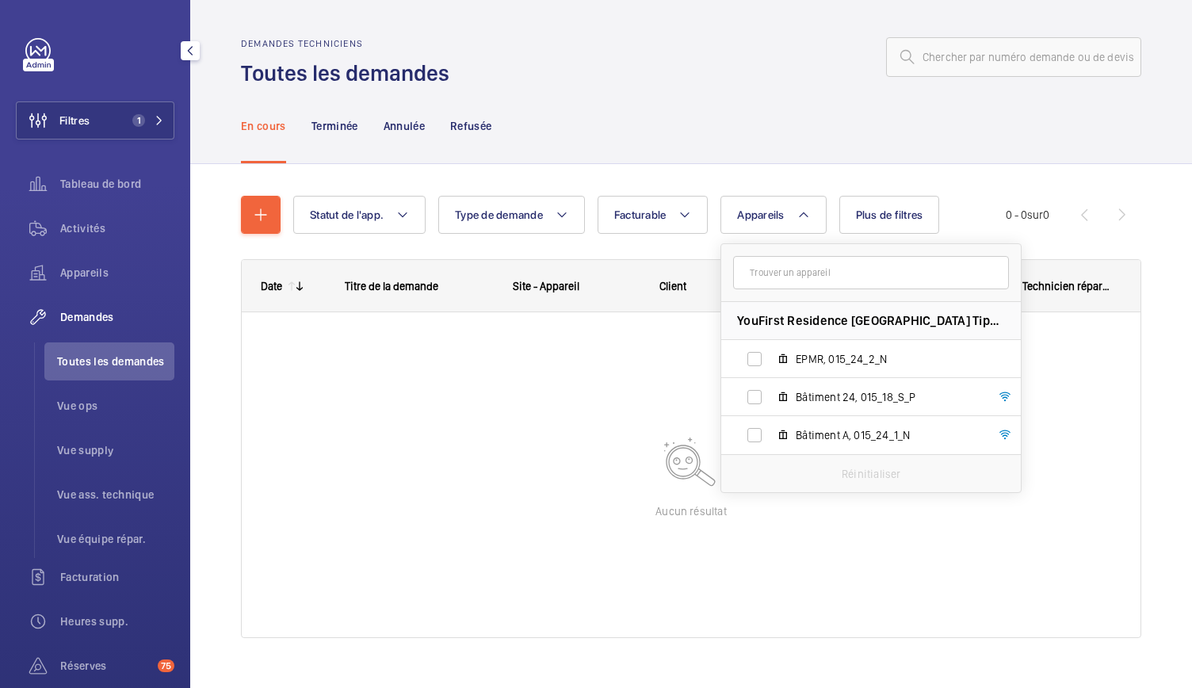
click at [718, 80] on div "Demandes techniciens Toutes les demandes" at bounding box center [691, 63] width 901 height 50
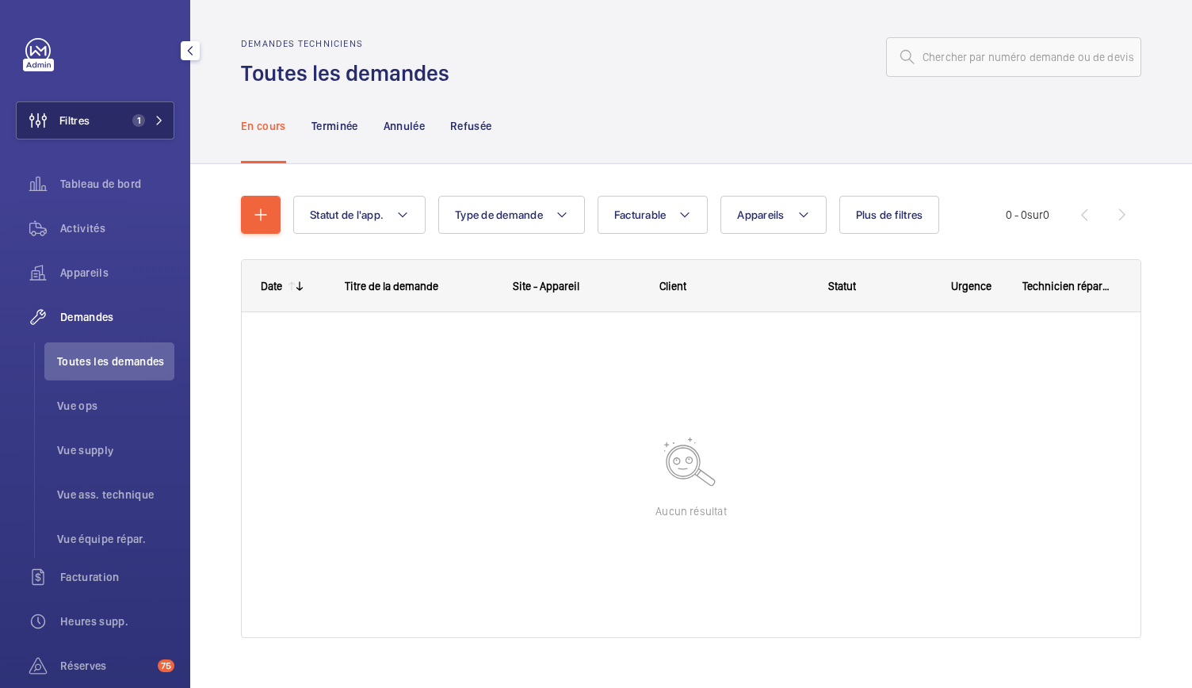
click at [133, 121] on span "1" at bounding box center [138, 120] width 13 height 13
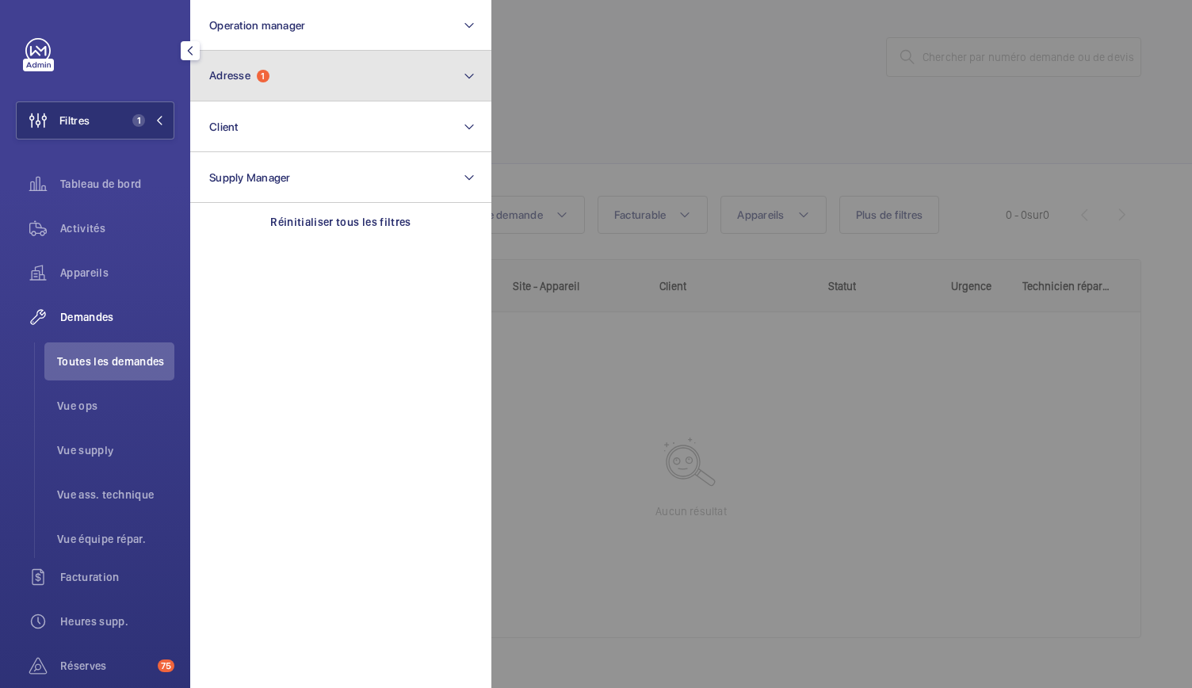
click at [318, 80] on button "Adresse 1" at bounding box center [340, 76] width 301 height 51
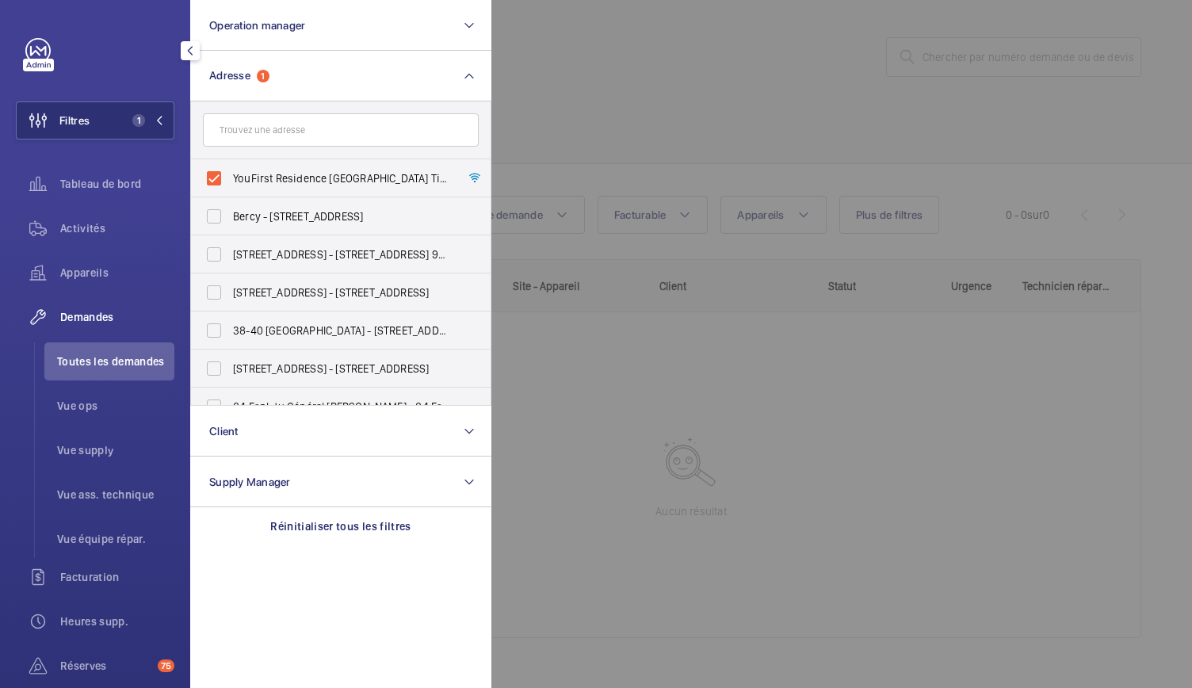
click at [313, 137] on input "text" at bounding box center [341, 129] width 276 height 33
type input "&"
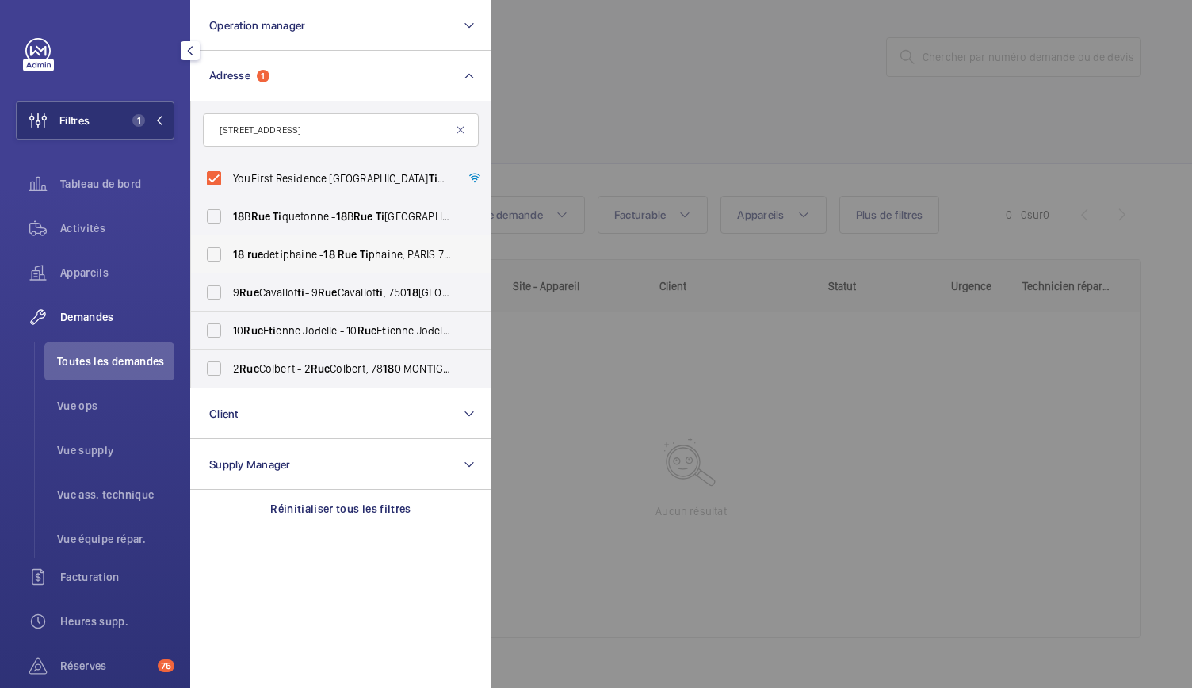
type input "18 rue ti"
click at [334, 253] on span "18" at bounding box center [328, 254] width 11 height 13
click at [230, 253] on input "18 rue de ti phaine - 18 Rue Ti phaine, PARIS 75015" at bounding box center [214, 255] width 32 height 32
checkbox input "true"
click at [211, 174] on label "YouFirst Residence Paris Ti phaine - 18 Rue Ti phaine, PARIS 75015" at bounding box center [329, 178] width 276 height 38
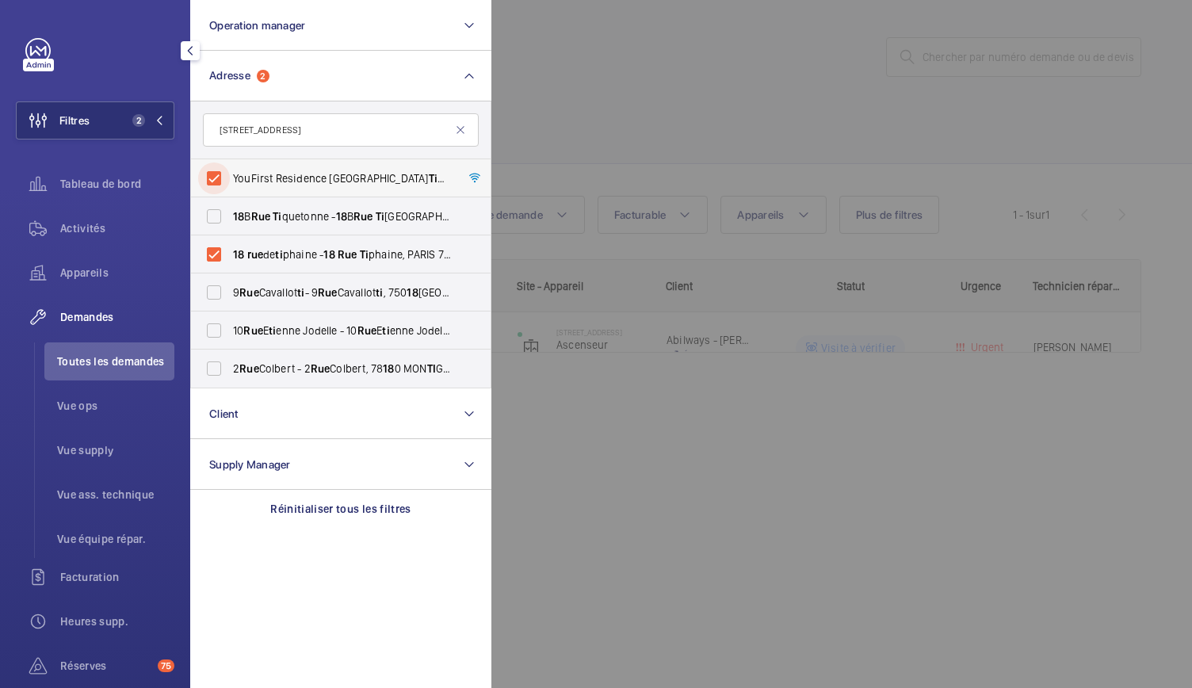
click at [211, 174] on input "YouFirst Residence Paris Ti phaine - 18 Rue Ti phaine, PARIS 75015" at bounding box center [214, 179] width 32 height 32
checkbox input "false"
click at [607, 45] on div at bounding box center [1088, 344] width 1192 height 688
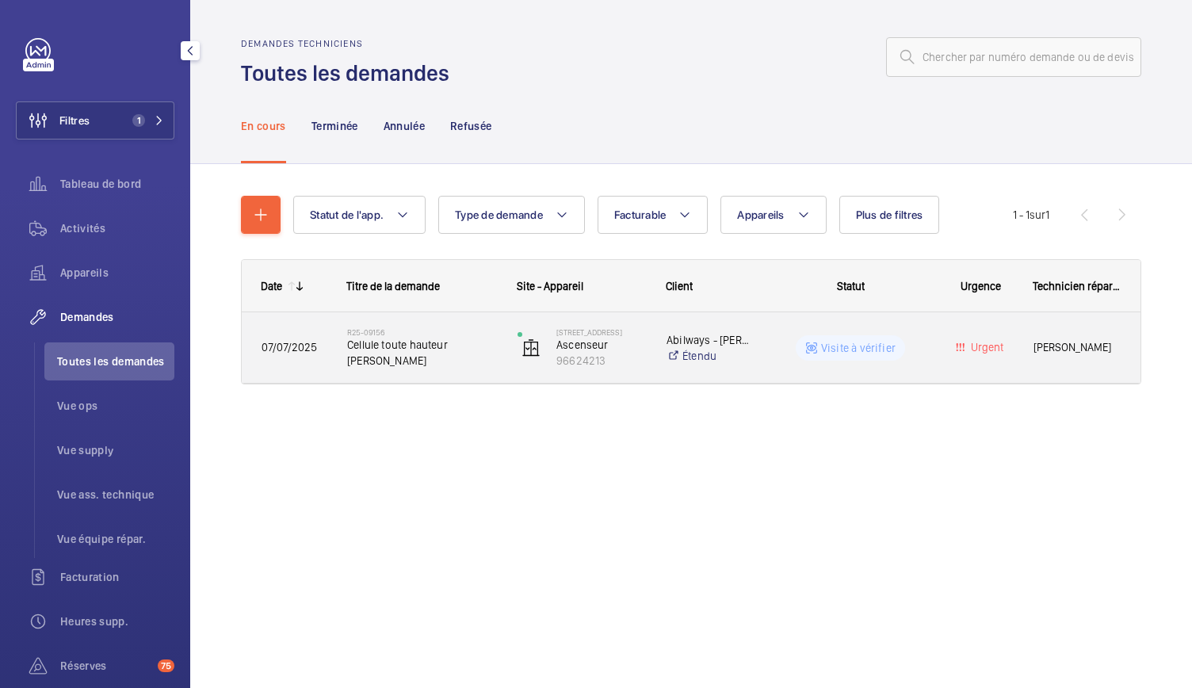
click at [392, 350] on span "Cellule toute hauteur otis" at bounding box center [422, 353] width 150 height 32
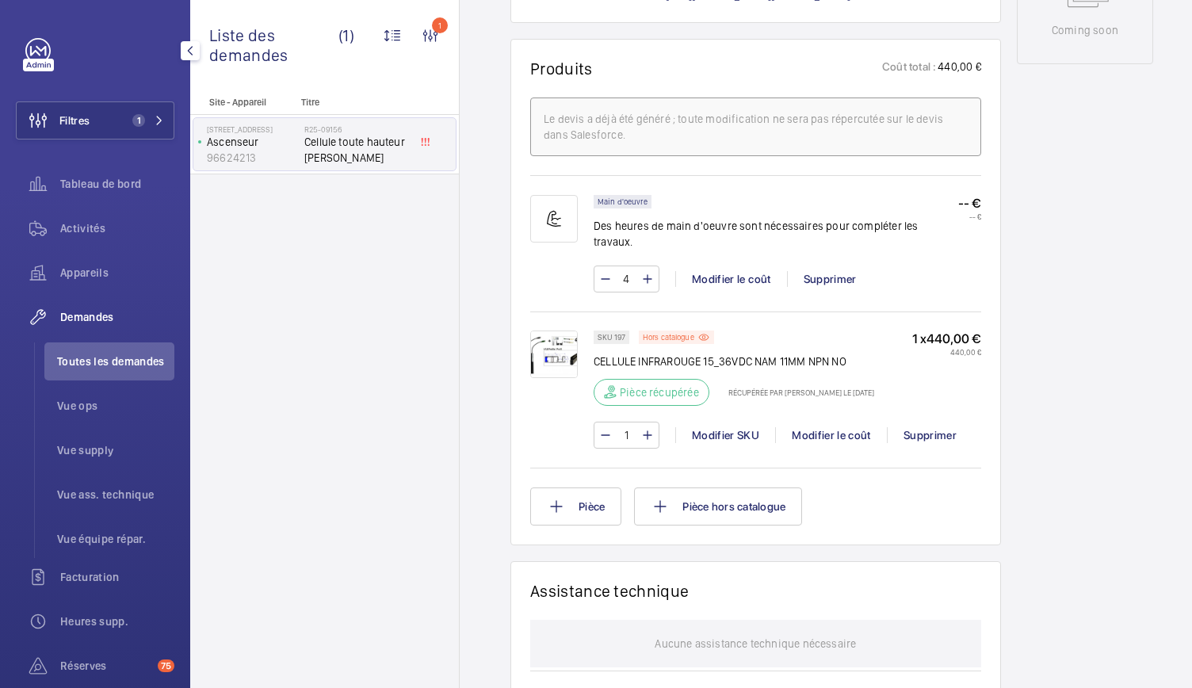
click at [557, 342] on img at bounding box center [554, 355] width 48 height 48
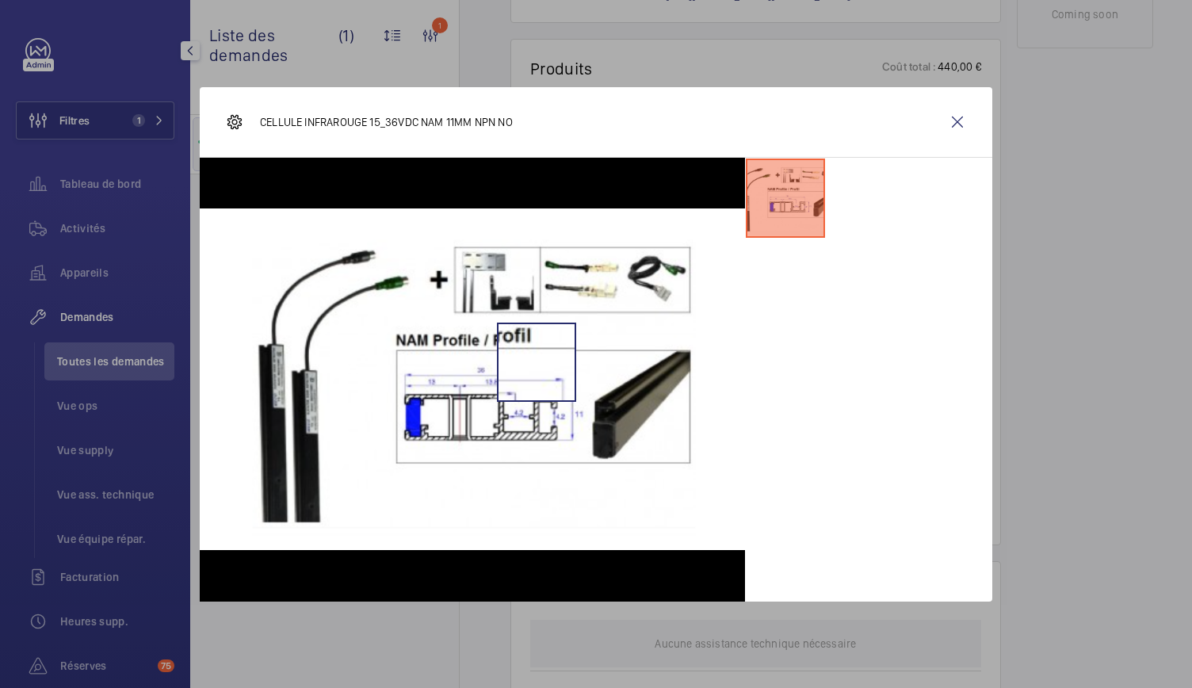
scroll to position [911, 0]
click at [955, 121] on wm-front-icon-button at bounding box center [958, 122] width 38 height 38
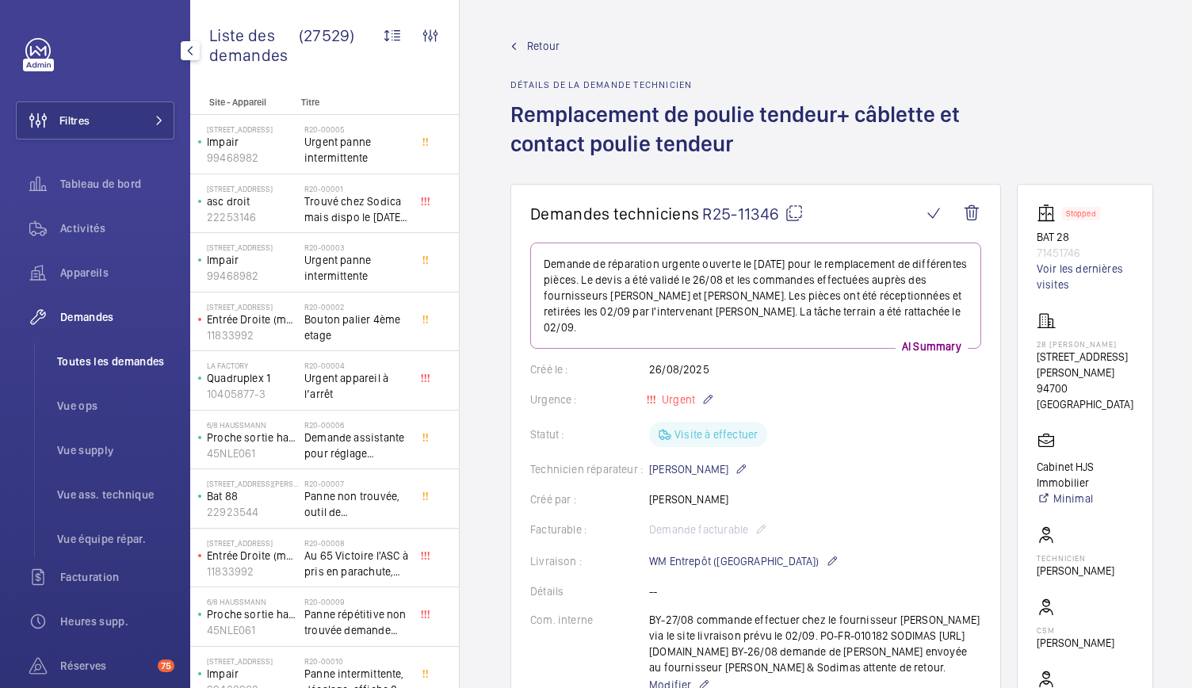
click at [102, 364] on span "Toutes les demandes" at bounding box center [115, 362] width 117 height 16
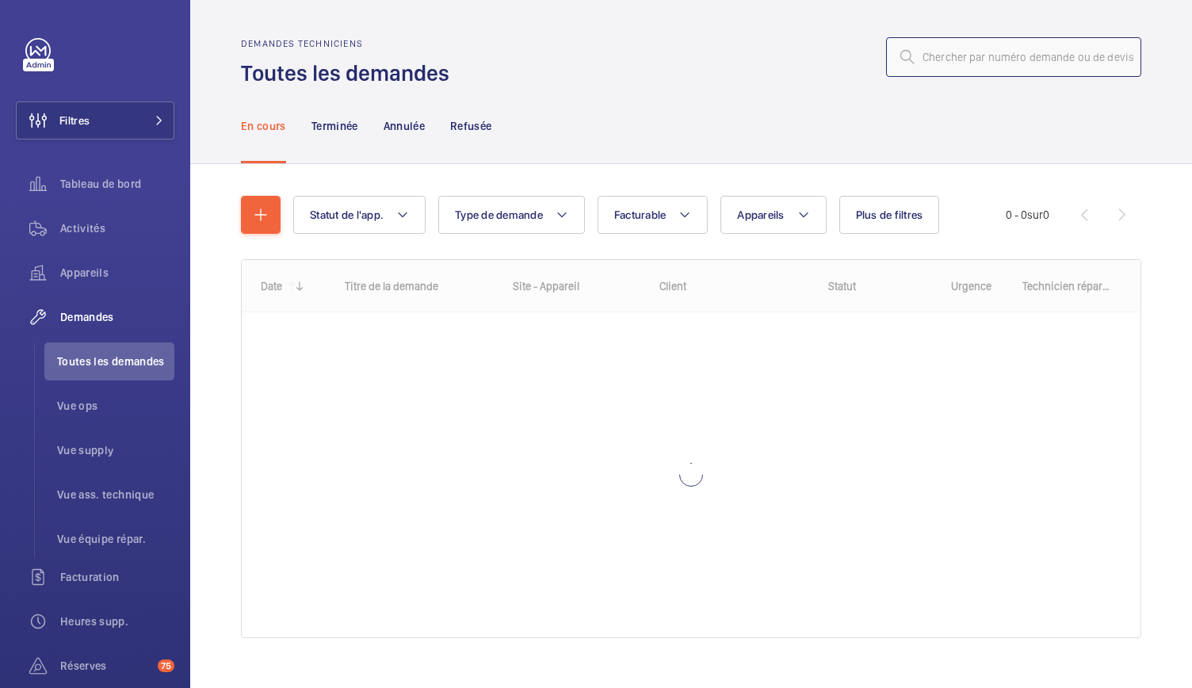
click at [920, 63] on input "text" at bounding box center [1013, 57] width 255 height 40
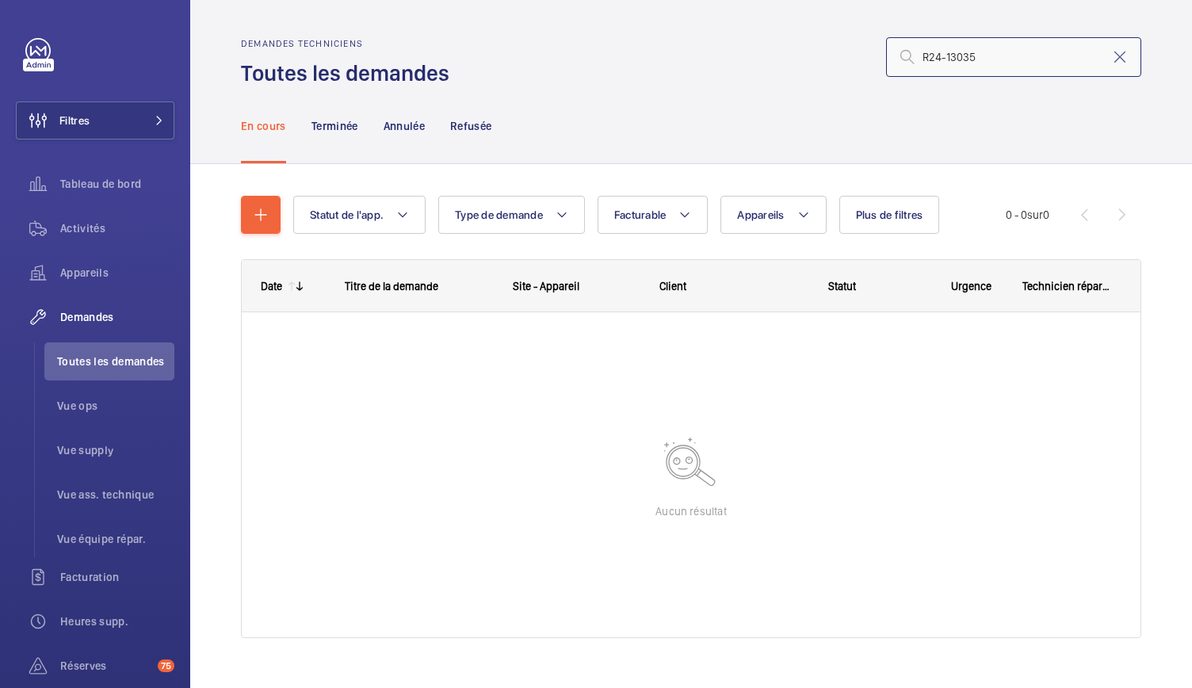
click at [913, 61] on input "R24-13035" at bounding box center [1013, 57] width 255 height 40
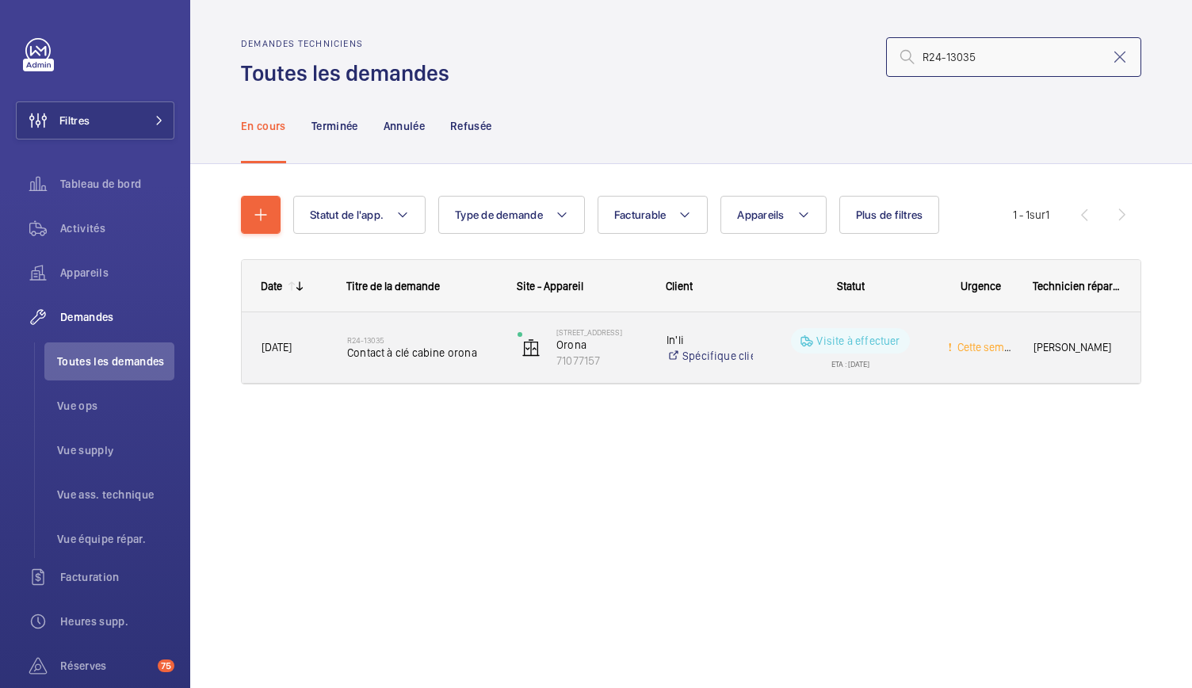
type input "R24-13035"
click at [442, 346] on span "Contact à clé cabine orona" at bounding box center [422, 353] width 150 height 16
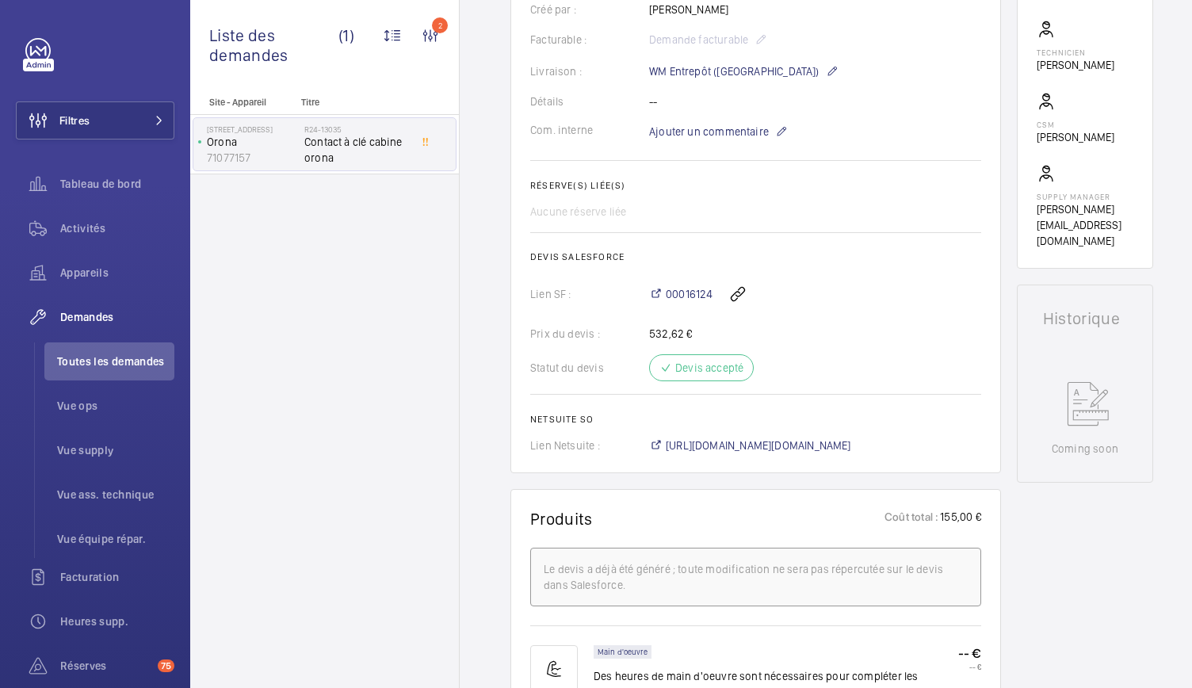
scroll to position [492, 0]
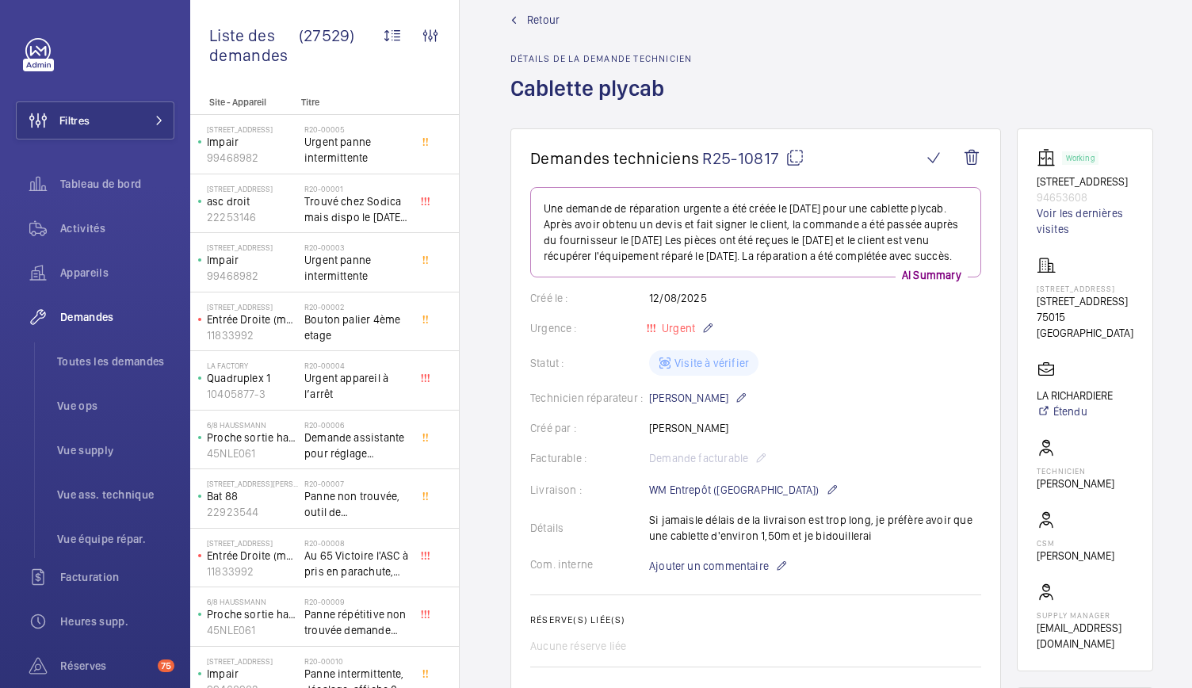
scroll to position [25, 0]
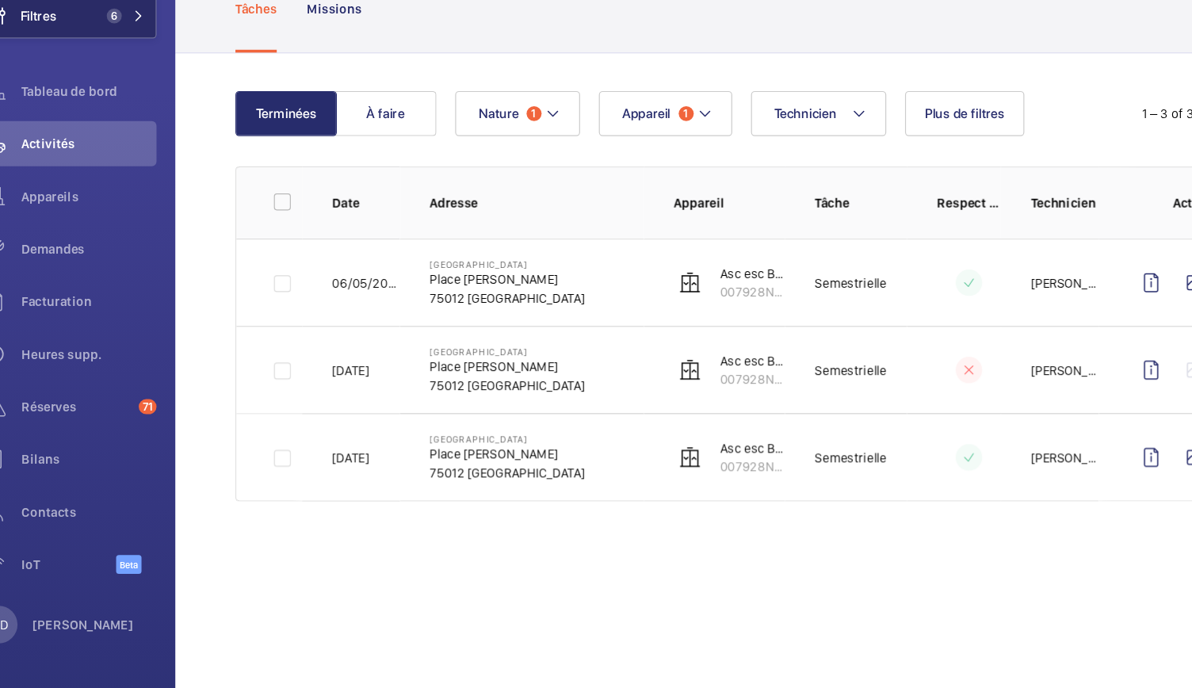
click at [145, 121] on span "6" at bounding box center [145, 120] width 38 height 13
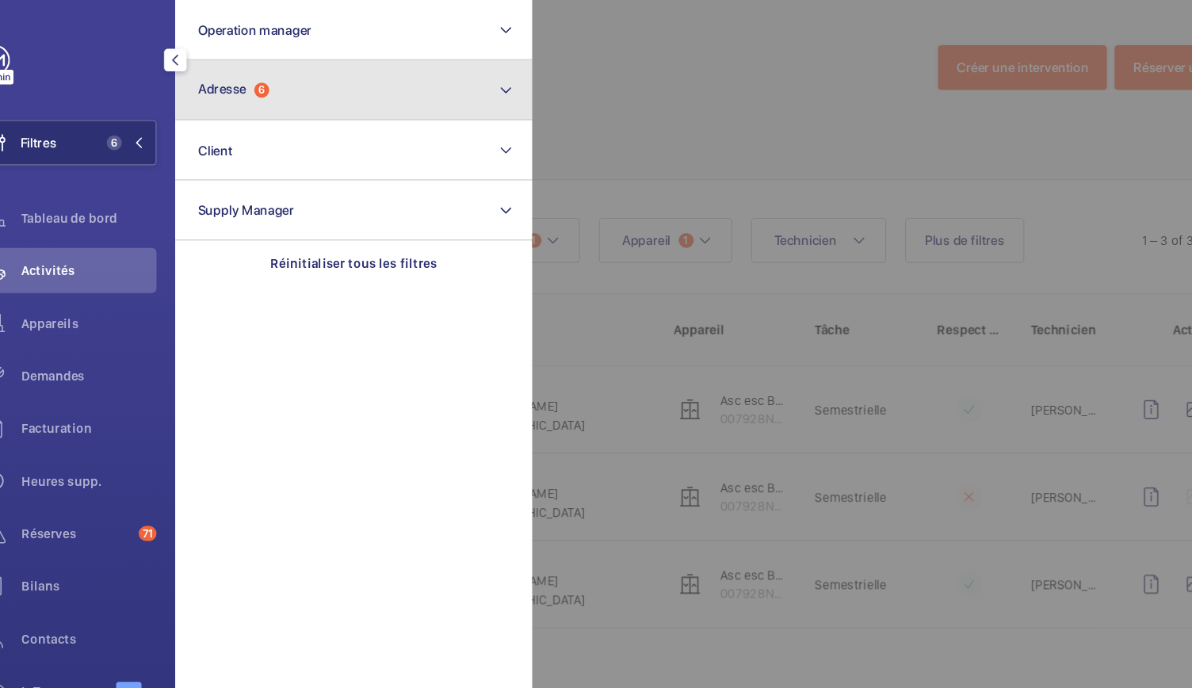
click at [257, 81] on span "Adresse 6" at bounding box center [239, 75] width 60 height 13
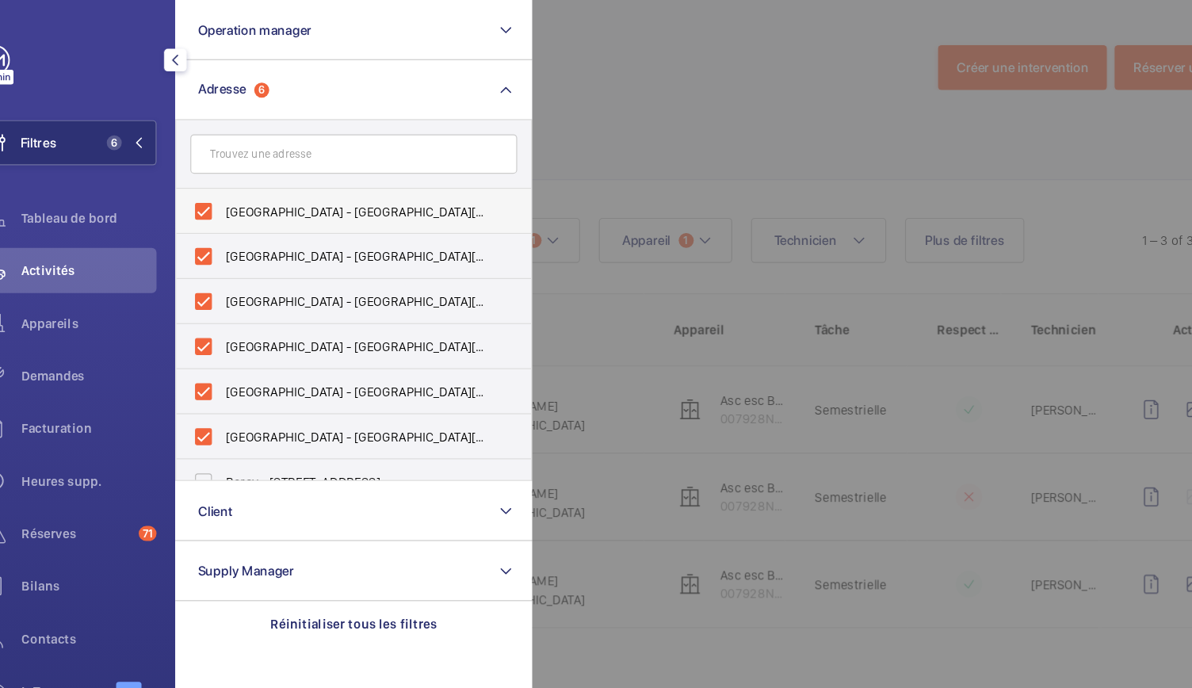
click at [209, 179] on label "[GEOGRAPHIC_DATA] - [GEOGRAPHIC_DATA][PERSON_NAME]" at bounding box center [329, 178] width 276 height 38
click at [209, 179] on input "[GEOGRAPHIC_DATA] - [GEOGRAPHIC_DATA][PERSON_NAME]" at bounding box center [214, 179] width 32 height 32
checkbox input "false"
click at [216, 216] on label "Paris Gare de Lyon - Place Louis Armand, PARIS 75012" at bounding box center [329, 216] width 276 height 38
click at [216, 216] on input "Paris Gare de Lyon - Place Louis Armand, PARIS 75012" at bounding box center [214, 217] width 32 height 32
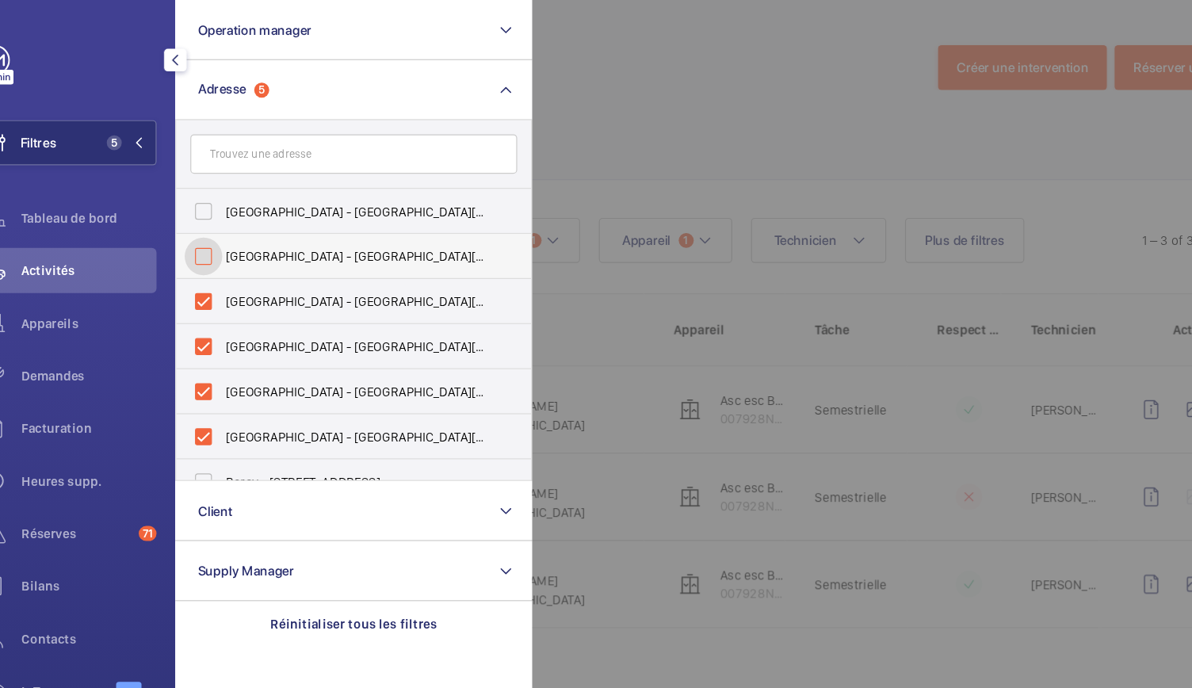
checkbox input "false"
click at [214, 248] on label "Paris Gare de Lyon - Place Louis Armand, PARIS 75012" at bounding box center [329, 254] width 276 height 38
click at [214, 248] on input "Paris Gare de Lyon - Place Louis Armand, PARIS 75012" at bounding box center [214, 255] width 32 height 32
checkbox input "false"
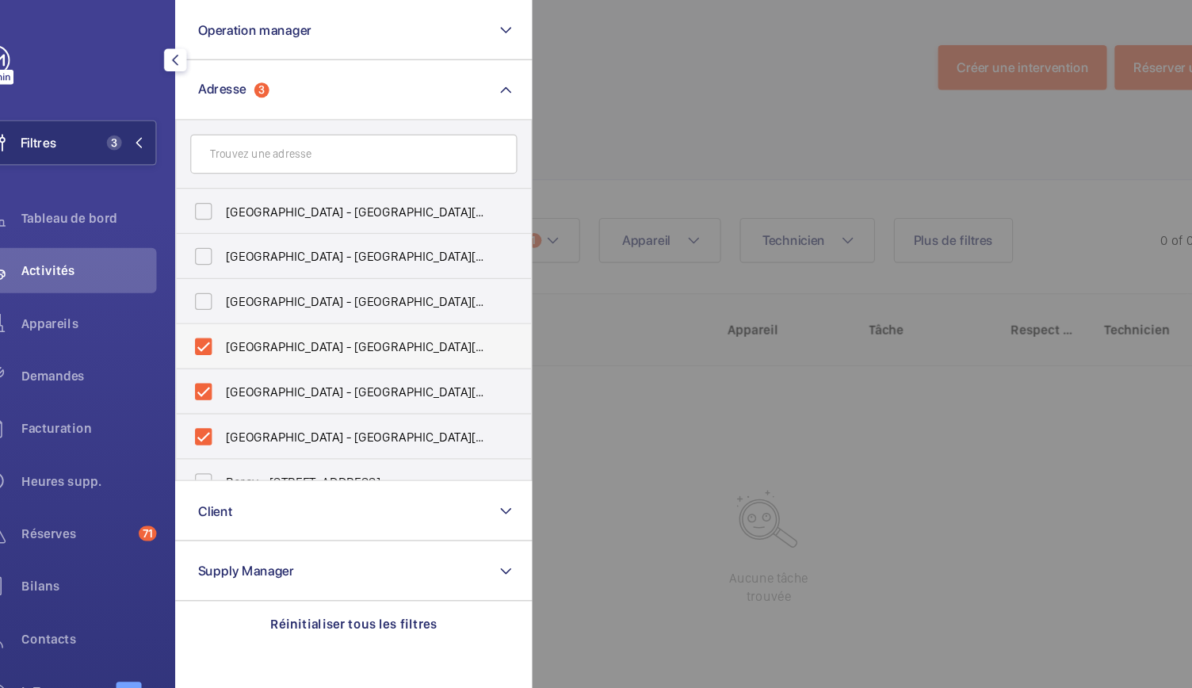
click at [211, 289] on label "Paris Gare de Lyon - Place Louis Armand, PARIS 75012" at bounding box center [329, 293] width 276 height 38
click at [211, 289] on input "Paris Gare de Lyon - Place Louis Armand, PARIS 75012" at bounding box center [214, 293] width 32 height 32
checkbox input "false"
click at [212, 324] on label "Paris Gare de Lyon - Place Louis Armand, PARIS 75012" at bounding box center [329, 331] width 276 height 38
click at [212, 324] on input "Paris Gare de Lyon - Place Louis Armand, PARIS 75012" at bounding box center [214, 331] width 32 height 32
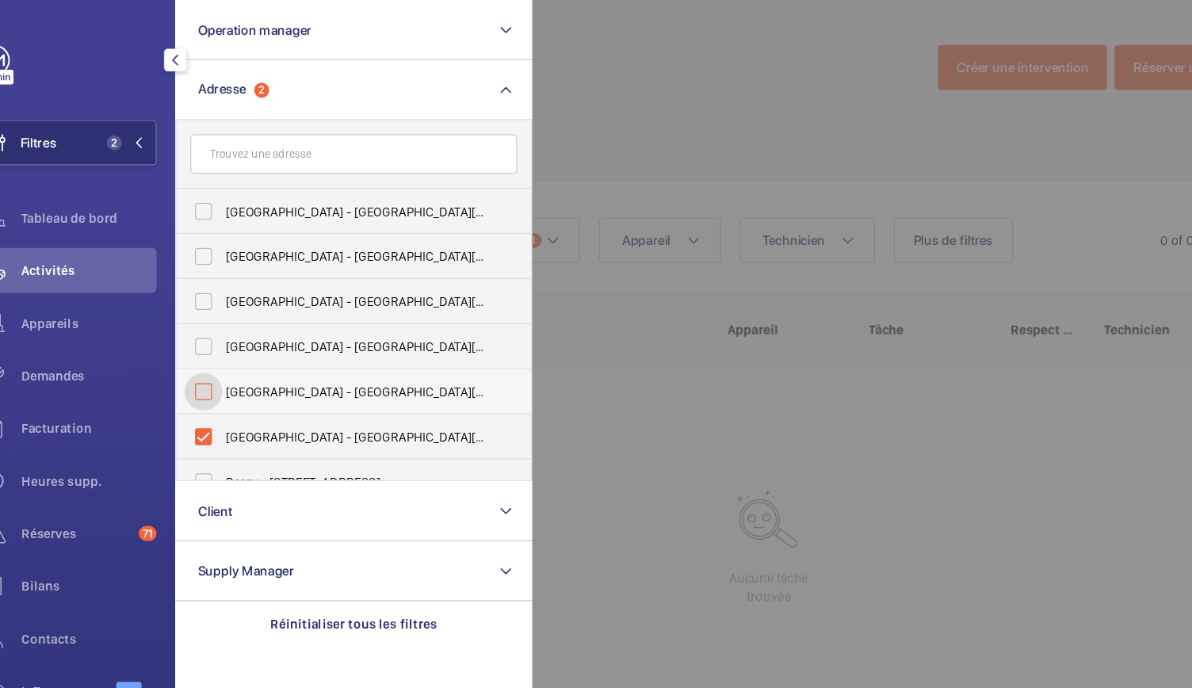
checkbox input "false"
click at [212, 361] on label "Paris Gare de Lyon - Place Louis Armand, PARIS 75012" at bounding box center [329, 369] width 276 height 38
click at [212, 361] on input "Paris Gare de Lyon - Place Louis Armand, PARIS 75012" at bounding box center [214, 369] width 32 height 32
checkbox input "false"
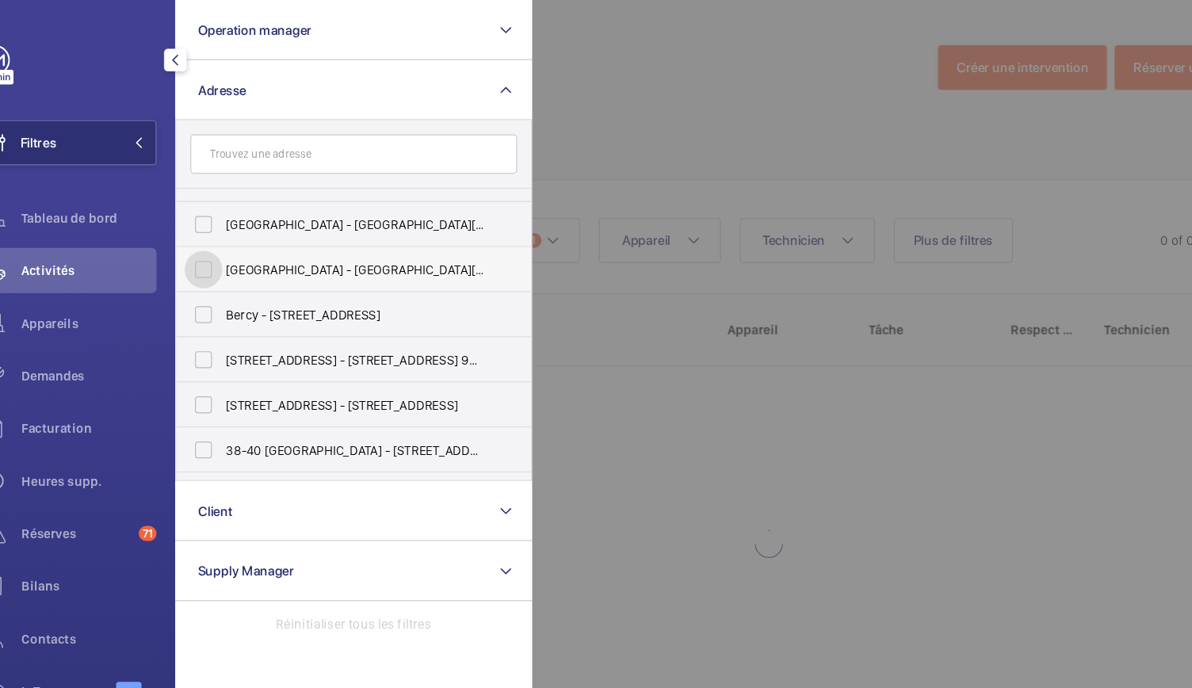
scroll to position [143, 0]
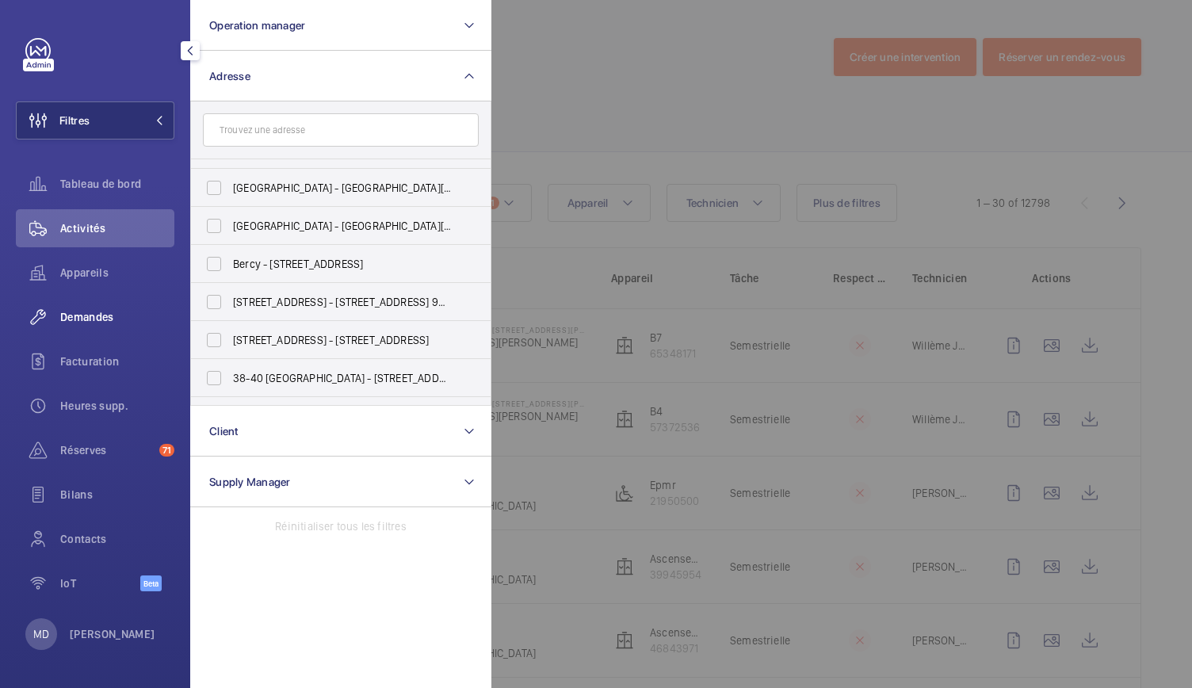
click at [90, 317] on span "Demandes" at bounding box center [117, 317] width 114 height 16
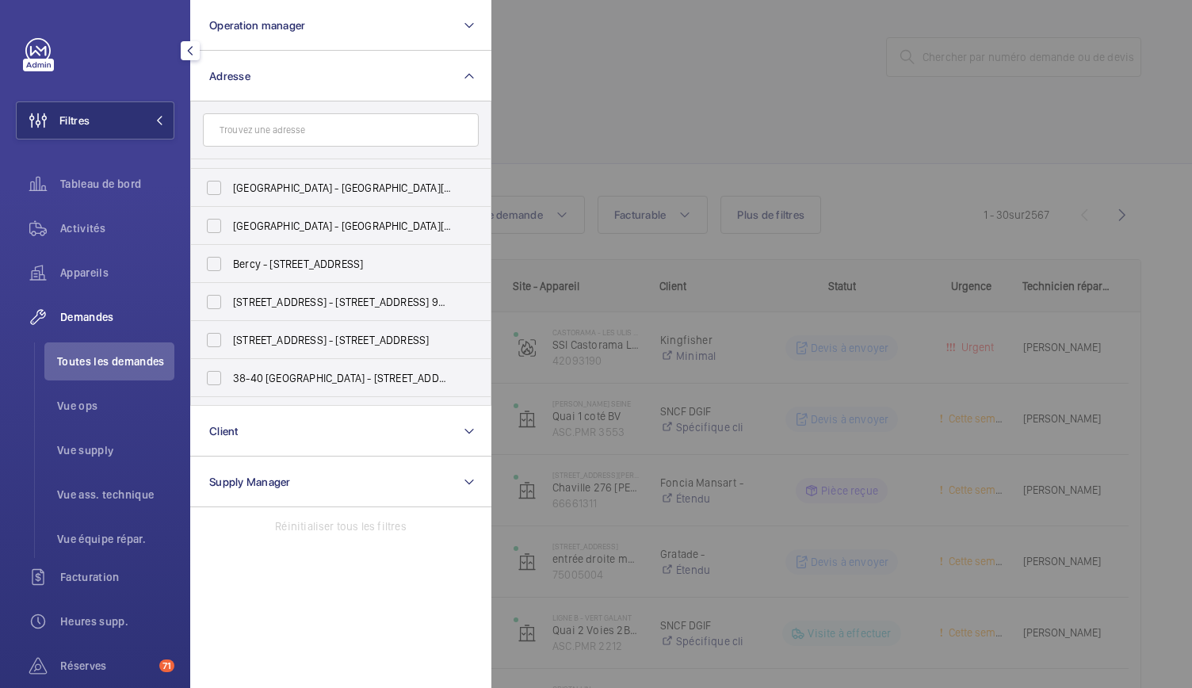
click at [603, 158] on div at bounding box center [1088, 344] width 1192 height 688
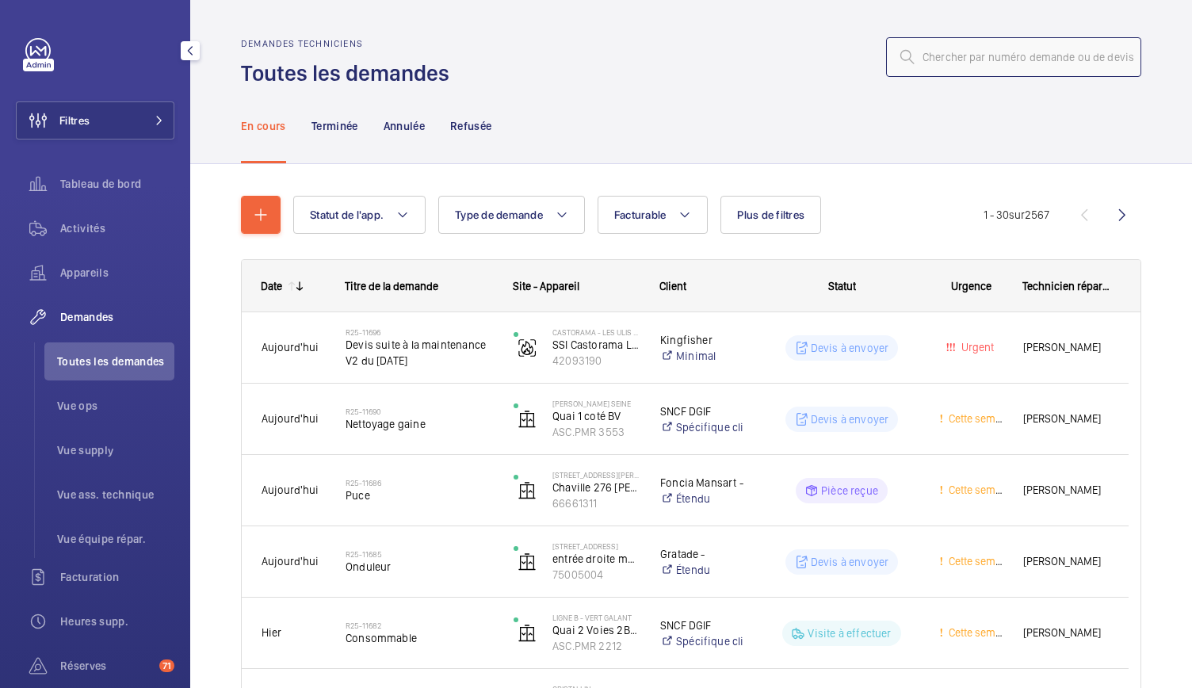
click at [947, 49] on input "text" at bounding box center [1013, 57] width 255 height 40
paste input "R25-10664"
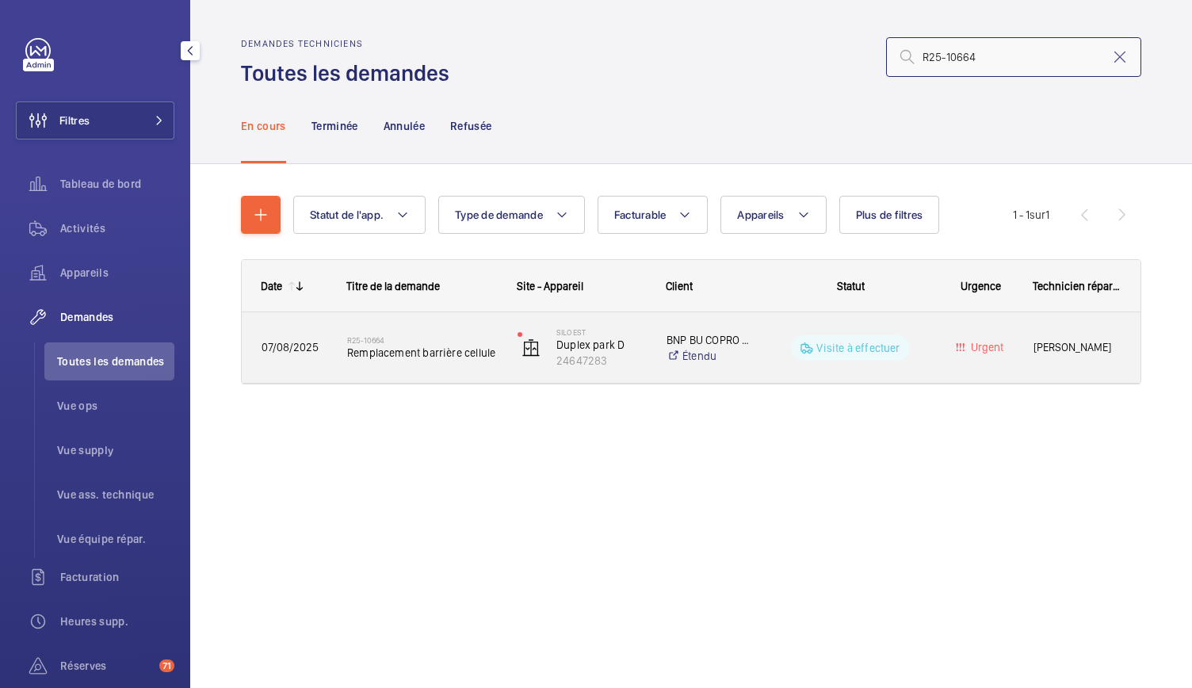
type input "R25-10664"
click at [433, 352] on span "Remplacement barrière cellule" at bounding box center [422, 353] width 150 height 16
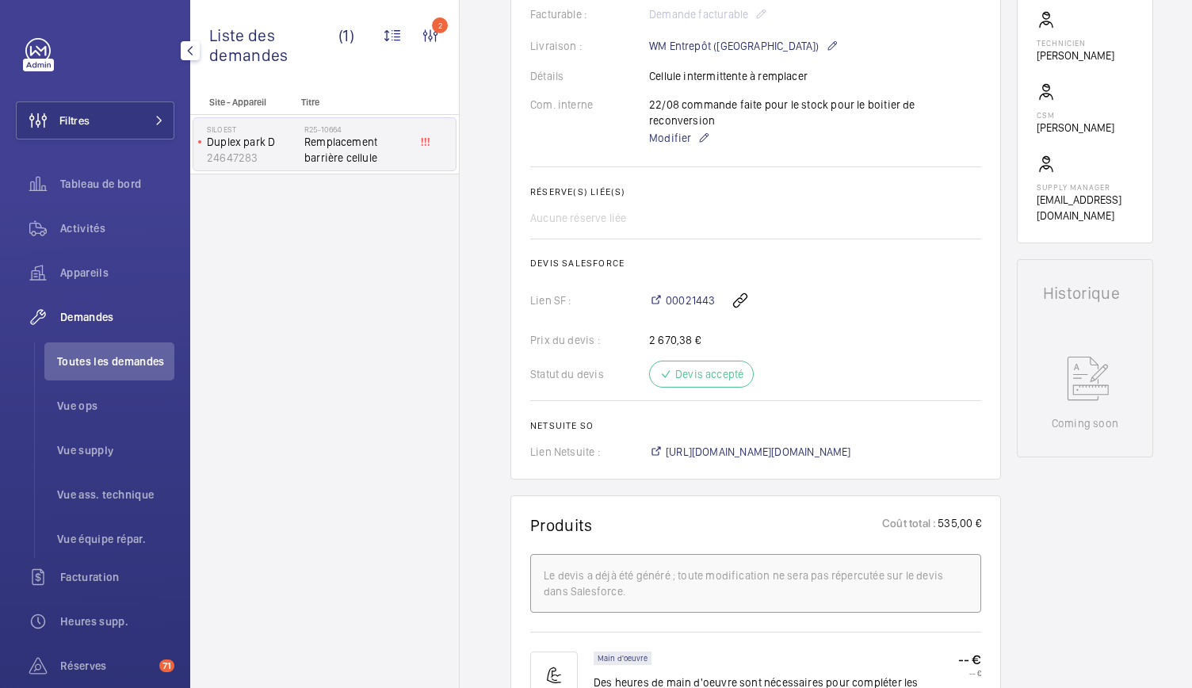
scroll to position [465, 0]
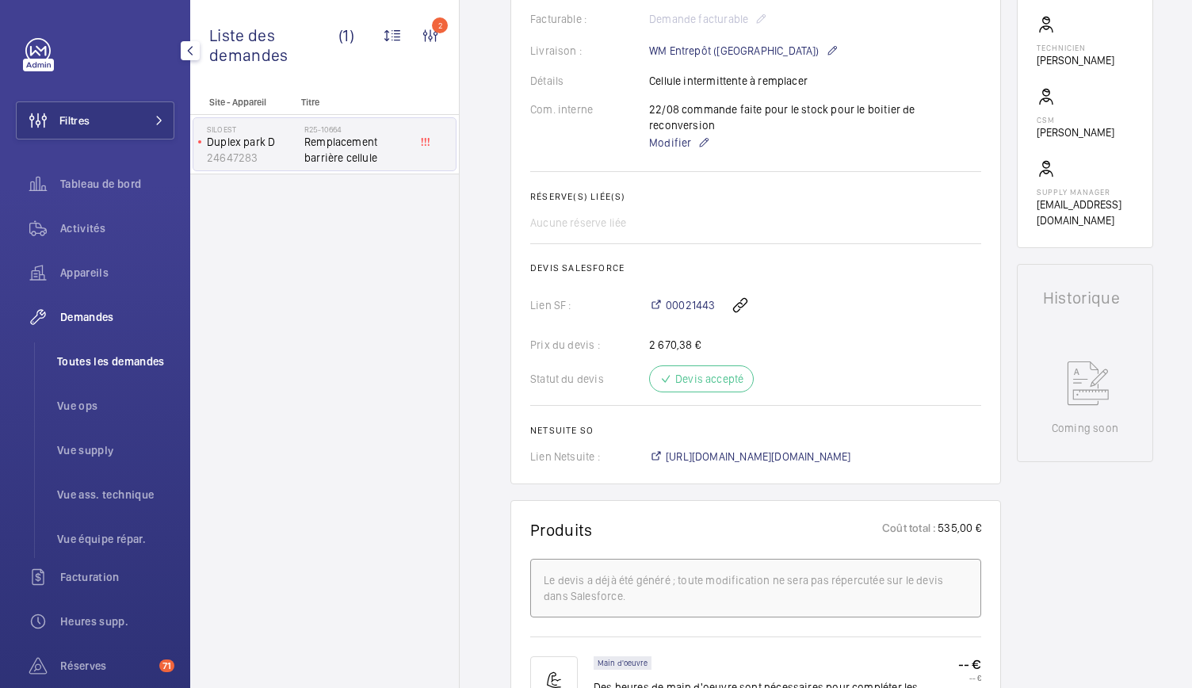
click at [97, 354] on span "Toutes les demandes" at bounding box center [115, 362] width 117 height 16
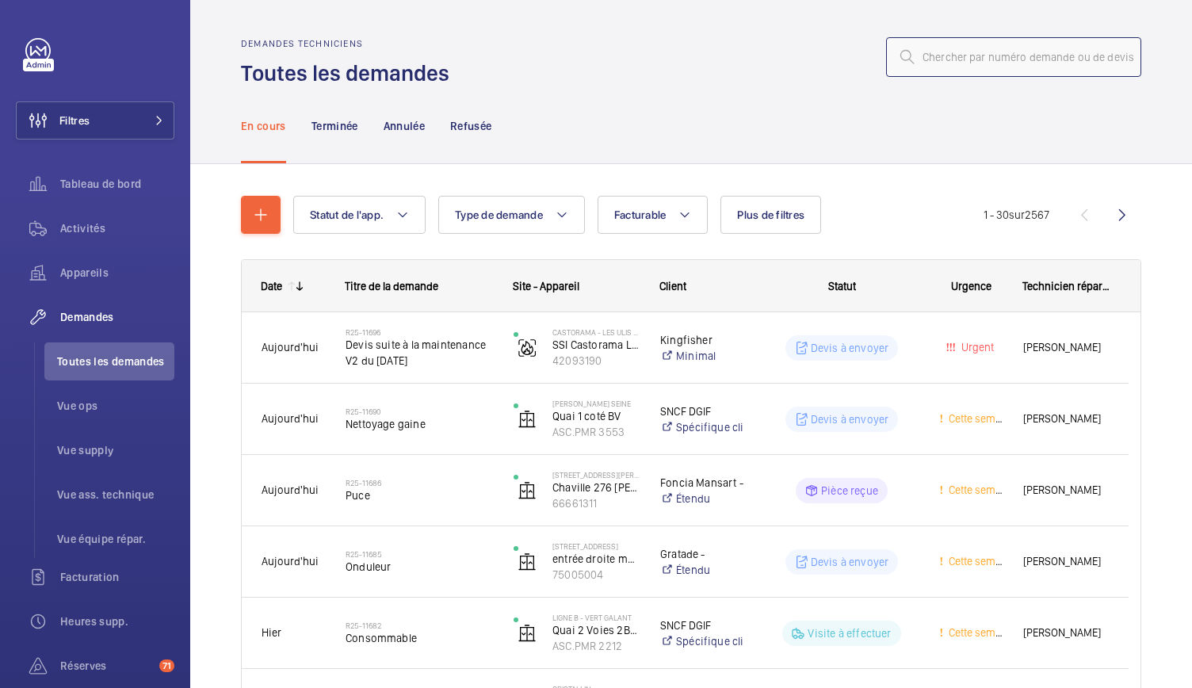
click at [921, 60] on input "text" at bounding box center [1013, 57] width 255 height 40
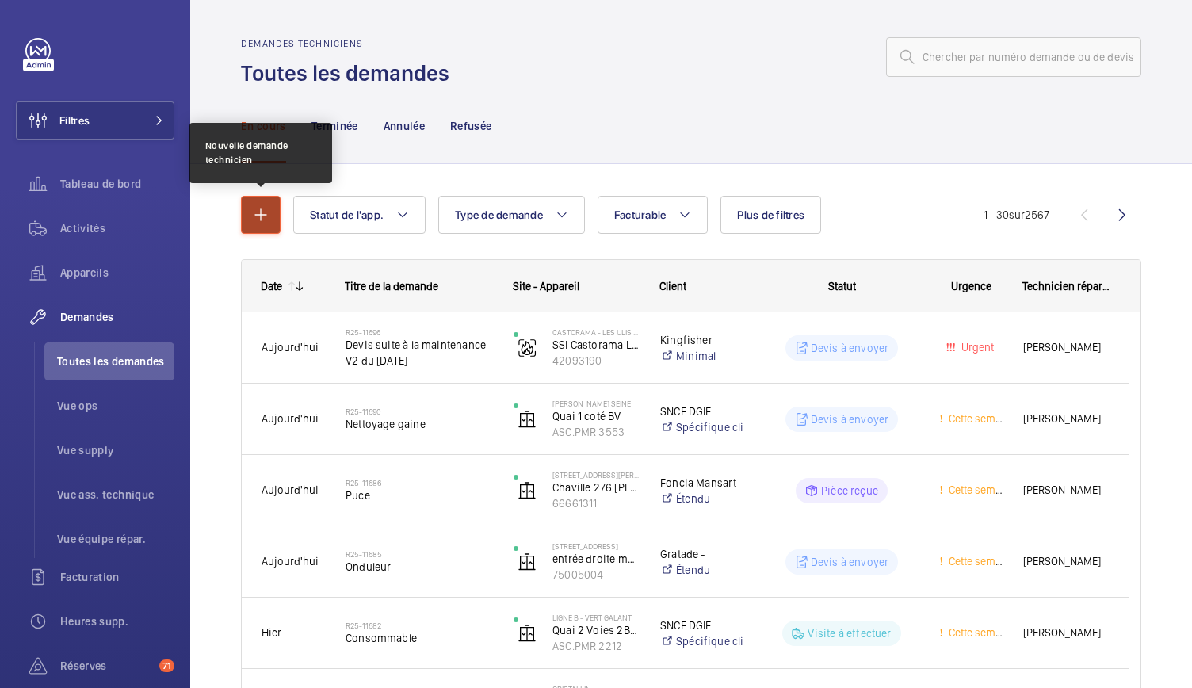
click at [257, 220] on mat-icon "button" at bounding box center [260, 214] width 19 height 19
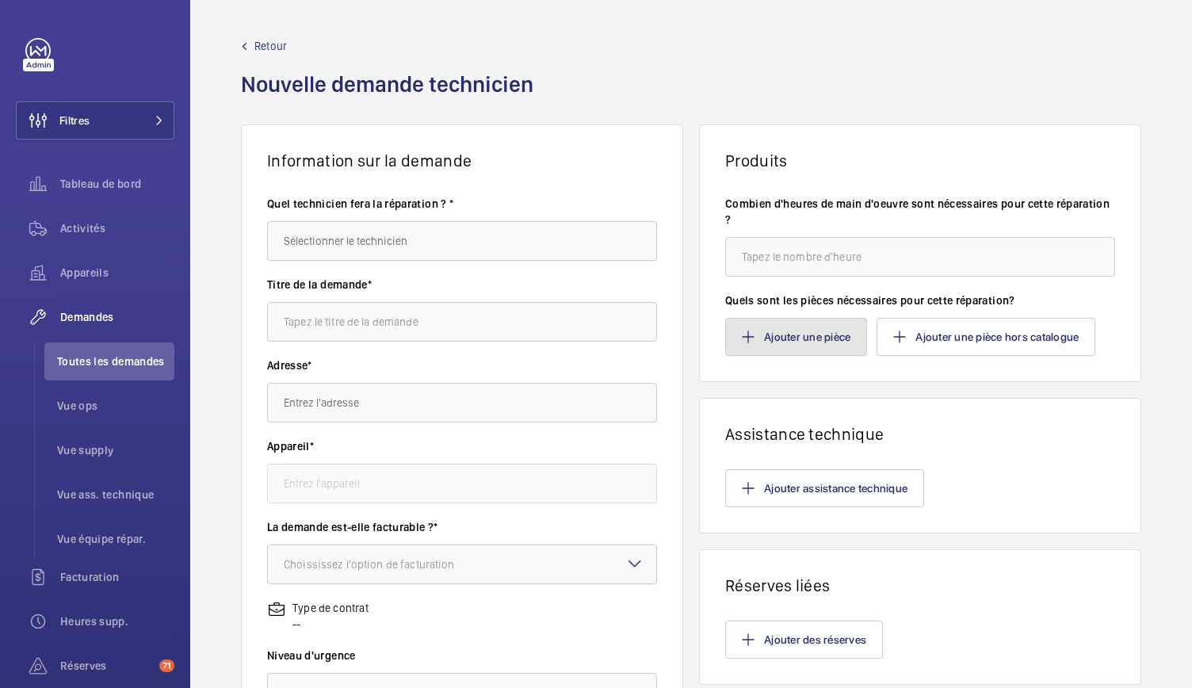
click at [759, 339] on button "Ajouter une pièce" at bounding box center [796, 337] width 142 height 38
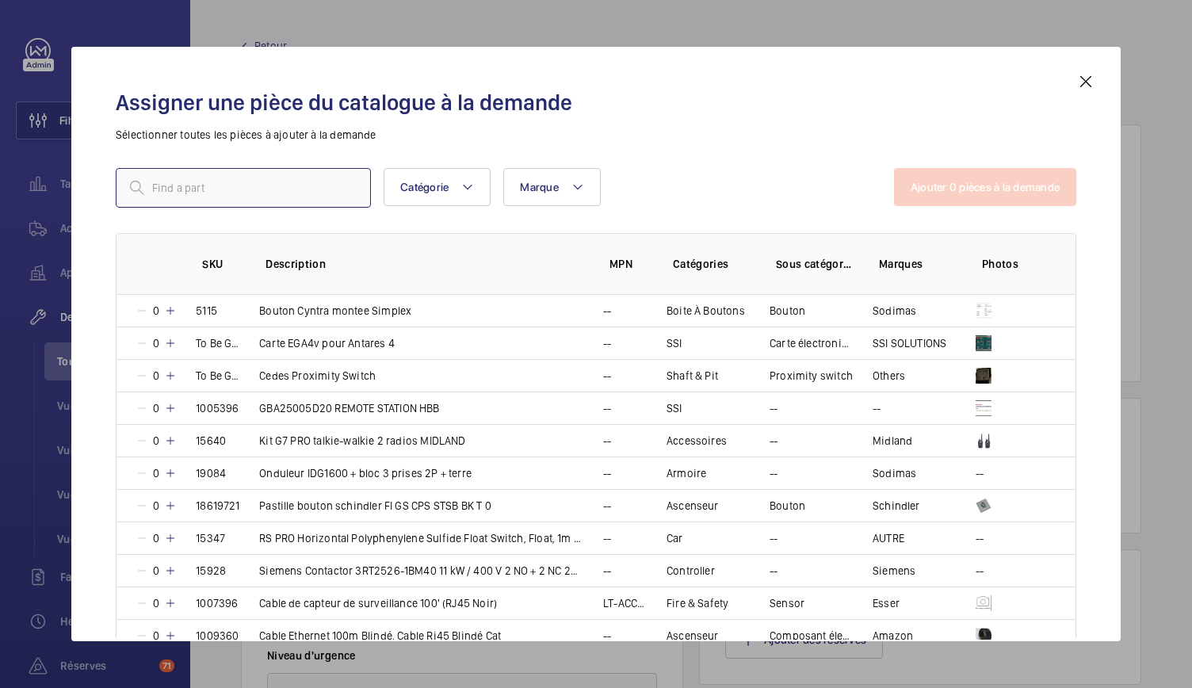
click at [311, 190] on input "text" at bounding box center [243, 188] width 255 height 40
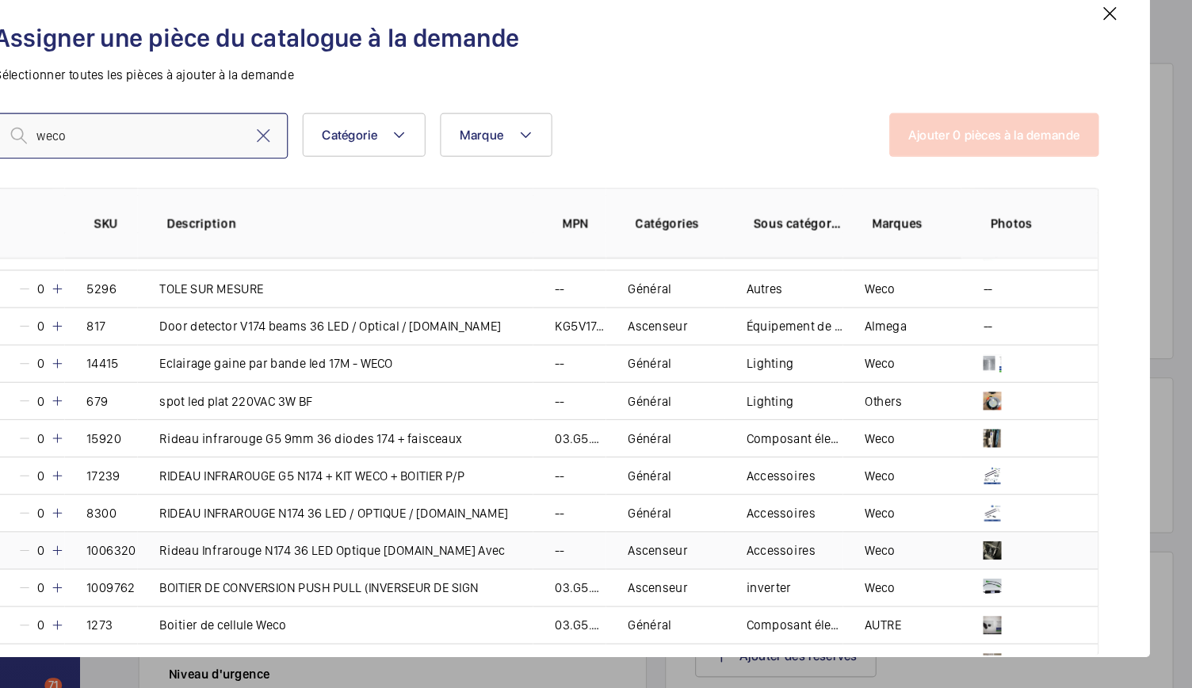
scroll to position [90, 0]
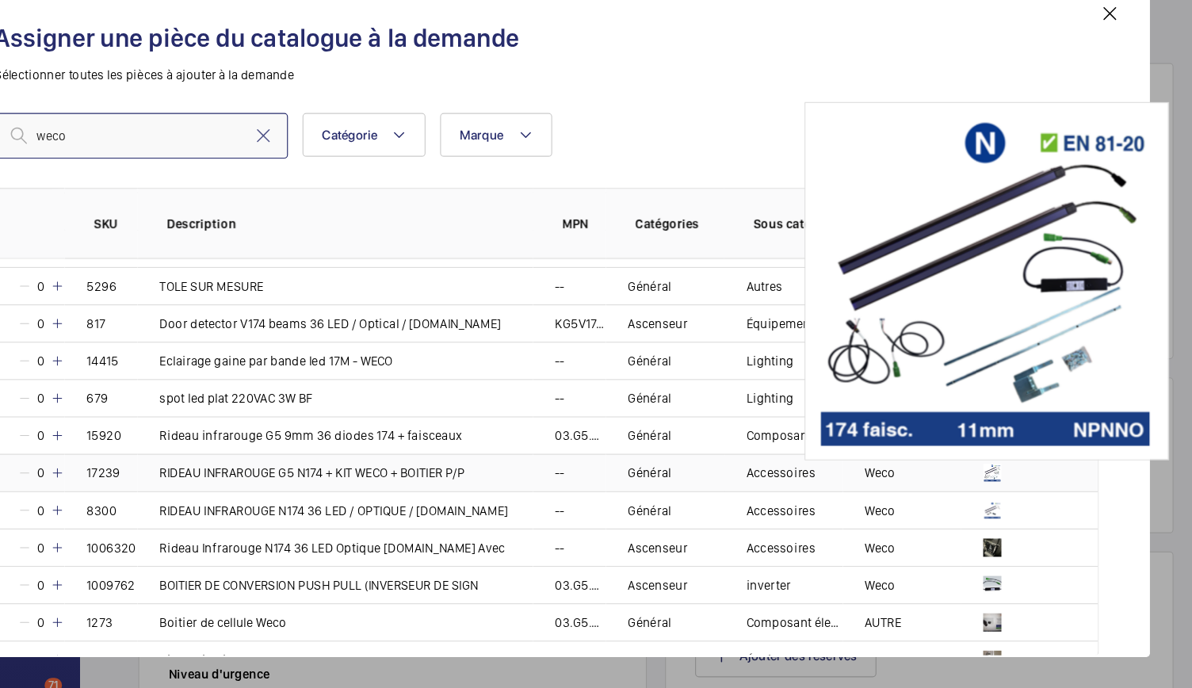
type input "weco"
click at [979, 480] on img at bounding box center [984, 481] width 16 height 16
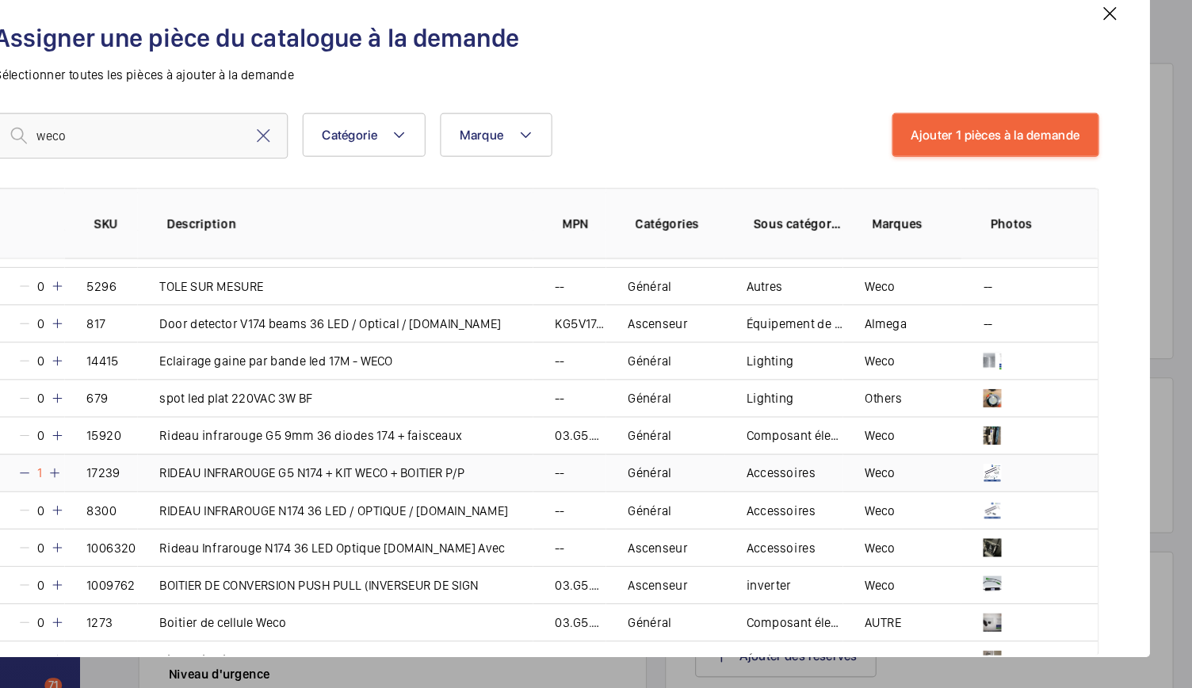
click at [147, 480] on mat-icon at bounding box center [142, 481] width 13 height 13
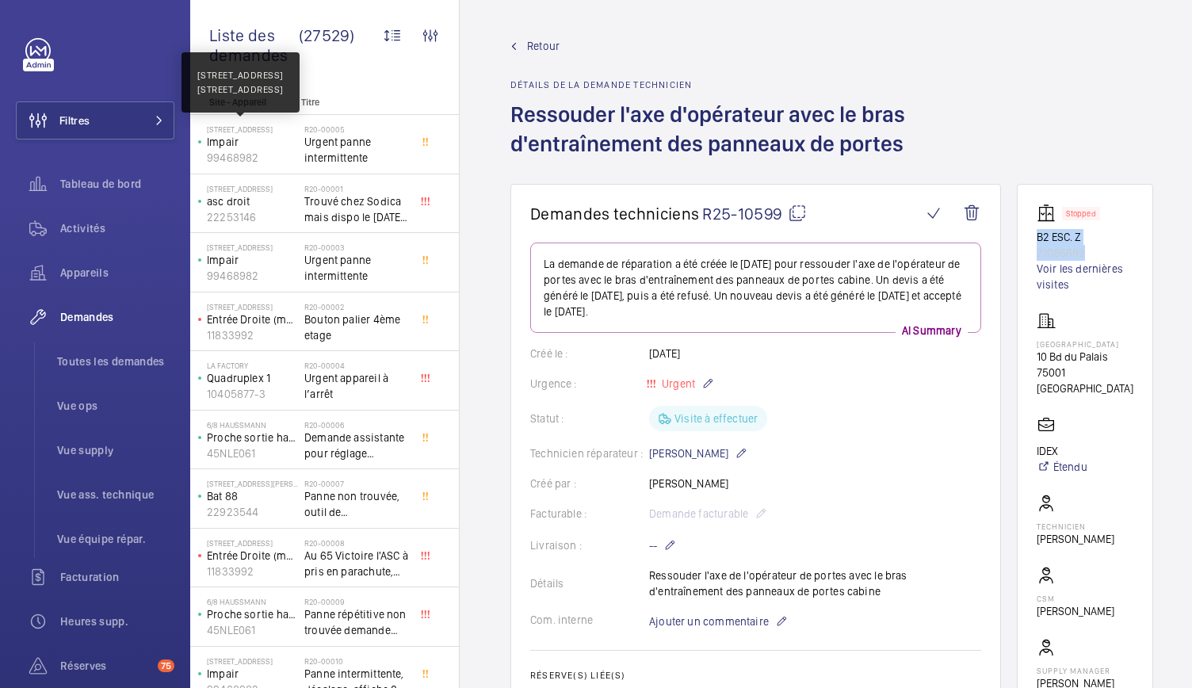
scroll to position [49, 0]
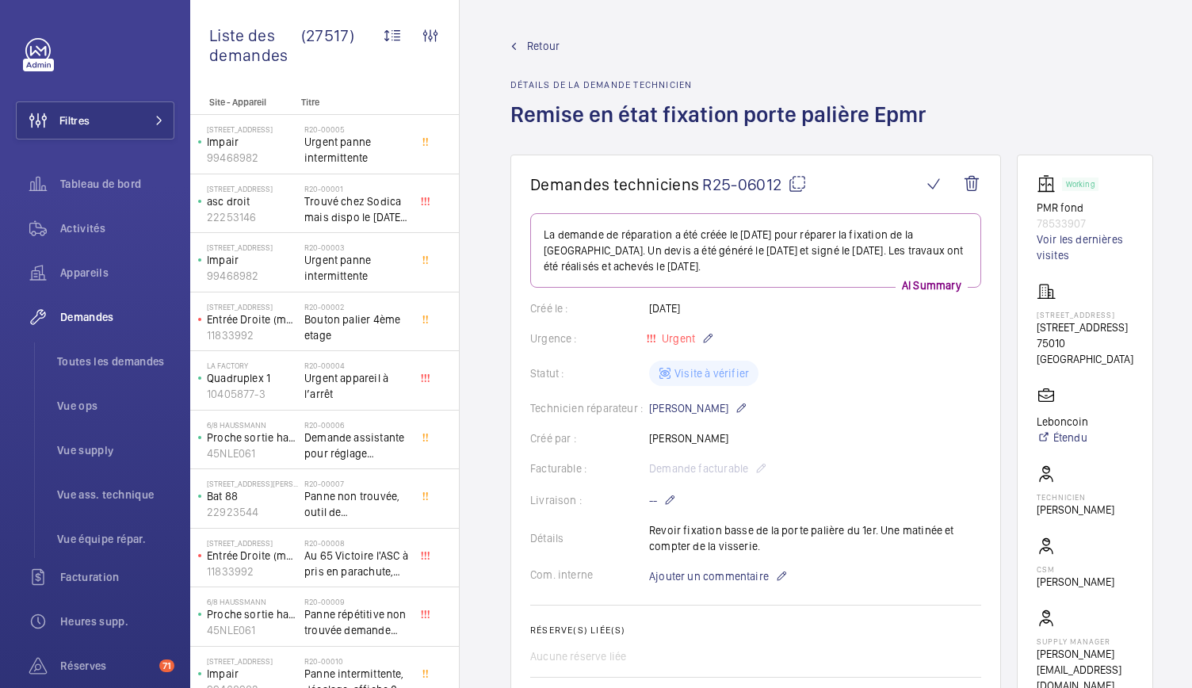
scroll to position [48, 0]
